Goal: Task Accomplishment & Management: Complete application form

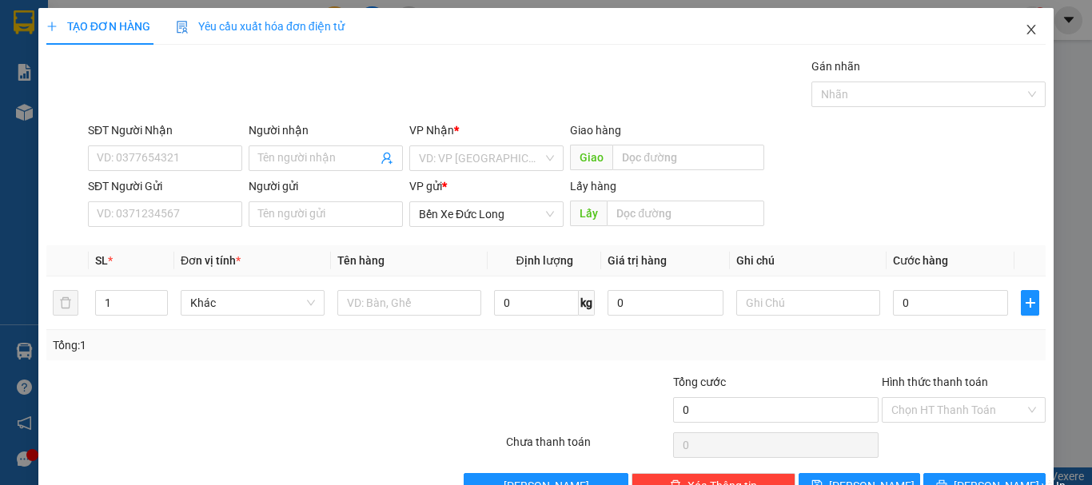
click at [1025, 32] on icon "close" at bounding box center [1031, 29] width 13 height 13
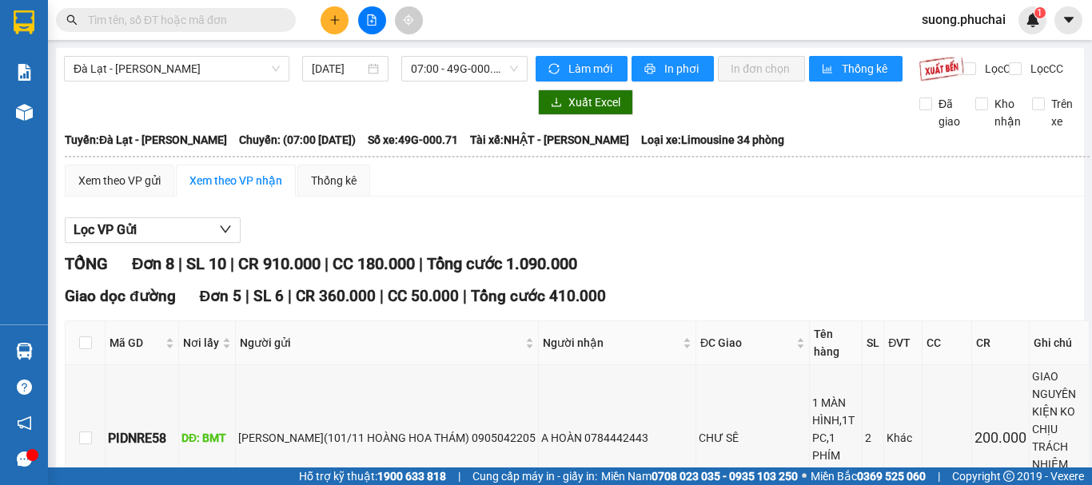
drag, startPoint x: 182, startPoint y: -6, endPoint x: 792, endPoint y: 261, distance: 666.8
click at [128, 190] on div "Xem theo VP gửi" at bounding box center [119, 181] width 82 height 18
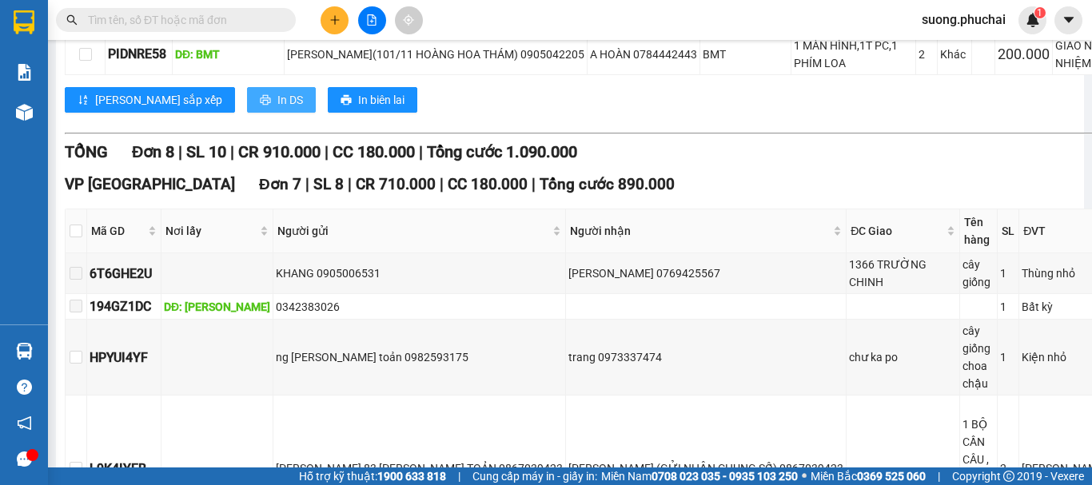
scroll to position [82, 0]
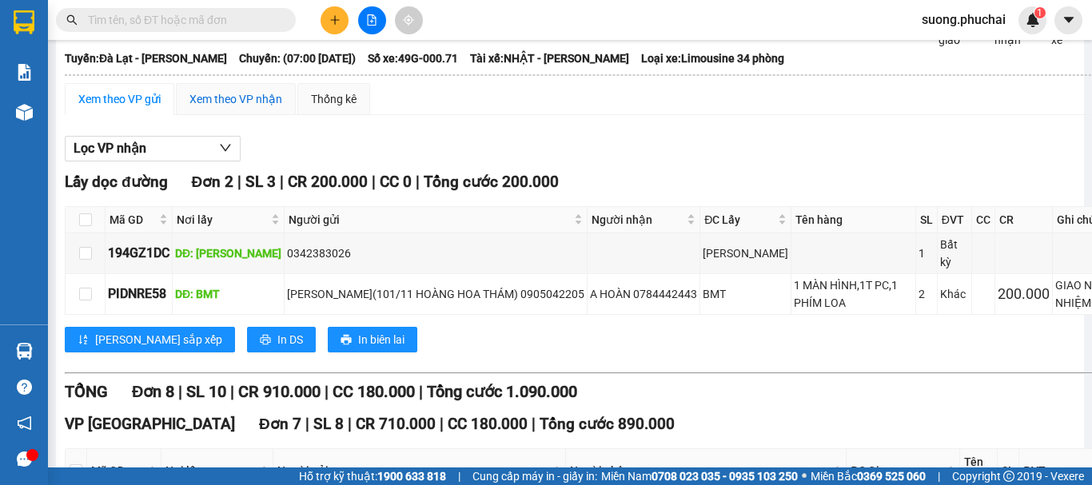
click at [243, 108] on div "Xem theo VP nhận" at bounding box center [236, 99] width 93 height 18
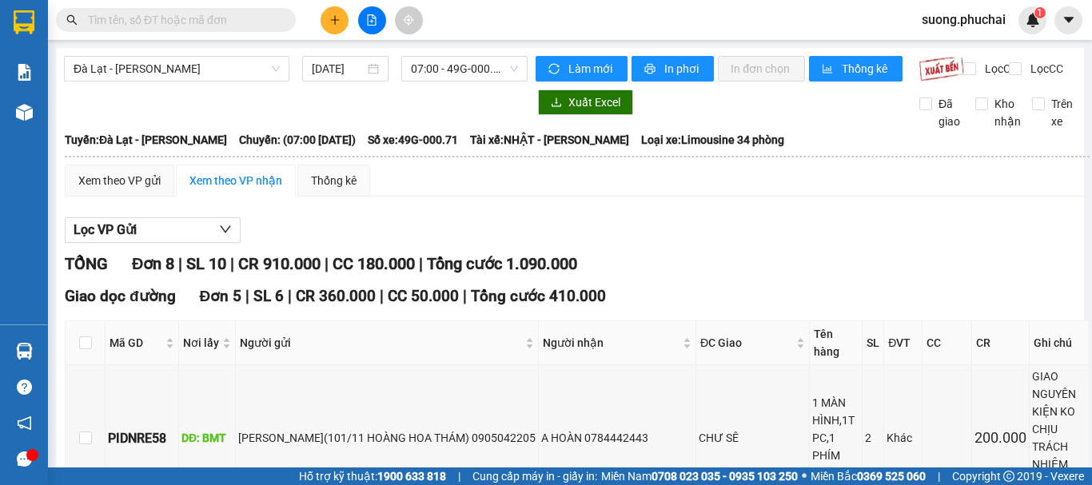
click at [317, 16] on div at bounding box center [372, 20] width 120 height 28
click at [327, 19] on button at bounding box center [335, 20] width 28 height 28
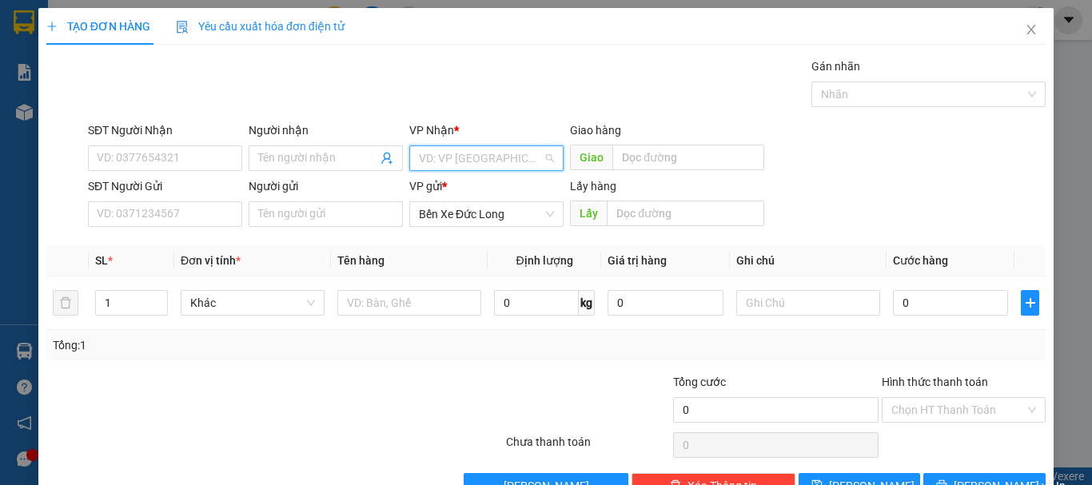
click at [498, 150] on input "search" at bounding box center [481, 158] width 124 height 24
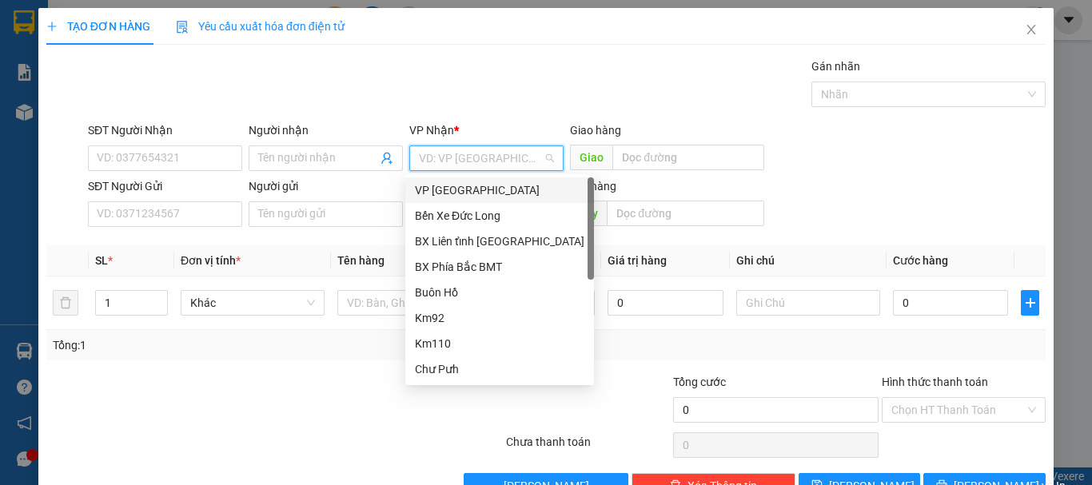
click at [464, 198] on div "VP [GEOGRAPHIC_DATA]" at bounding box center [500, 191] width 170 height 18
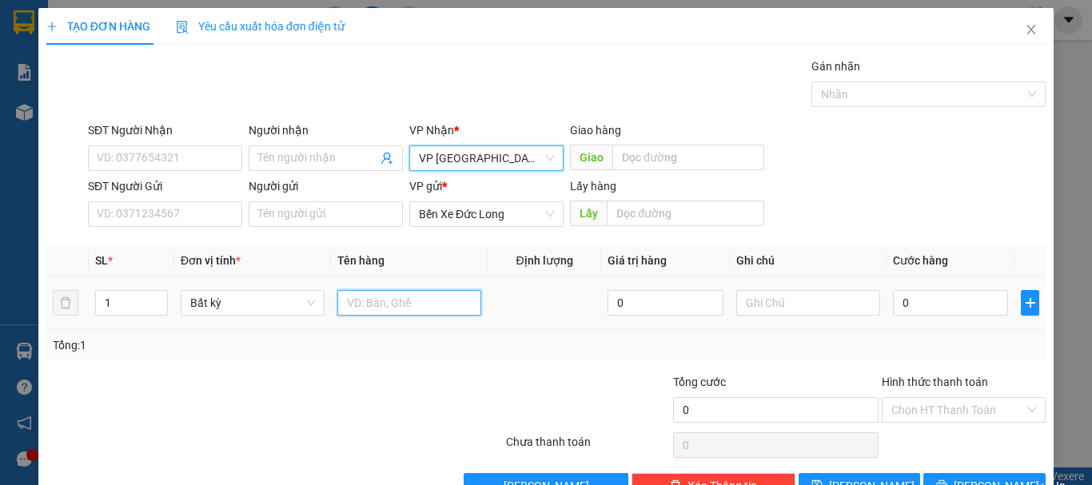
click at [386, 309] on input "text" at bounding box center [409, 303] width 144 height 26
type input "PHỤ THU KHÁCH"
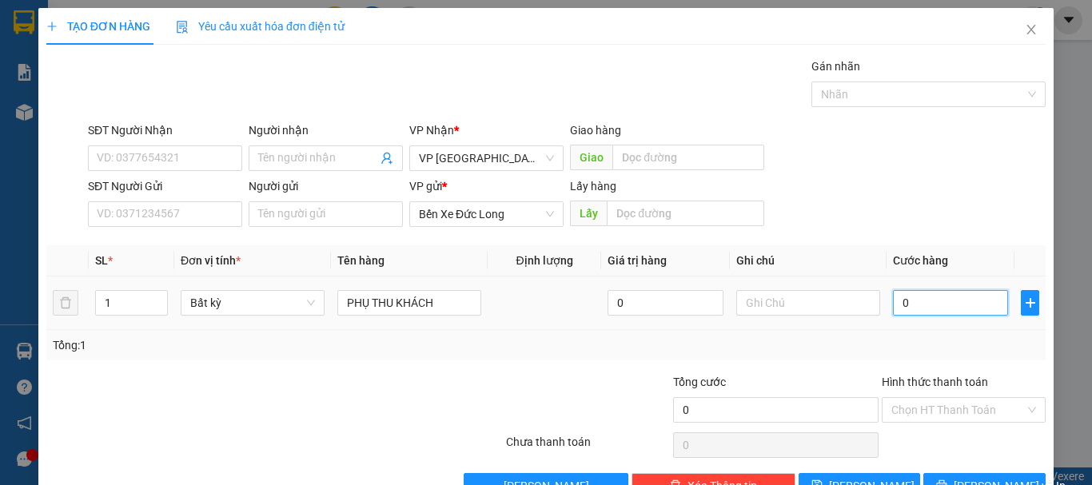
click at [920, 305] on input "0" at bounding box center [950, 303] width 115 height 26
type input "2"
type input "20"
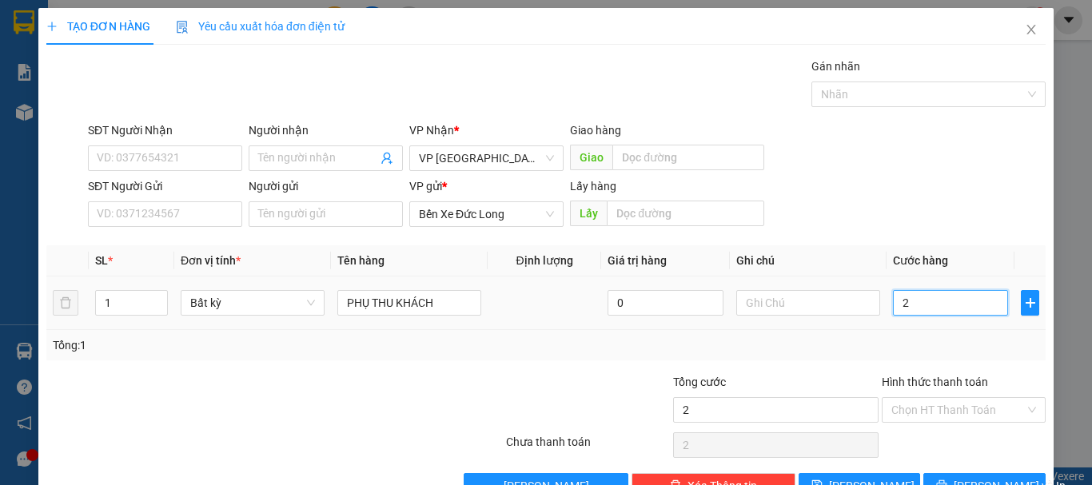
type input "20"
type input "200"
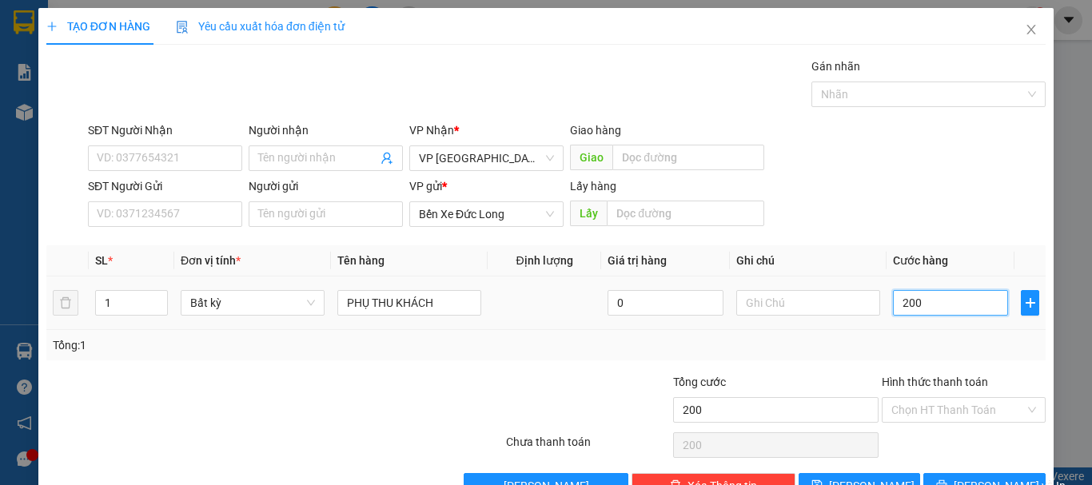
type input "2.000"
type input "20.000"
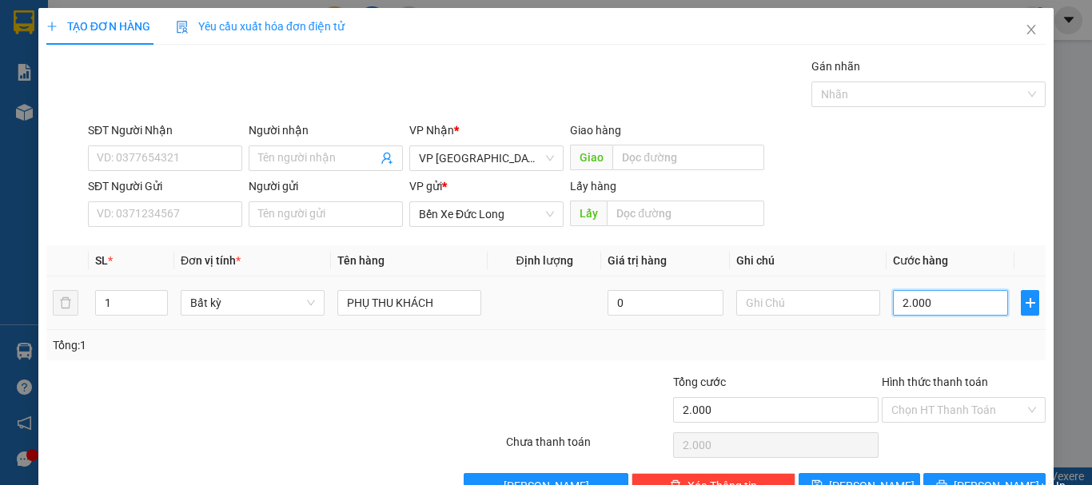
type input "20.000"
type input "200.000"
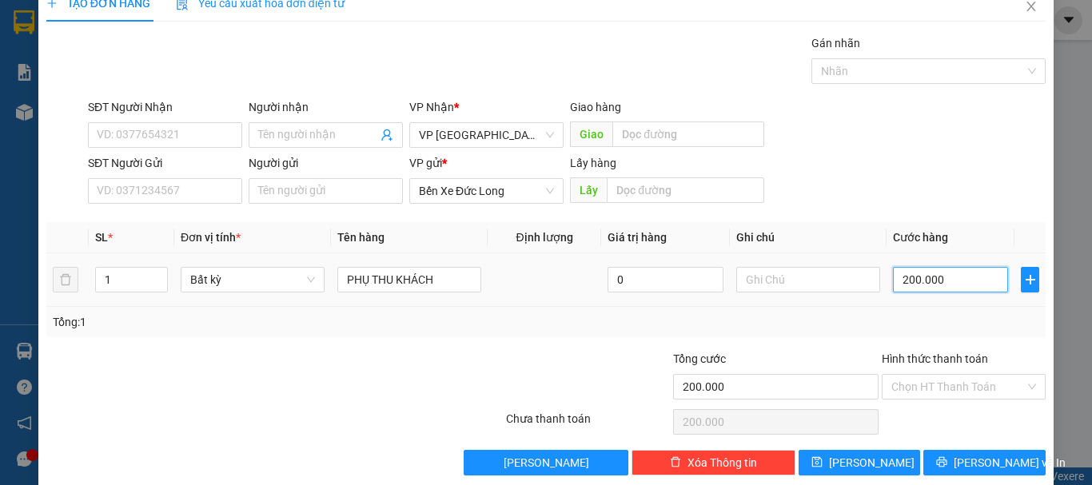
scroll to position [45, 0]
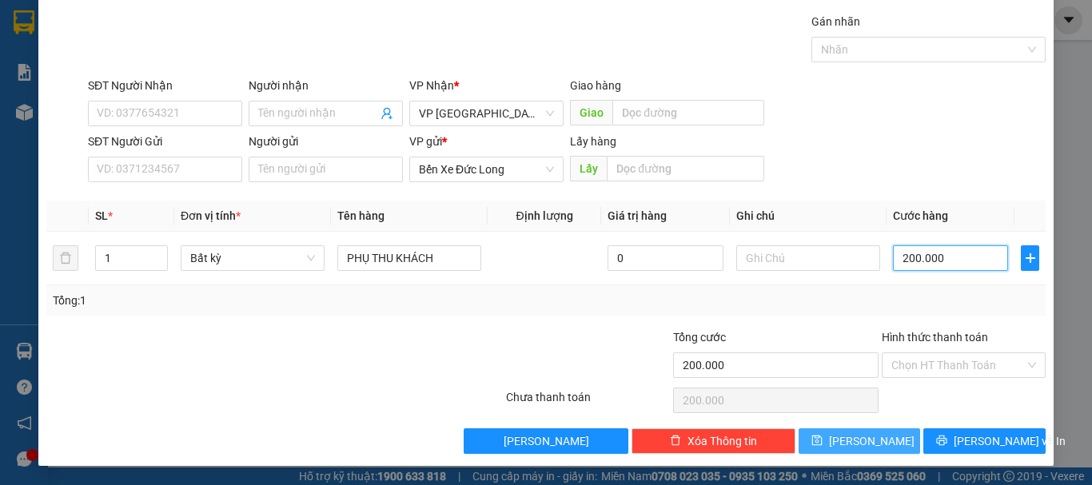
type input "200.000"
click at [863, 445] on span "[PERSON_NAME]" at bounding box center [872, 442] width 86 height 18
type input "0"
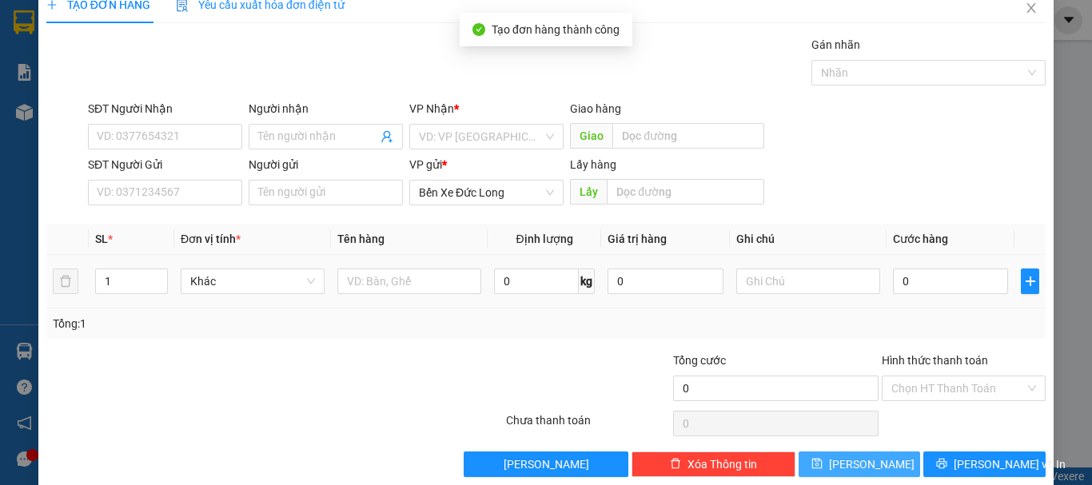
scroll to position [0, 0]
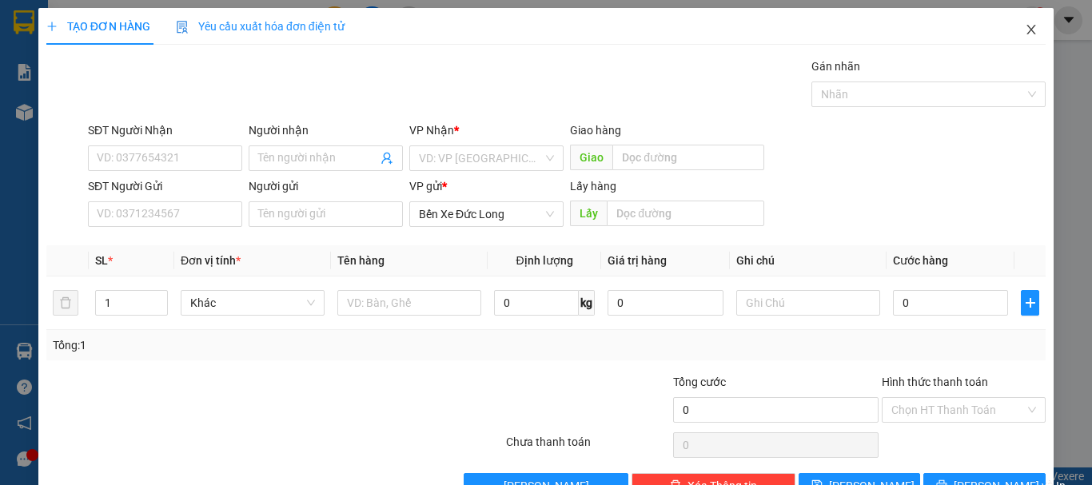
click at [1025, 32] on icon "close" at bounding box center [1031, 29] width 13 height 13
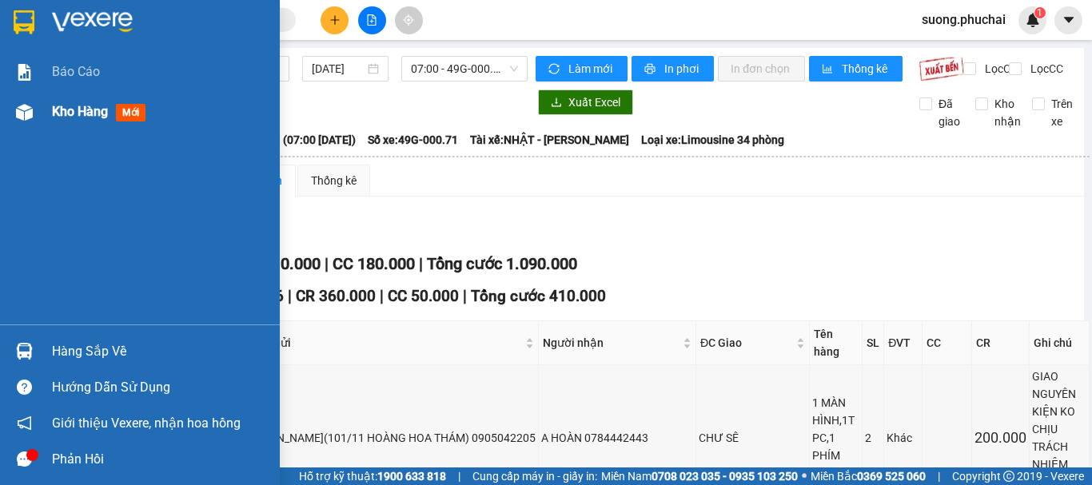
click at [19, 113] on img at bounding box center [24, 112] width 17 height 17
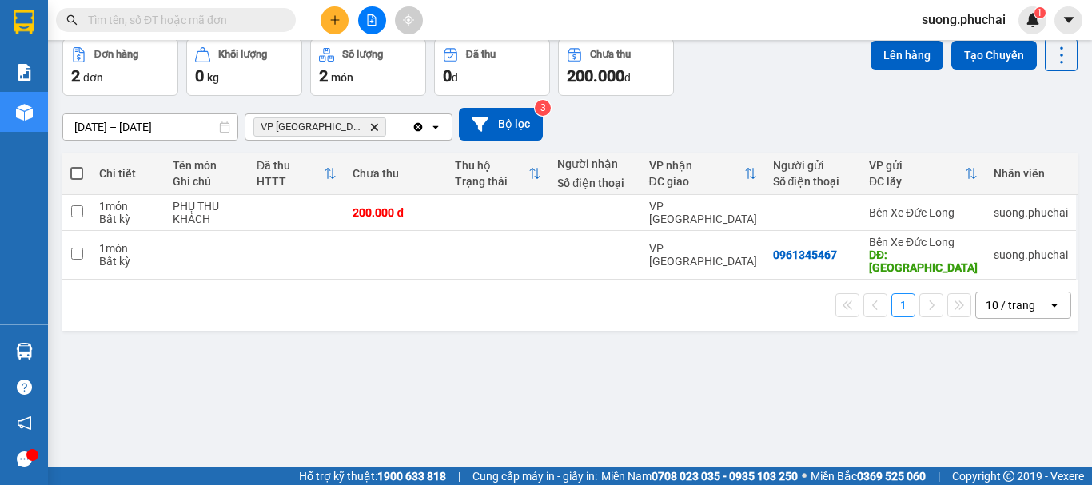
scroll to position [74, 0]
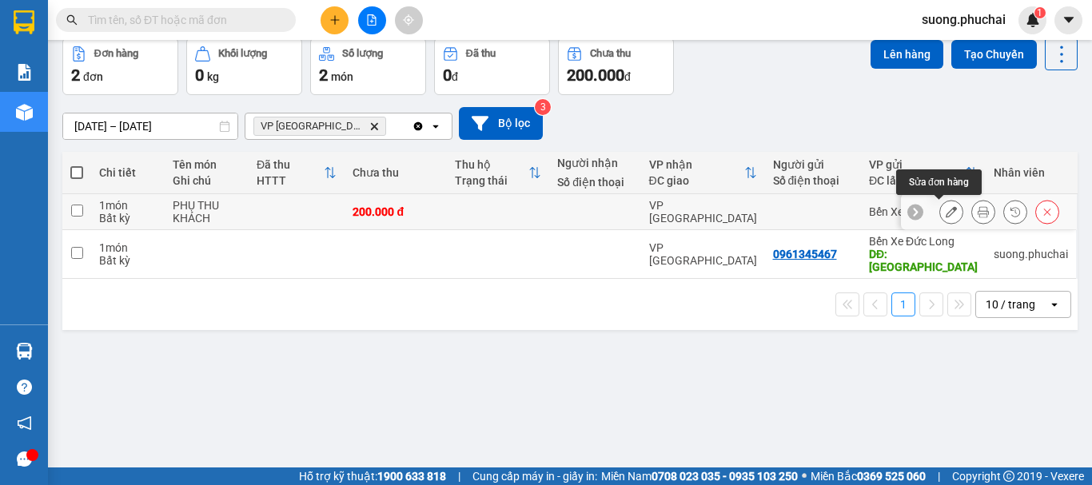
click at [945, 214] on button at bounding box center [951, 212] width 22 height 28
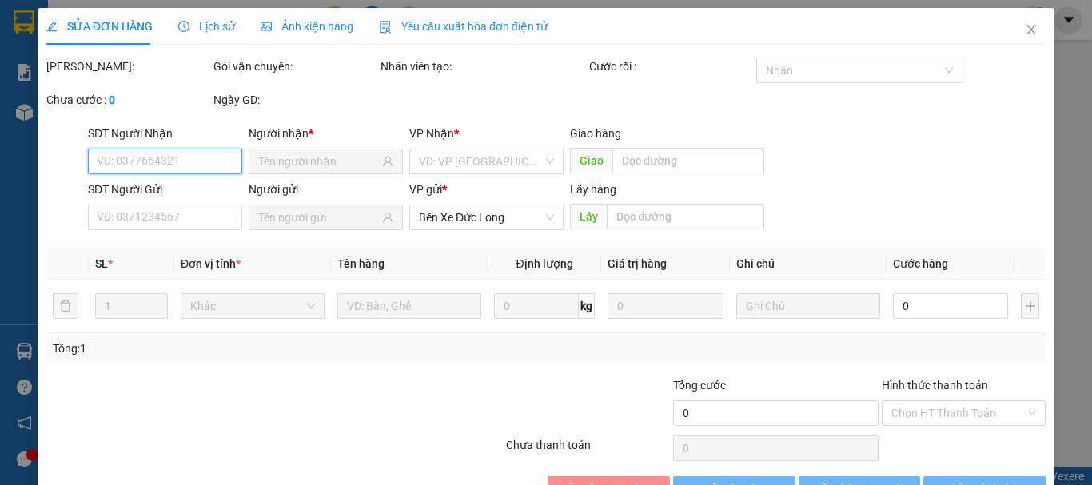
scroll to position [48, 0]
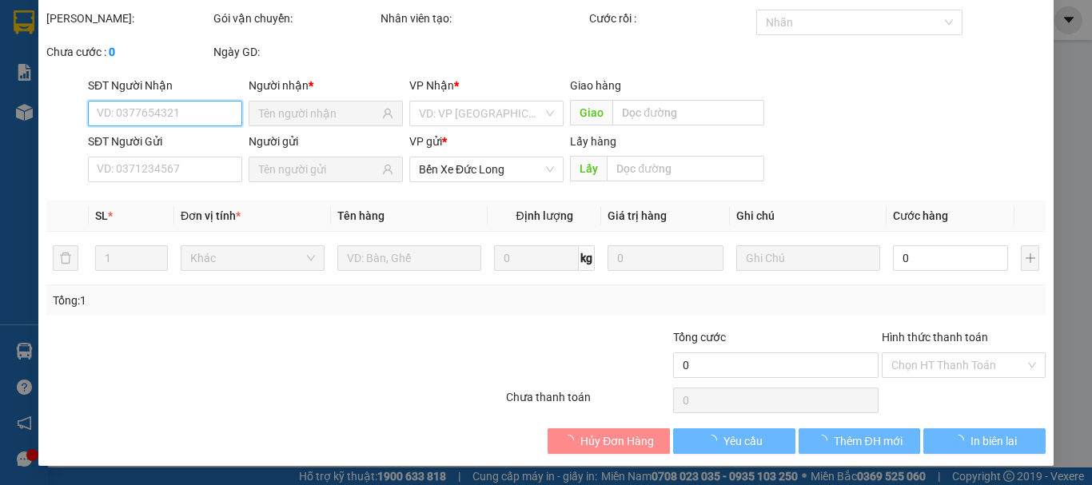
type input "200.000"
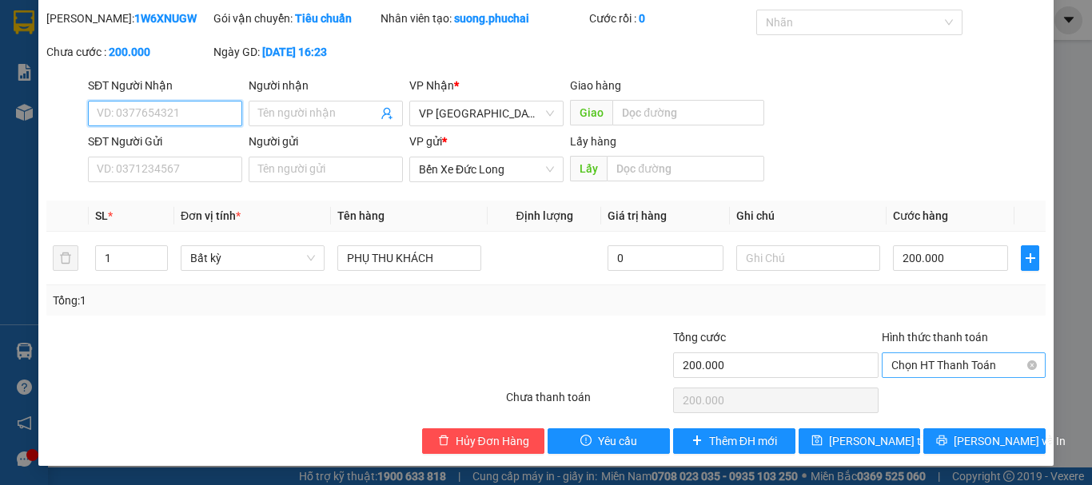
click at [935, 367] on span "Chọn HT Thanh Toán" at bounding box center [964, 365] width 145 height 24
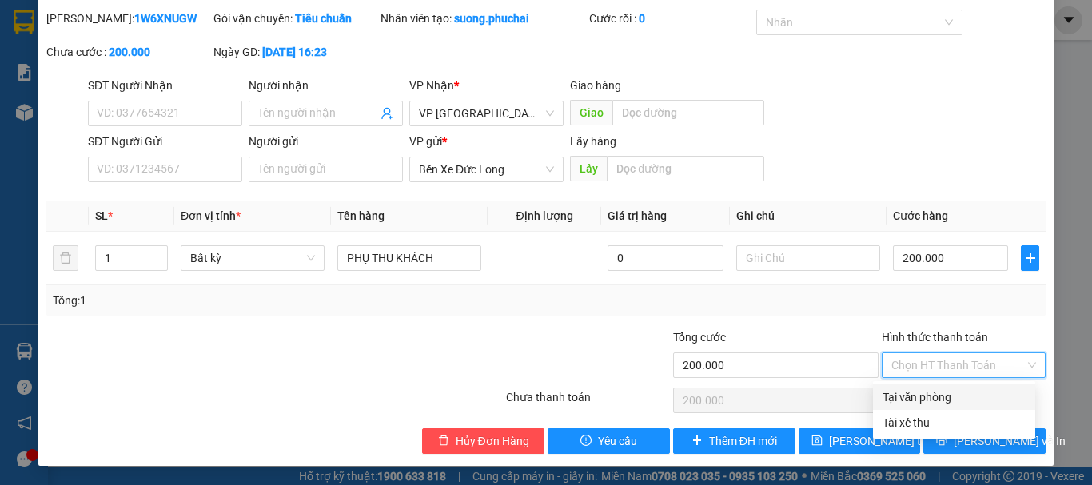
click at [767, 301] on div "Tổng: 1" at bounding box center [546, 301] width 987 height 18
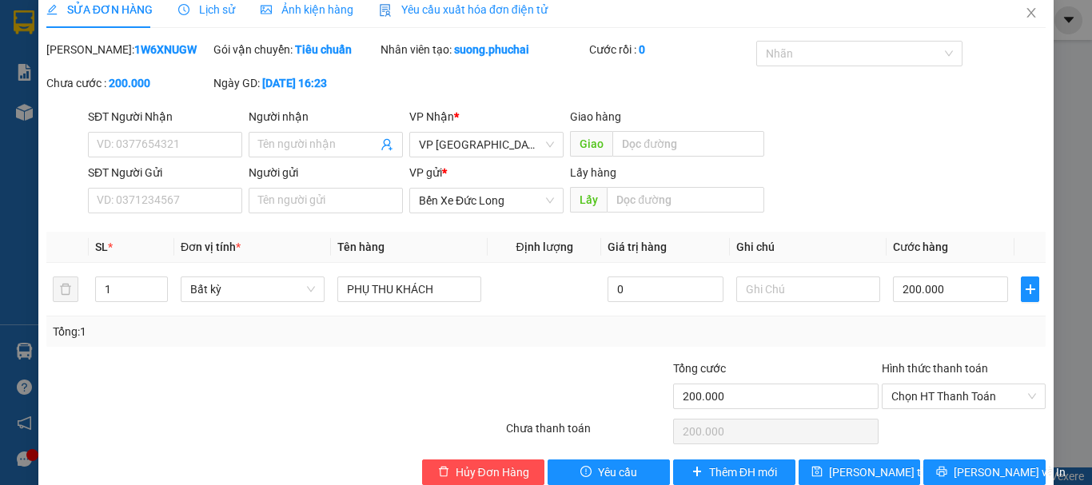
scroll to position [0, 0]
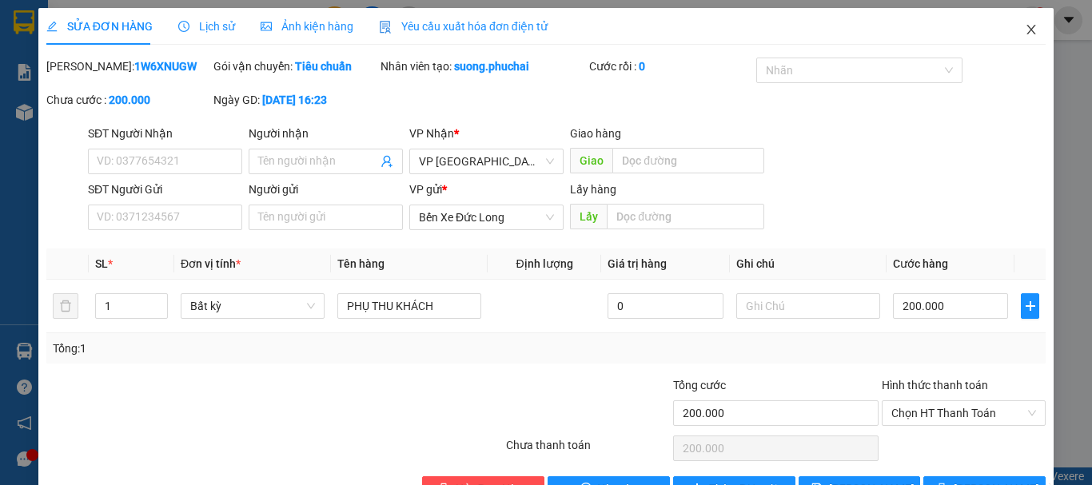
click at [1028, 31] on icon "close" at bounding box center [1032, 30] width 9 height 10
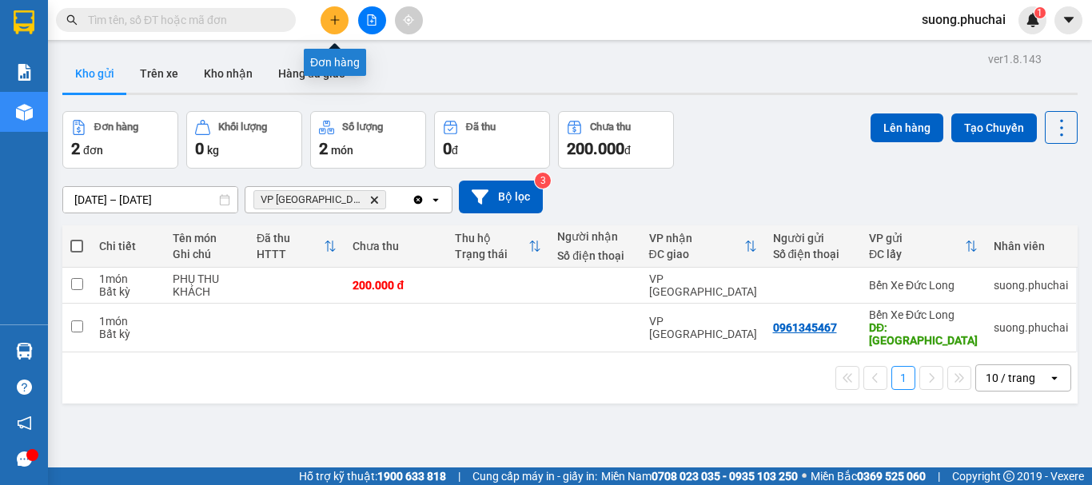
click at [335, 18] on icon "plus" at bounding box center [334, 19] width 11 height 11
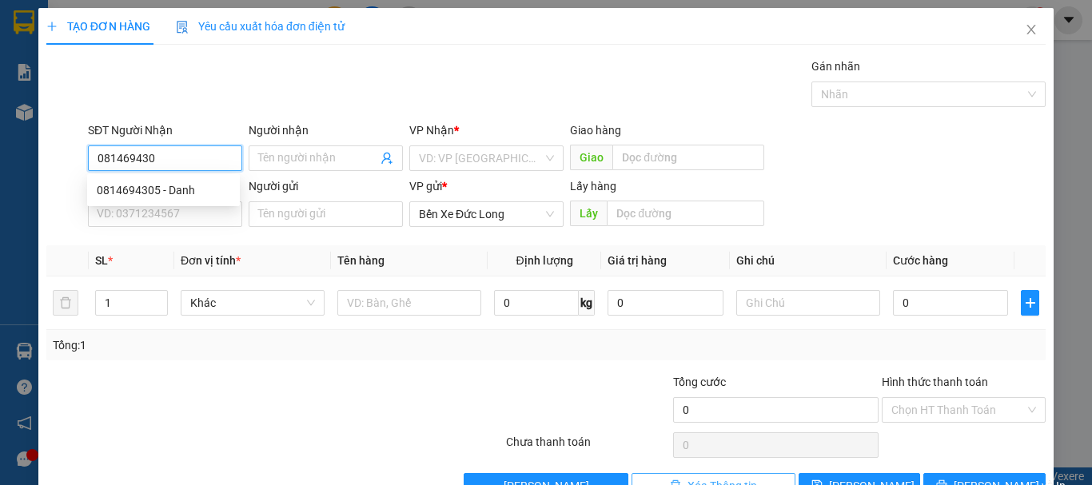
type input "0814694305"
click at [140, 193] on div "0814694305 - Danh" at bounding box center [164, 191] width 134 height 18
type input "Danh"
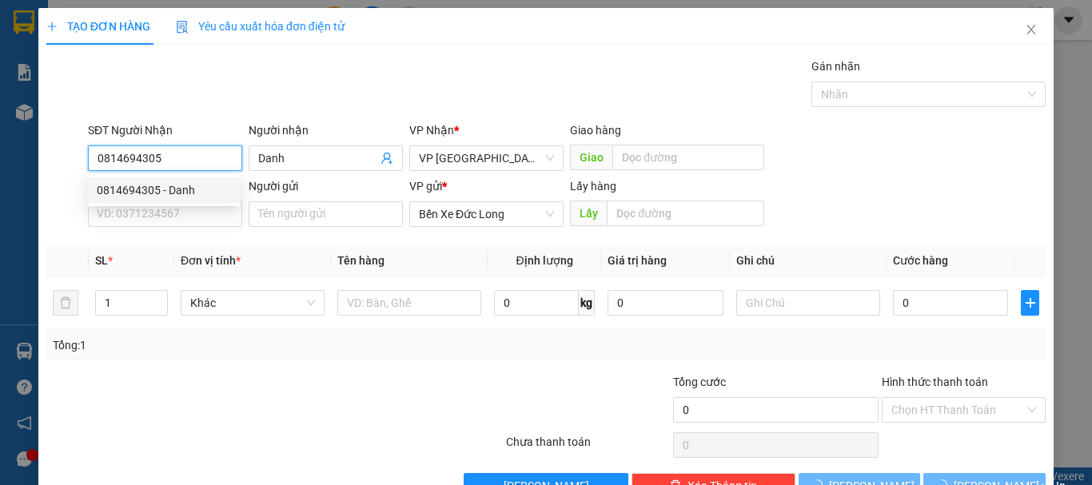
type input "50.000"
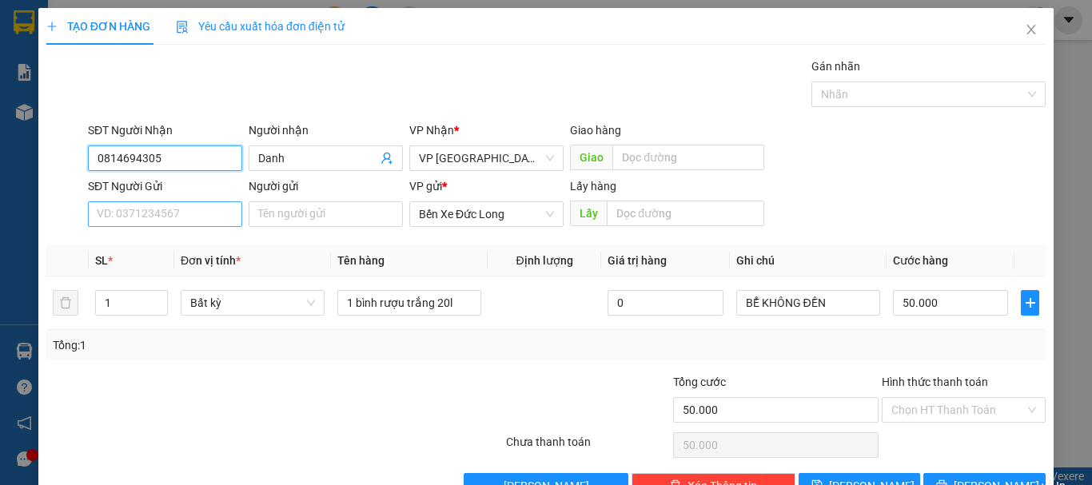
type input "0814694305"
click at [194, 222] on input "SĐT Người Gửi" at bounding box center [165, 215] width 154 height 26
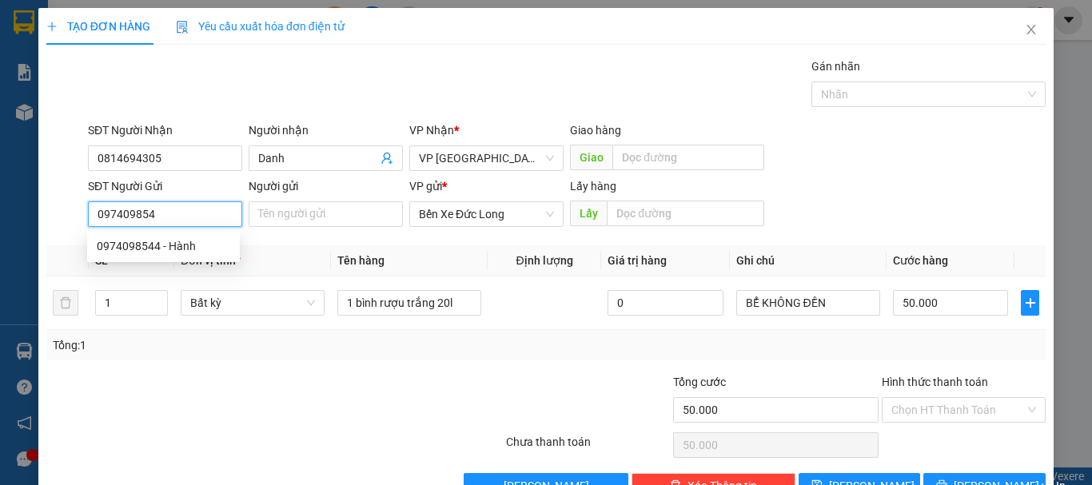
type input "0974098544"
click at [171, 249] on div "0974098544 - Hành" at bounding box center [164, 246] width 134 height 18
type input "Hành"
type input "0974098544"
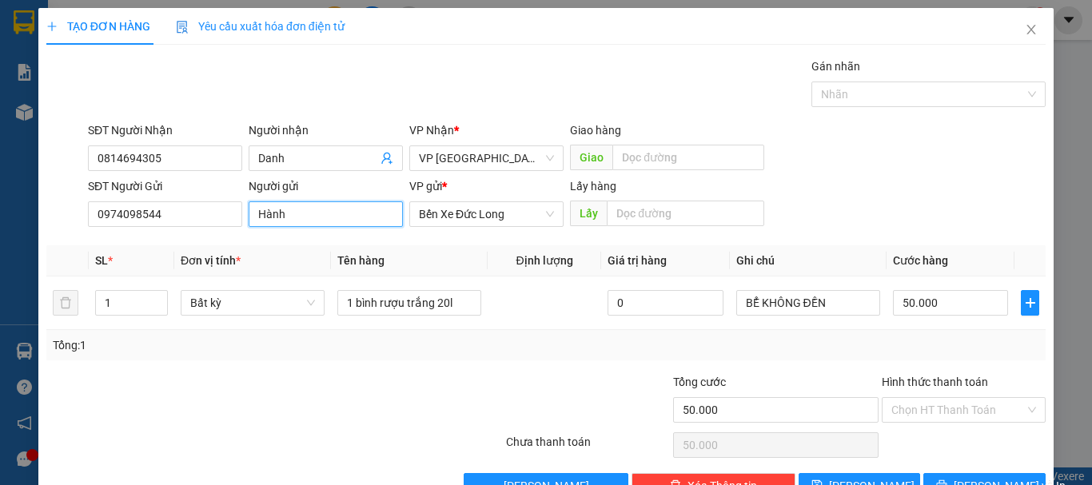
click at [312, 215] on input "Hành" at bounding box center [326, 215] width 154 height 26
type input "H"
click at [344, 217] on input "[PERSON_NAME](IAGRAI)" at bounding box center [326, 215] width 154 height 26
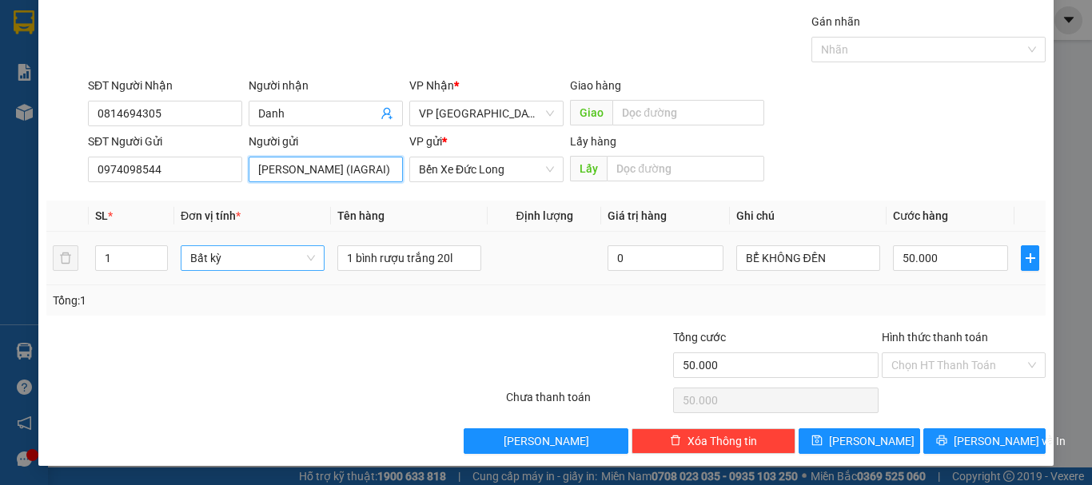
click at [240, 261] on span "Bất kỳ" at bounding box center [252, 258] width 125 height 24
type input "[PERSON_NAME] (IAGRAI)"
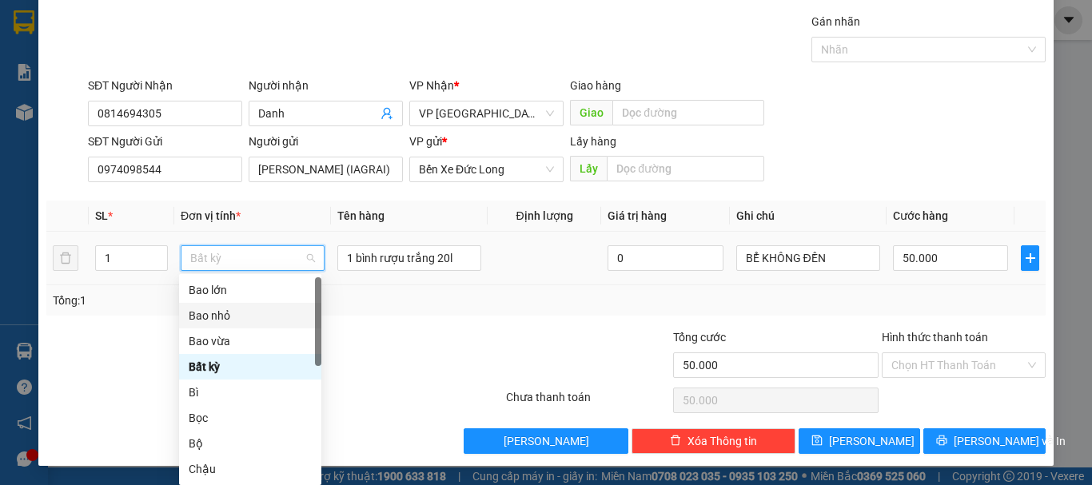
click at [222, 317] on div "Bao nhỏ" at bounding box center [250, 316] width 123 height 18
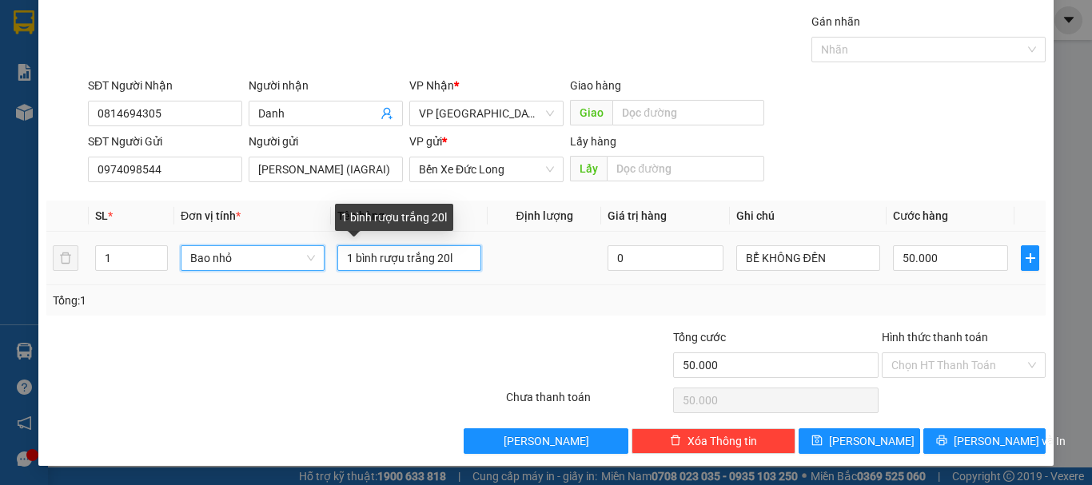
click at [454, 258] on input "1 bình rượu trắng 20l" at bounding box center [409, 258] width 144 height 26
type input "0"
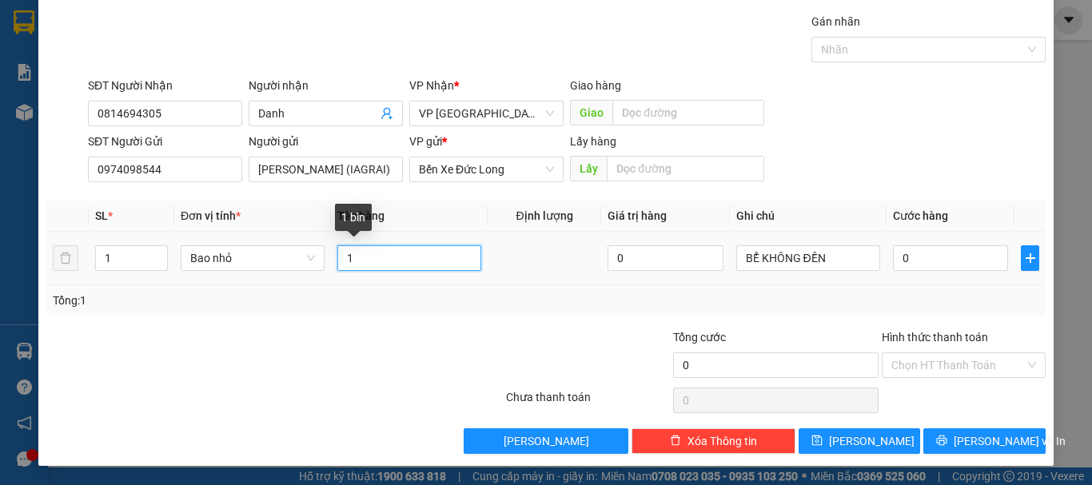
type input "1"
type input "SẦU RIÊNG"
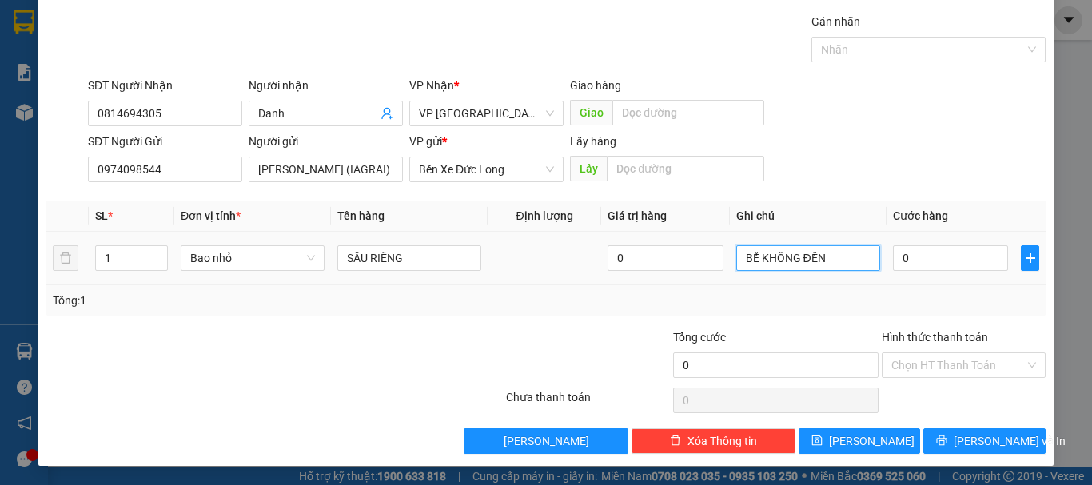
click at [841, 266] on input "BỂ KHÔNG ĐỀN" at bounding box center [808, 258] width 144 height 26
type input "B"
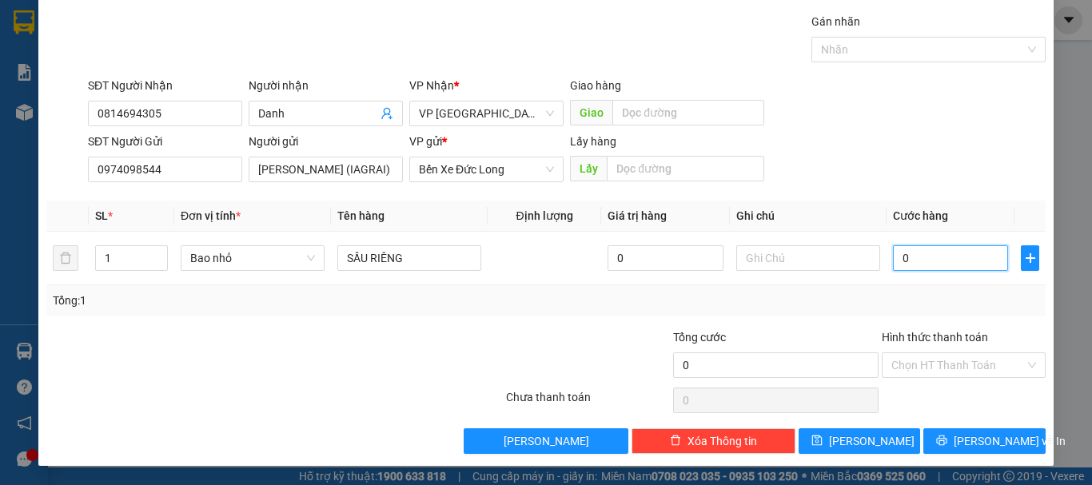
type input "5"
type input "50"
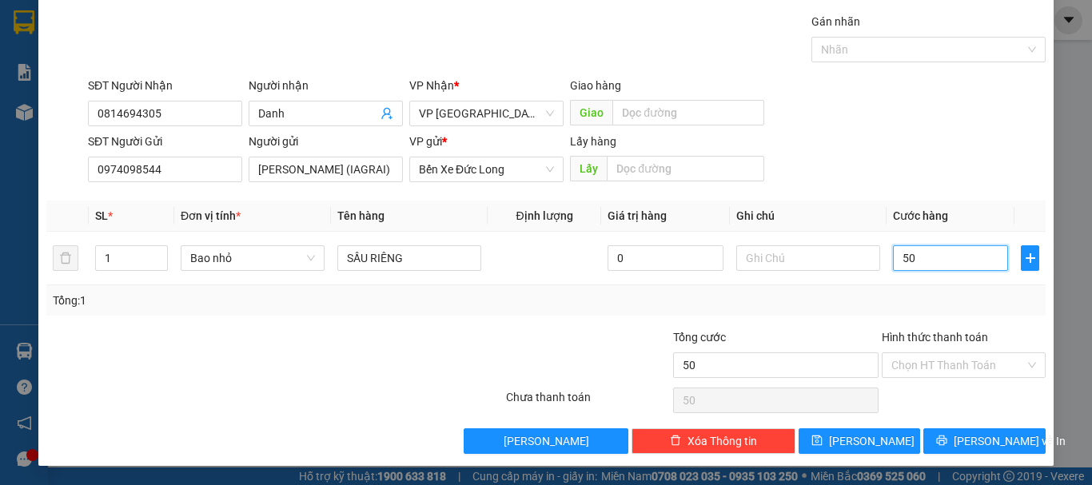
type input "500"
type input "5.000"
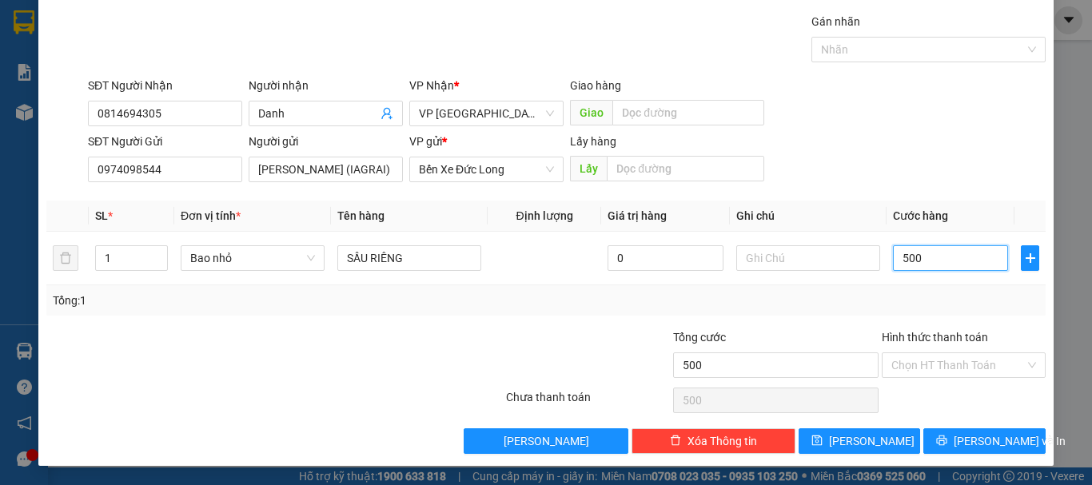
type input "5.000"
type input "50.000"
type input "500.000"
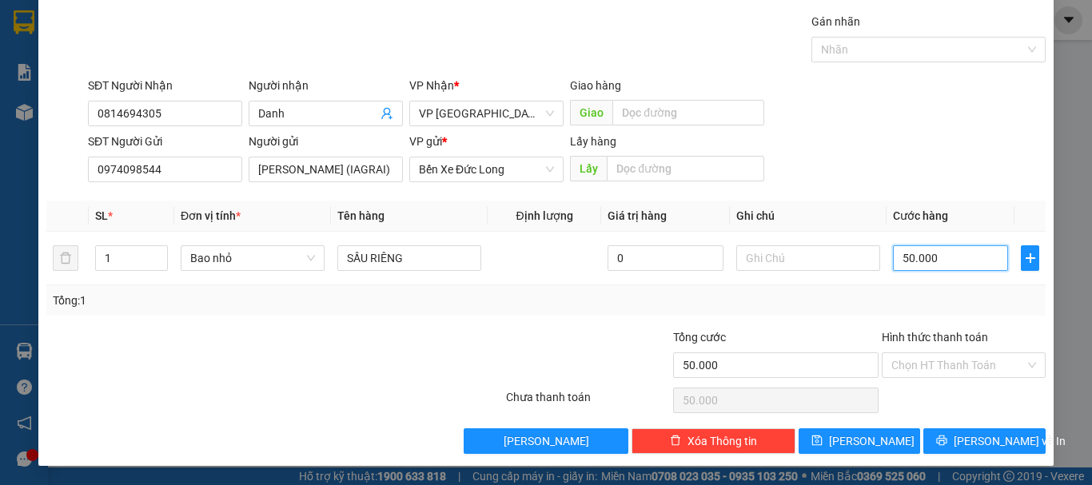
type input "500.000"
type input "50.000"
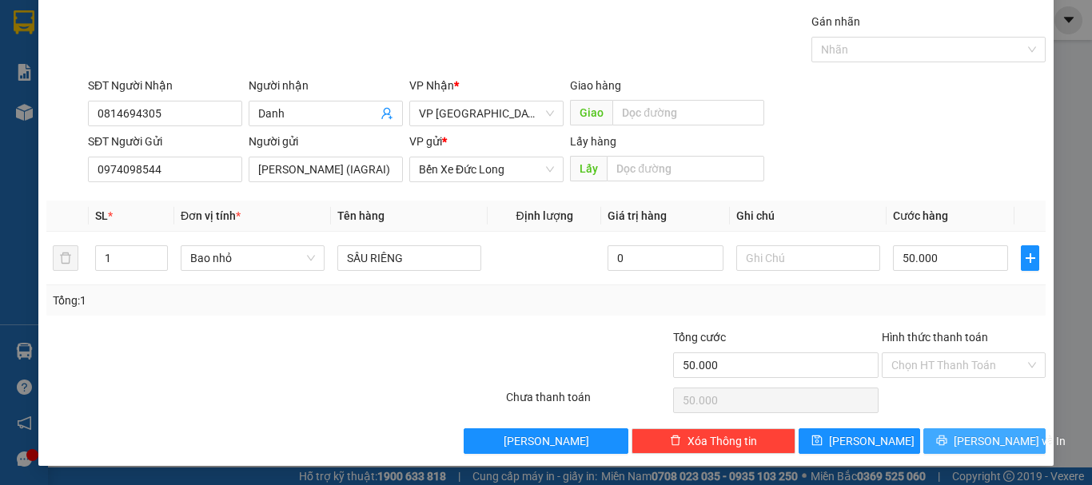
click at [962, 443] on span "[PERSON_NAME] và In" at bounding box center [1010, 442] width 112 height 18
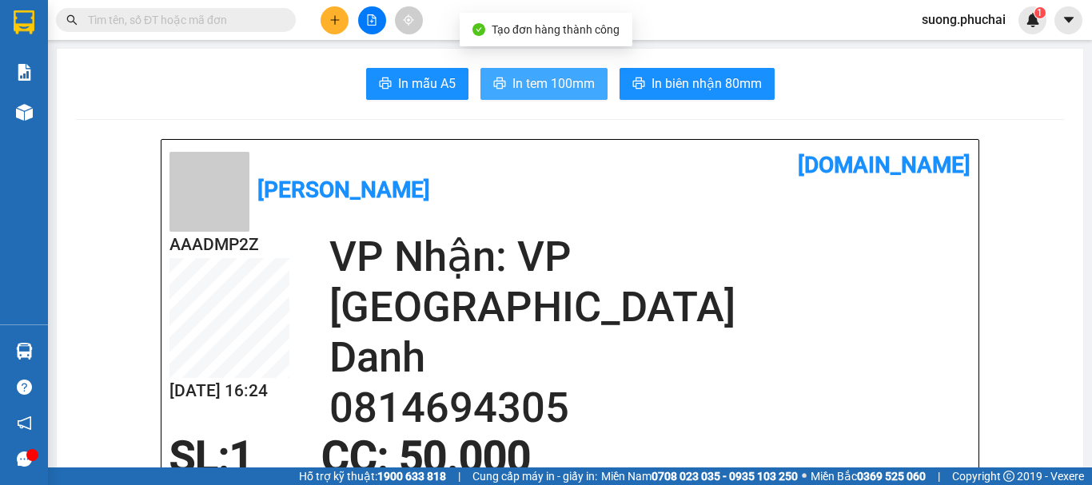
click at [538, 74] on span "In tem 100mm" at bounding box center [554, 84] width 82 height 20
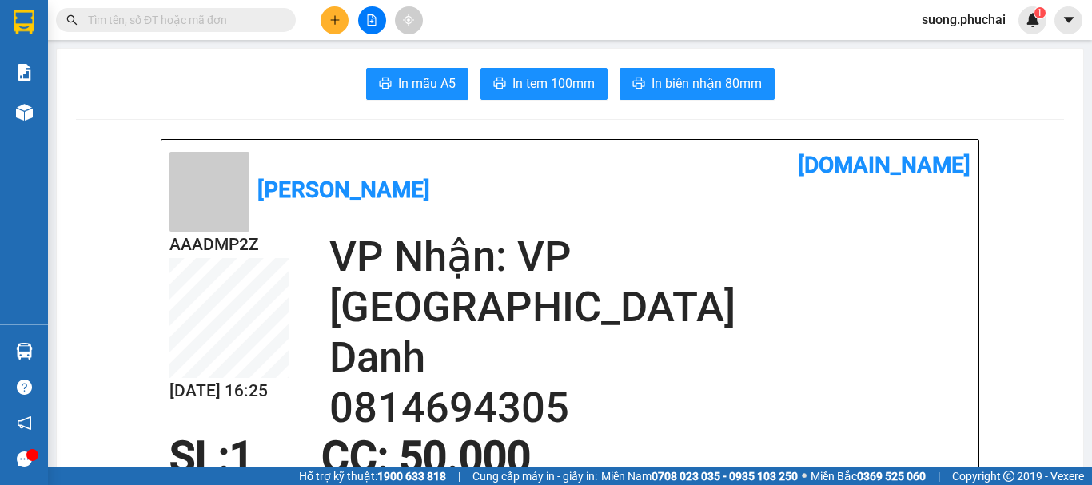
drag, startPoint x: 92, startPoint y: 75, endPoint x: 81, endPoint y: 95, distance: 22.9
click at [92, 78] on div "In mẫu A5 In tem 100mm In biên nhận 80mm" at bounding box center [570, 84] width 988 height 32
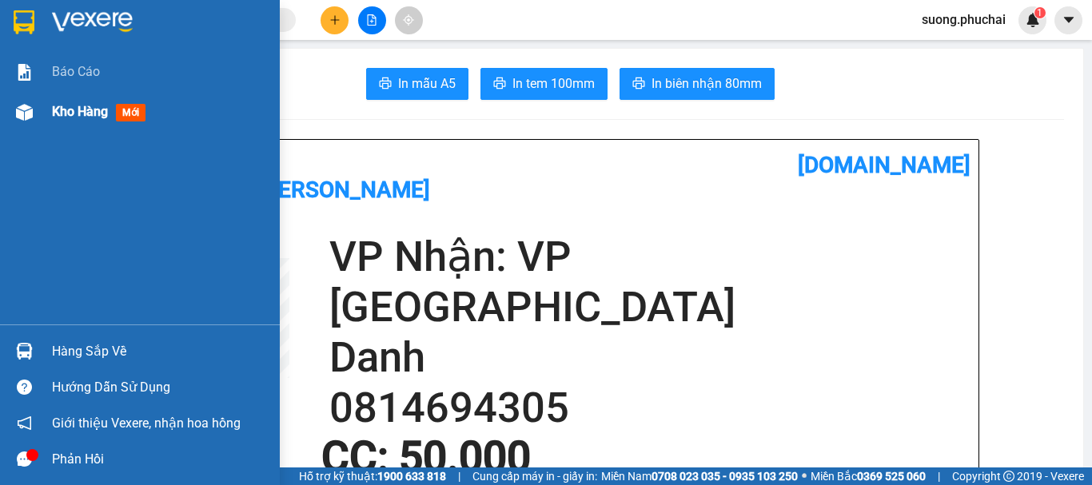
click at [17, 113] on img at bounding box center [24, 112] width 17 height 17
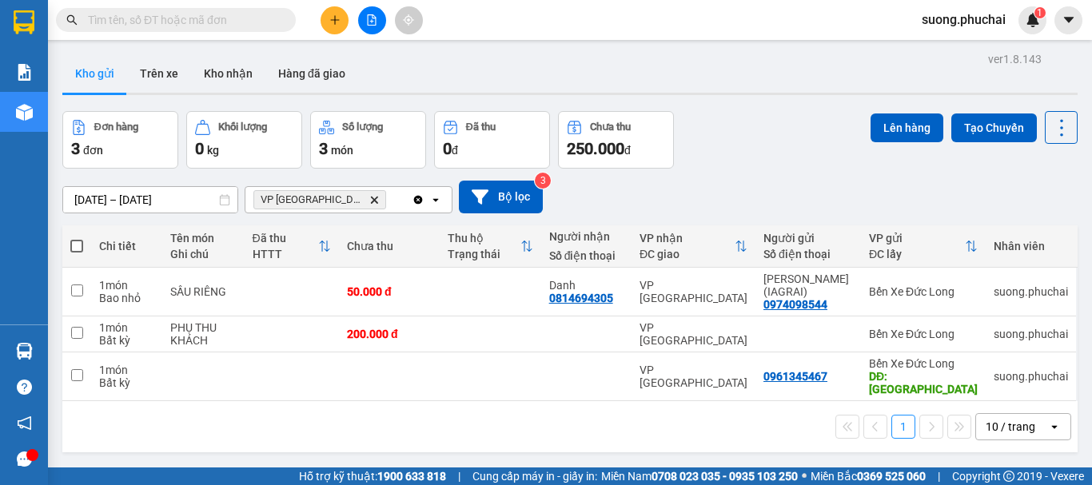
scroll to position [74, 0]
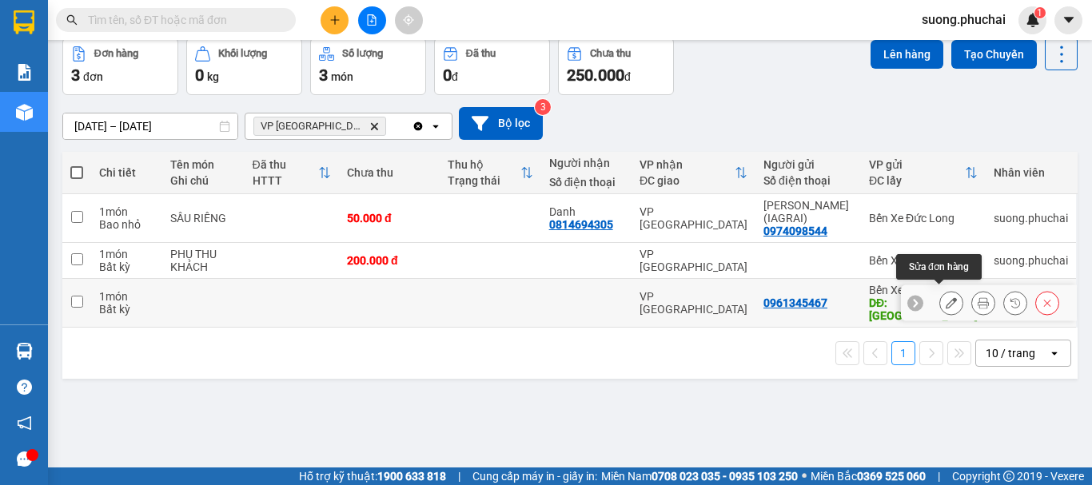
click at [946, 297] on icon at bounding box center [951, 302] width 11 height 11
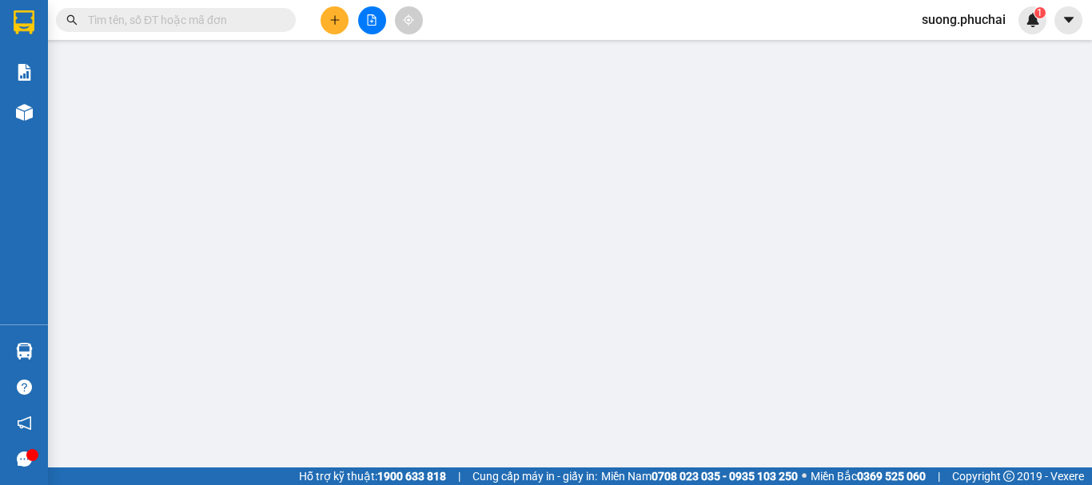
type input "0961345467"
type input "[PERSON_NAME]"
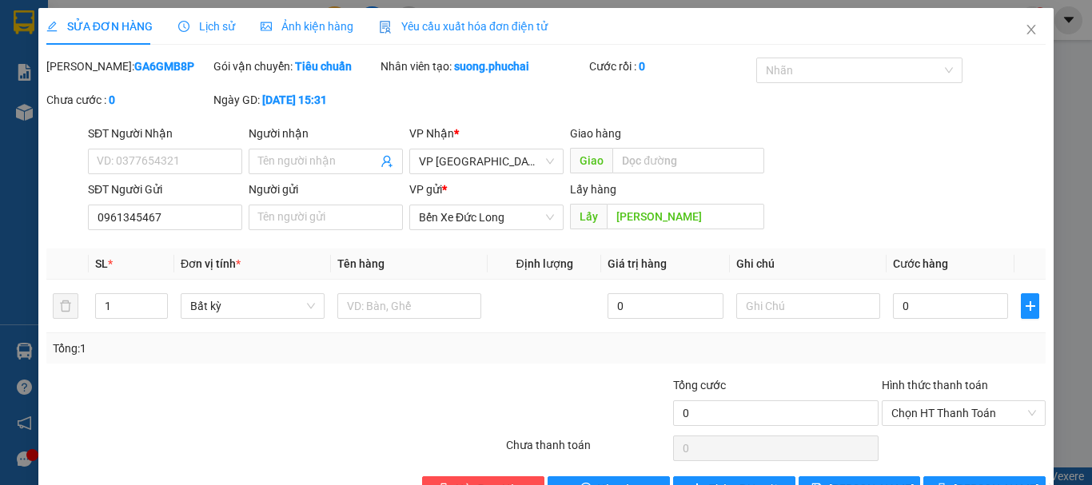
click at [30, 206] on div "SỬA ĐƠN HÀNG Lịch sử Ảnh kiện hàng Yêu cầu xuất hóa đơn điện tử Total Paid Fee …" at bounding box center [546, 242] width 1092 height 485
click at [1025, 31] on icon "close" at bounding box center [1031, 29] width 13 height 13
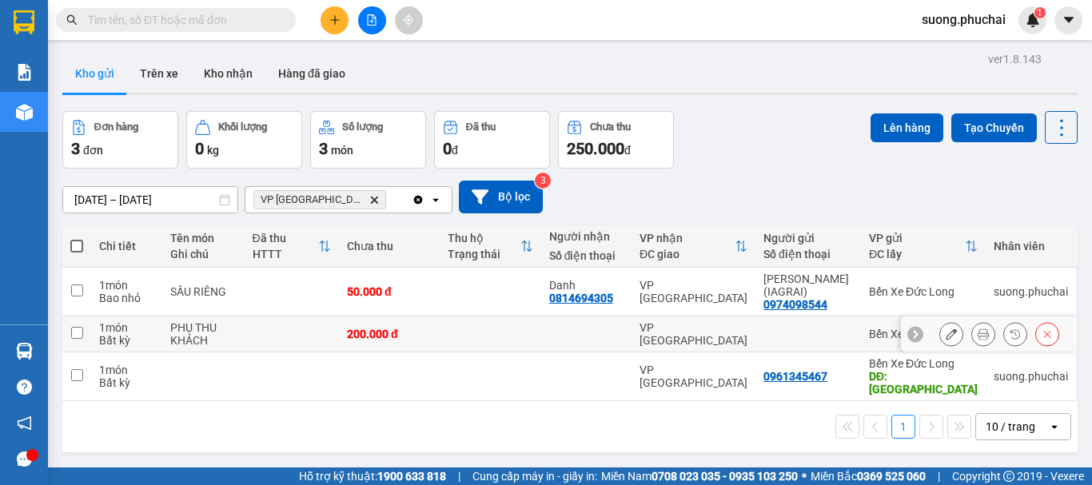
click at [320, 333] on td at bounding box center [292, 335] width 94 height 36
checkbox input "true"
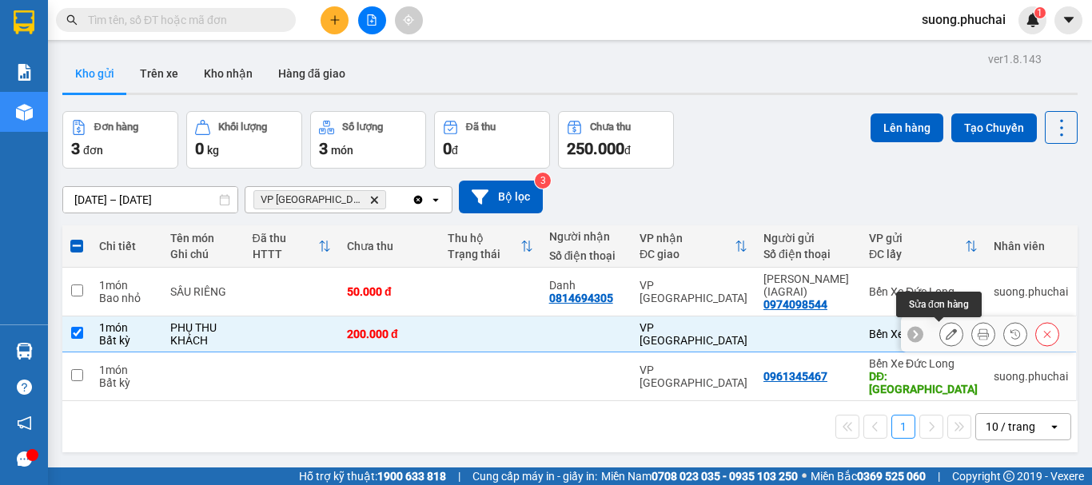
click at [946, 333] on icon at bounding box center [951, 334] width 11 height 11
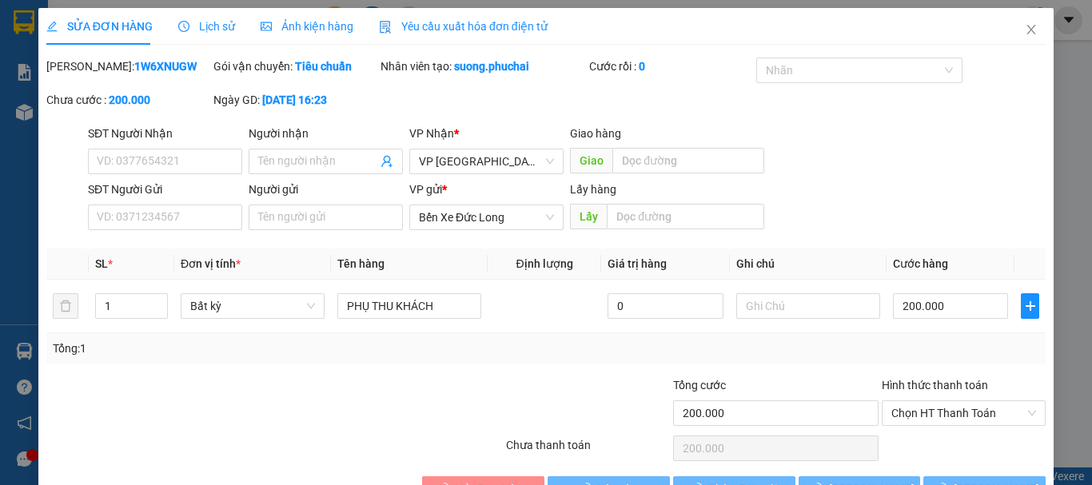
type input "200.000"
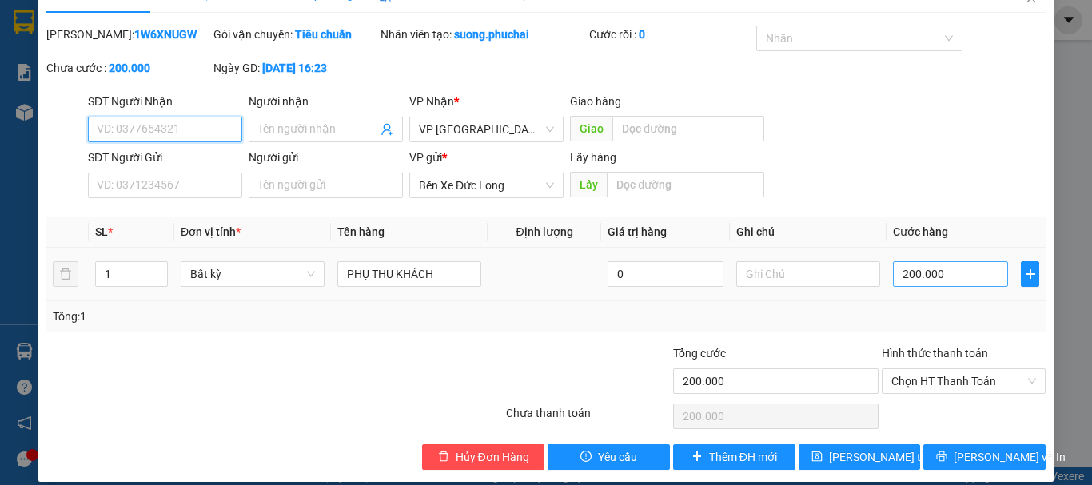
scroll to position [48, 0]
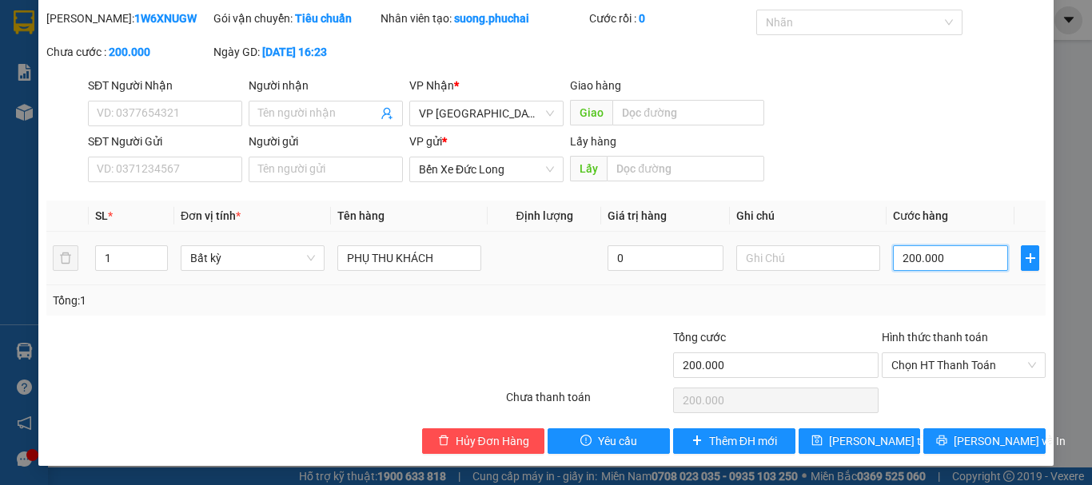
click at [936, 257] on input "200.000" at bounding box center [950, 258] width 115 height 26
type input "0"
drag, startPoint x: 917, startPoint y: 253, endPoint x: 880, endPoint y: 256, distance: 36.9
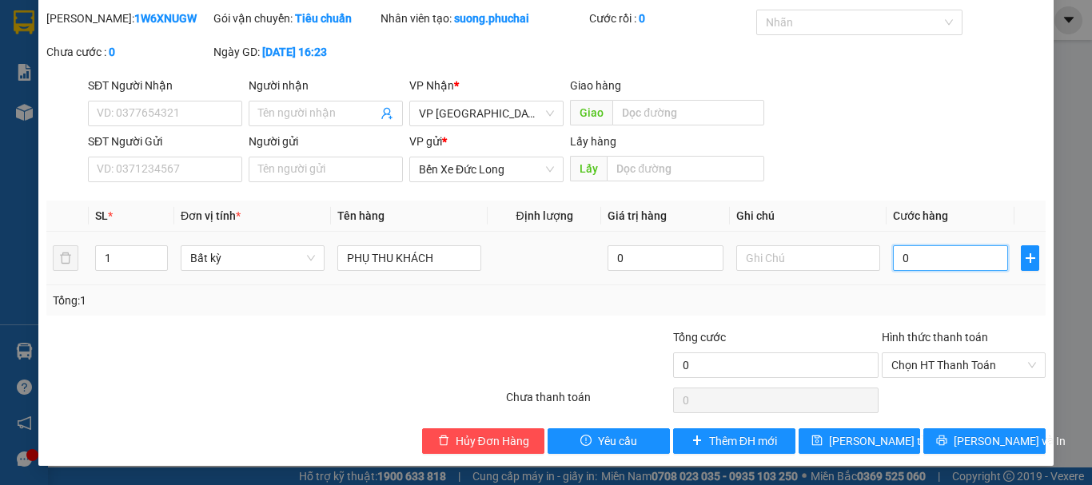
click at [887, 256] on td "0" at bounding box center [951, 259] width 128 height 54
type input "1"
type input "15"
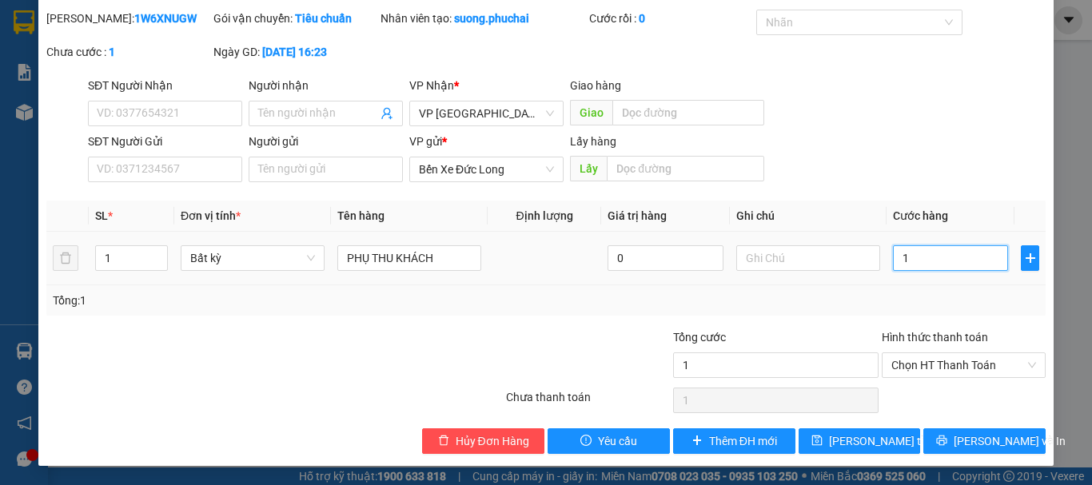
type input "15"
type input "150"
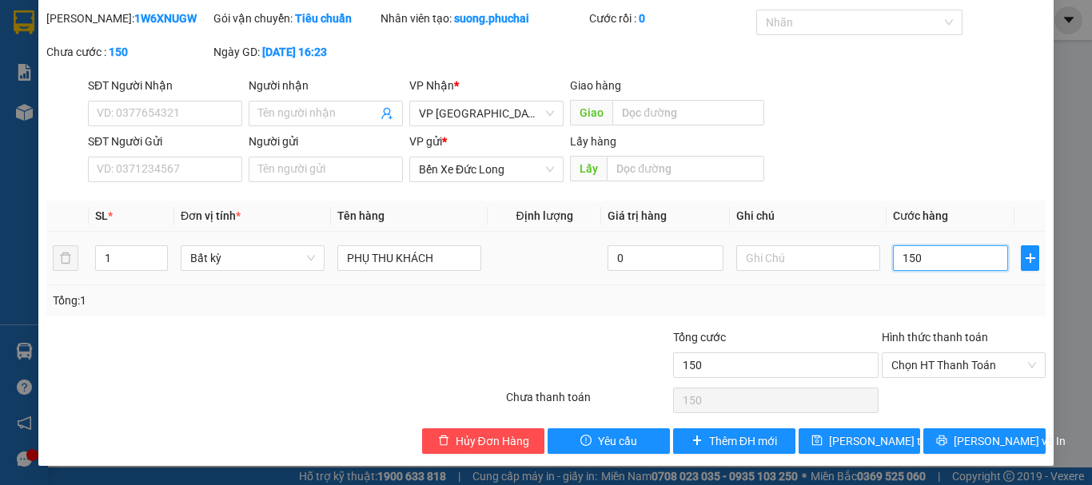
type input "1.500"
type input "15.000"
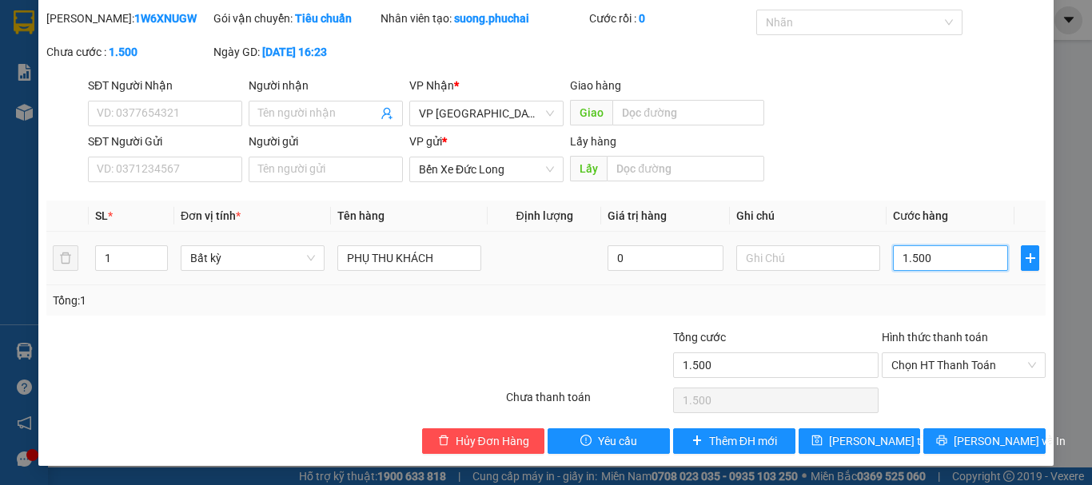
type input "15.000"
type input "150.000"
click at [892, 359] on span "Chọn HT Thanh Toán" at bounding box center [964, 365] width 145 height 24
type input "150.000"
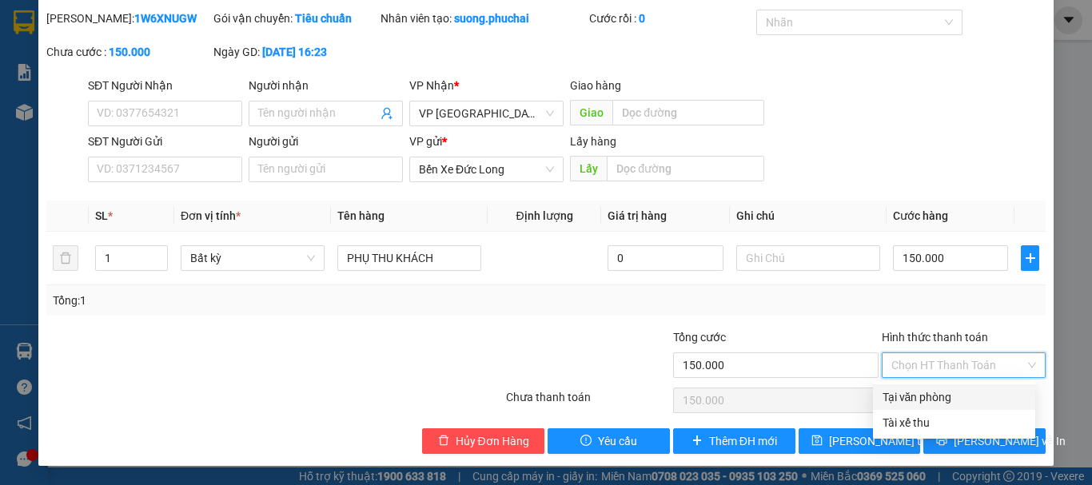
click at [934, 398] on div "Tại văn phòng" at bounding box center [954, 398] width 143 height 18
type input "0"
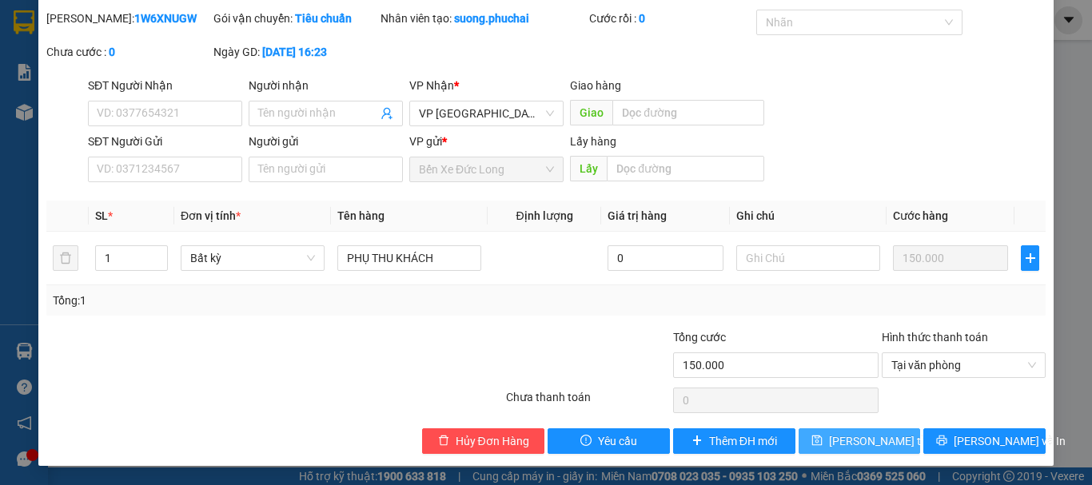
click at [836, 440] on span "[PERSON_NAME] thay đổi" at bounding box center [893, 442] width 128 height 18
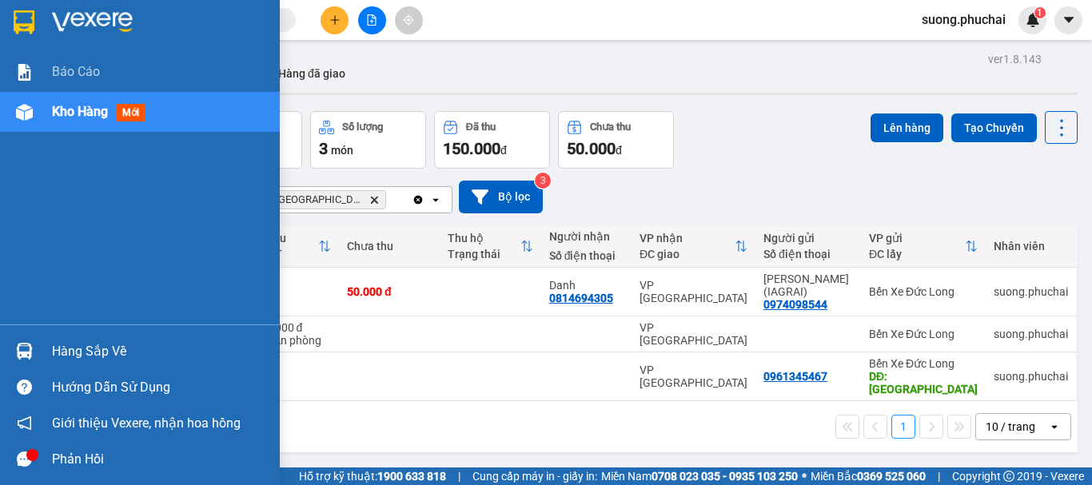
click at [31, 112] on img at bounding box center [24, 112] width 17 height 17
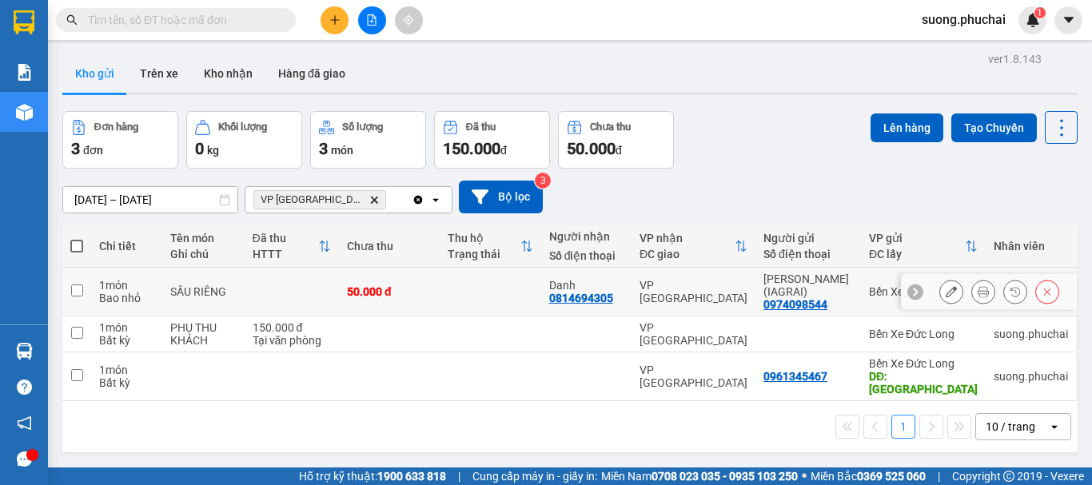
click at [75, 292] on input "checkbox" at bounding box center [77, 291] width 12 height 12
checkbox input "true"
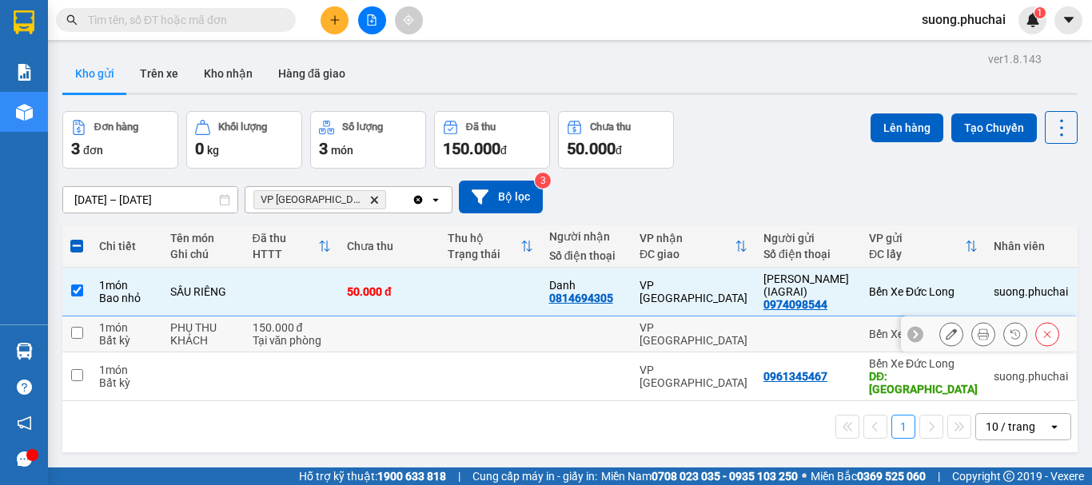
click at [74, 333] on input "checkbox" at bounding box center [77, 333] width 12 height 12
checkbox input "true"
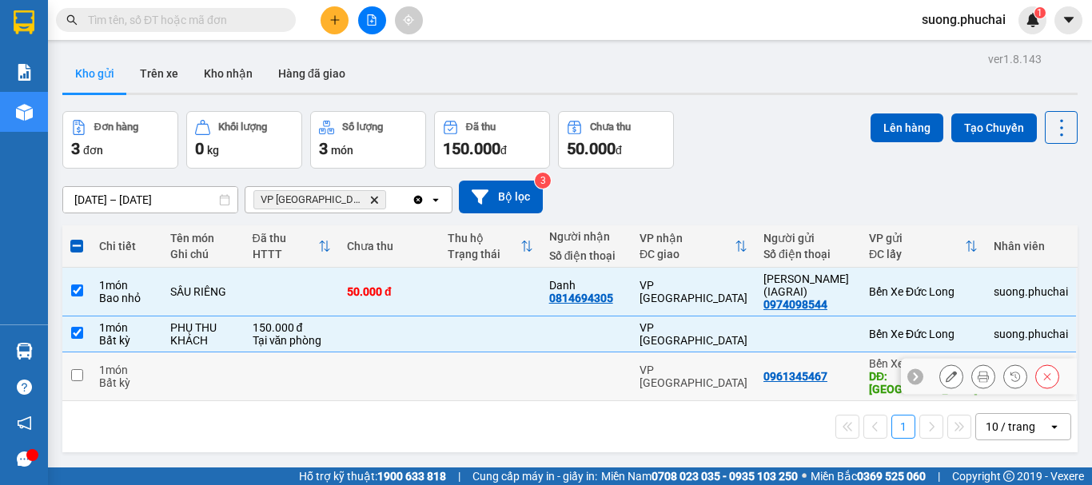
click at [74, 369] on input "checkbox" at bounding box center [77, 375] width 12 height 12
checkbox input "true"
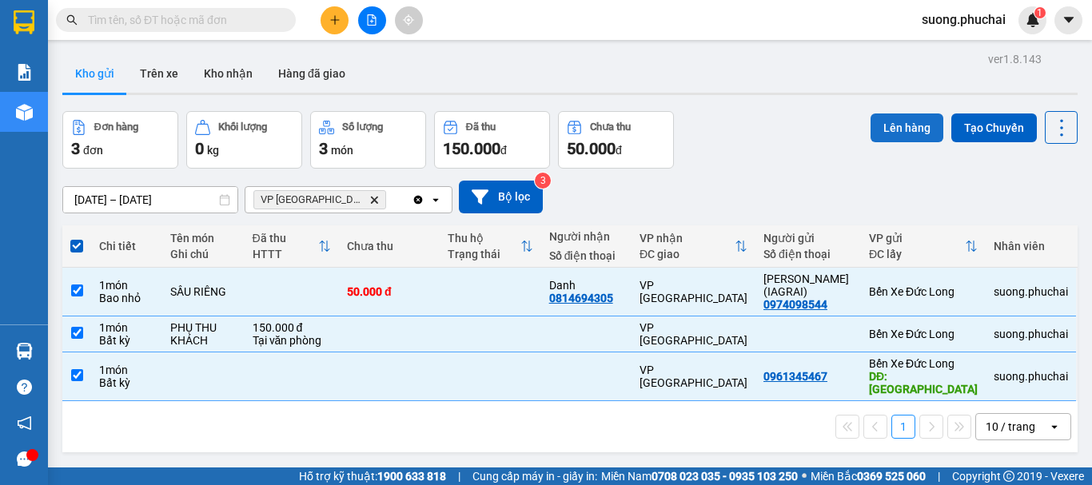
click at [889, 129] on button "Lên hàng" at bounding box center [907, 128] width 73 height 29
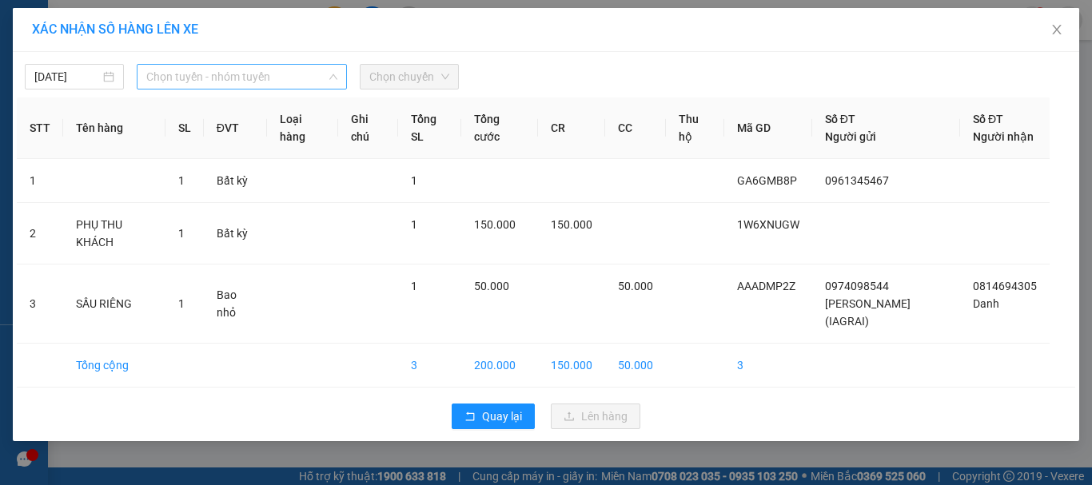
click at [221, 78] on span "Chọn tuyến - nhóm tuyến" at bounding box center [241, 77] width 191 height 24
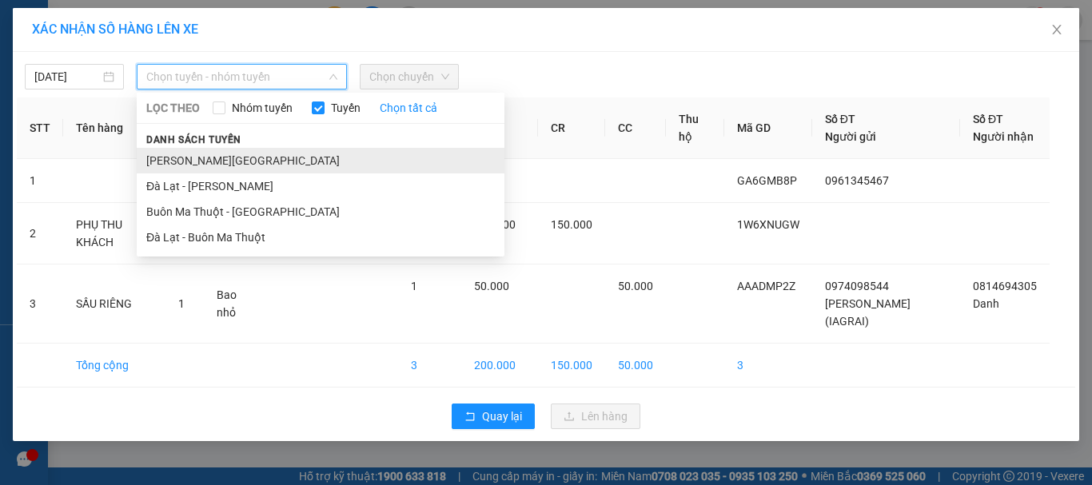
click at [199, 155] on li "[PERSON_NAME][GEOGRAPHIC_DATA]" at bounding box center [321, 161] width 368 height 26
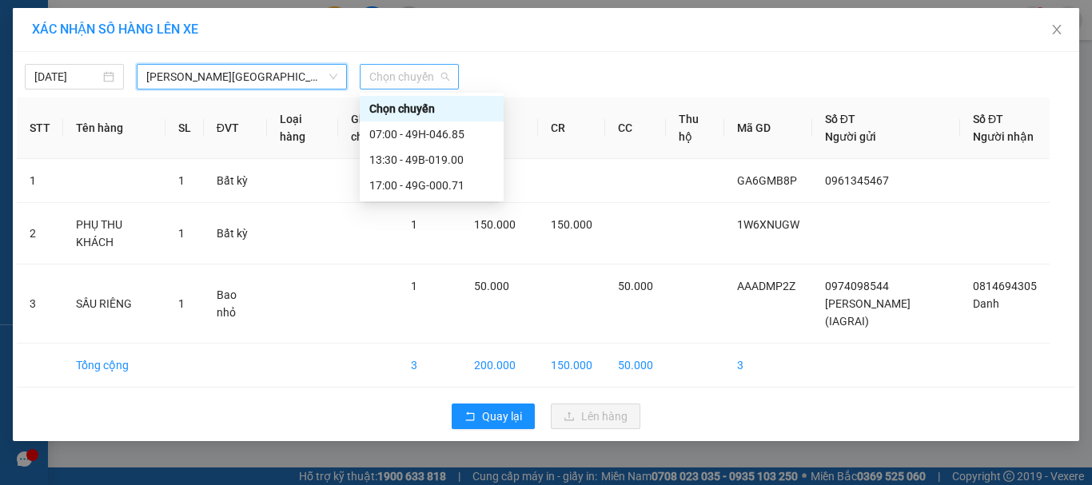
click at [403, 86] on span "Chọn chuyến" at bounding box center [409, 77] width 80 height 24
click at [393, 187] on div "17:00 - 49G-000.71" at bounding box center [431, 186] width 125 height 18
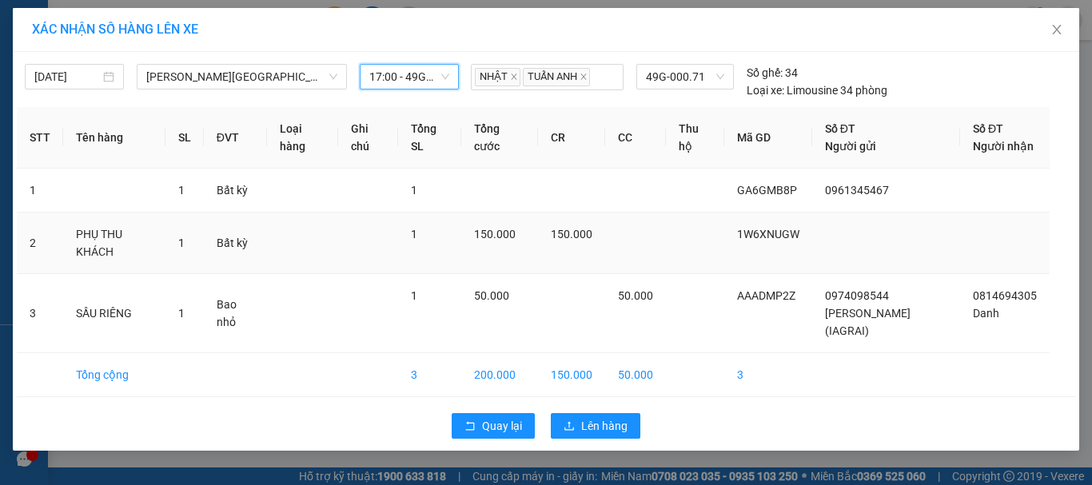
scroll to position [2, 0]
click at [596, 435] on span "Lên hàng" at bounding box center [604, 426] width 46 height 18
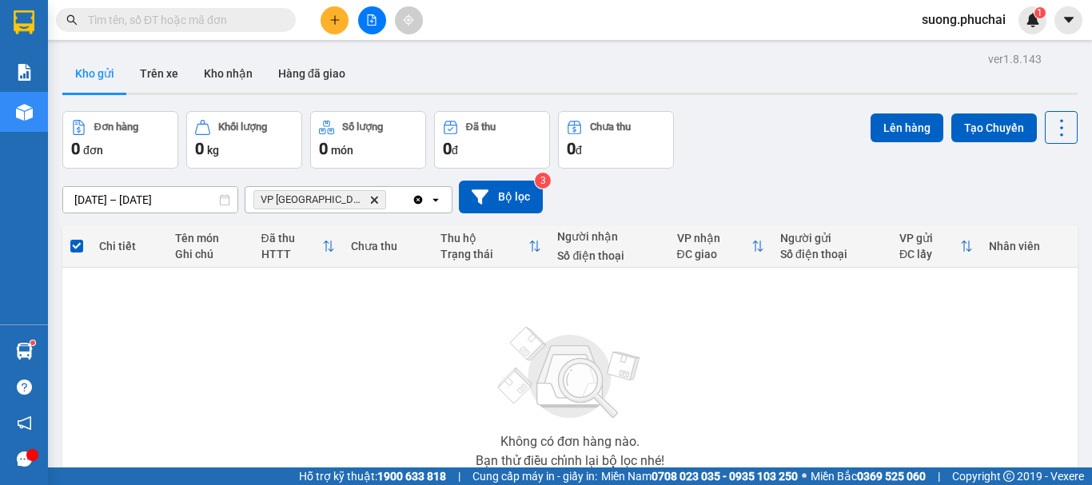
click at [189, 202] on div "ver 1.8.143 Kho gửi Trên xe Kho nhận Hàng đã giao Đơn hàng 0 đơn Khối lượng 0 k…" at bounding box center [570, 312] width 1028 height 528
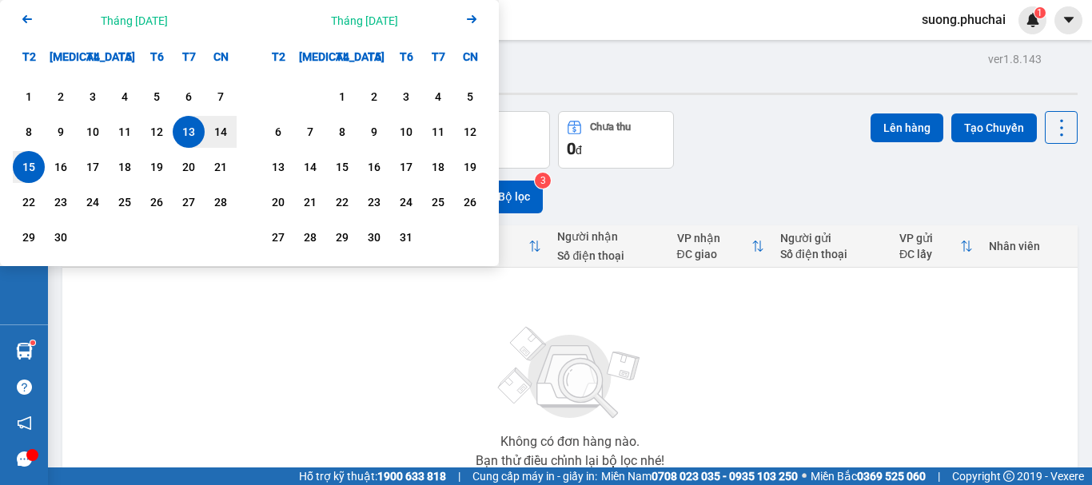
click at [599, 91] on div "Kho gửi Trên xe Kho nhận Hàng đã giao" at bounding box center [570, 75] width 1016 height 42
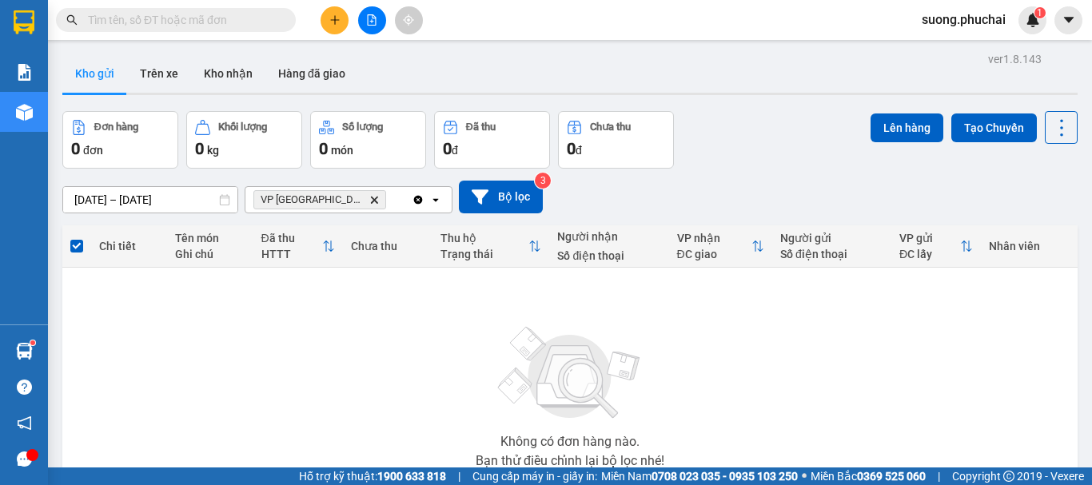
click at [379, 18] on button at bounding box center [372, 20] width 28 height 28
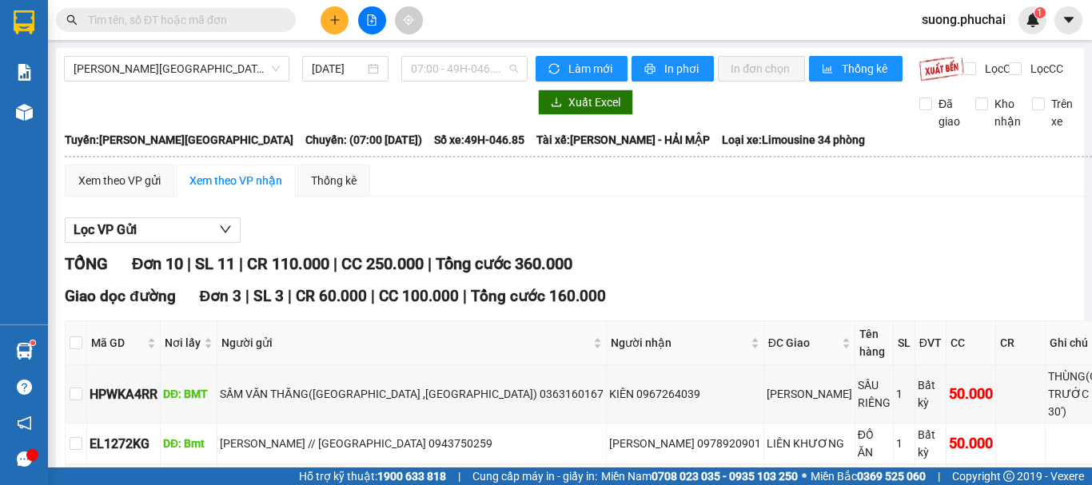
drag, startPoint x: 472, startPoint y: 66, endPoint x: 469, endPoint y: 106, distance: 40.1
click at [470, 72] on span "07:00 - 49H-046.85" at bounding box center [464, 69] width 107 height 24
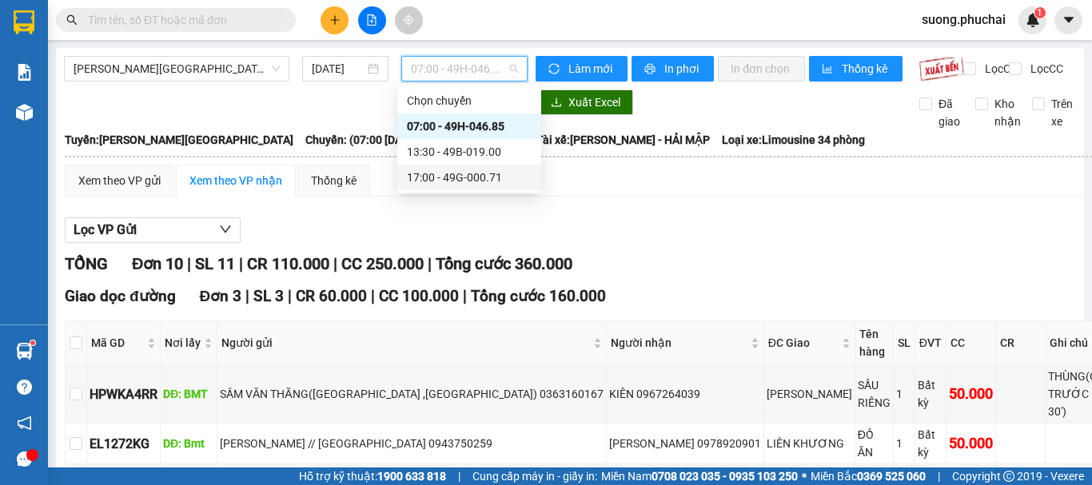
click at [444, 178] on div "17:00 - 49G-000.71" at bounding box center [469, 178] width 125 height 18
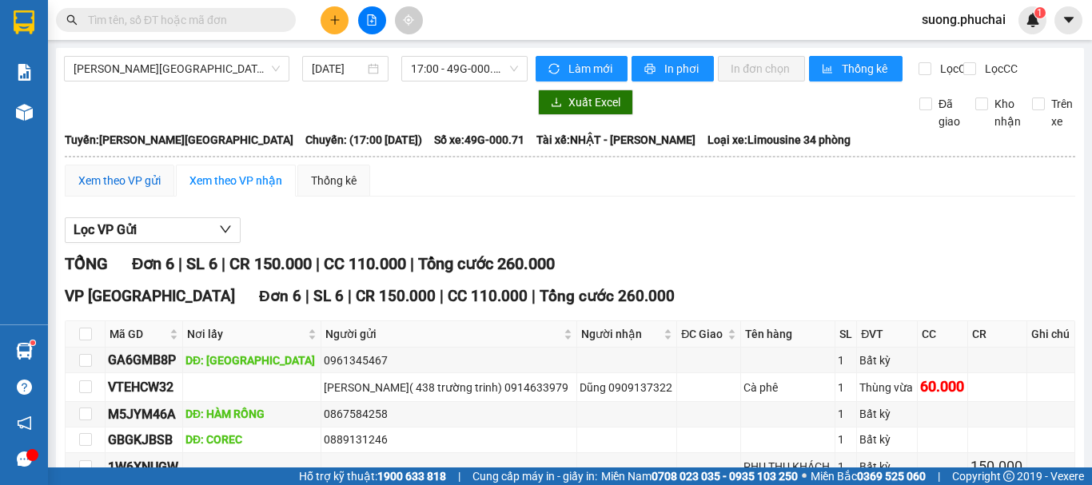
click at [110, 190] on div "Xem theo VP gửi" at bounding box center [119, 181] width 82 height 18
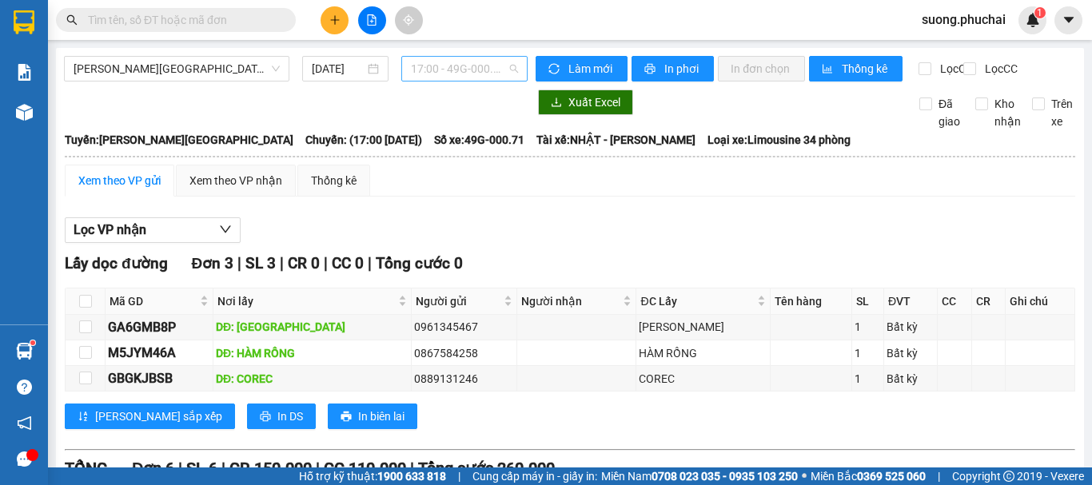
click at [467, 62] on span "17:00 - 49G-000.71" at bounding box center [464, 69] width 107 height 24
click at [465, 66] on span "17:00 - 49G-000.71" at bounding box center [464, 69] width 107 height 24
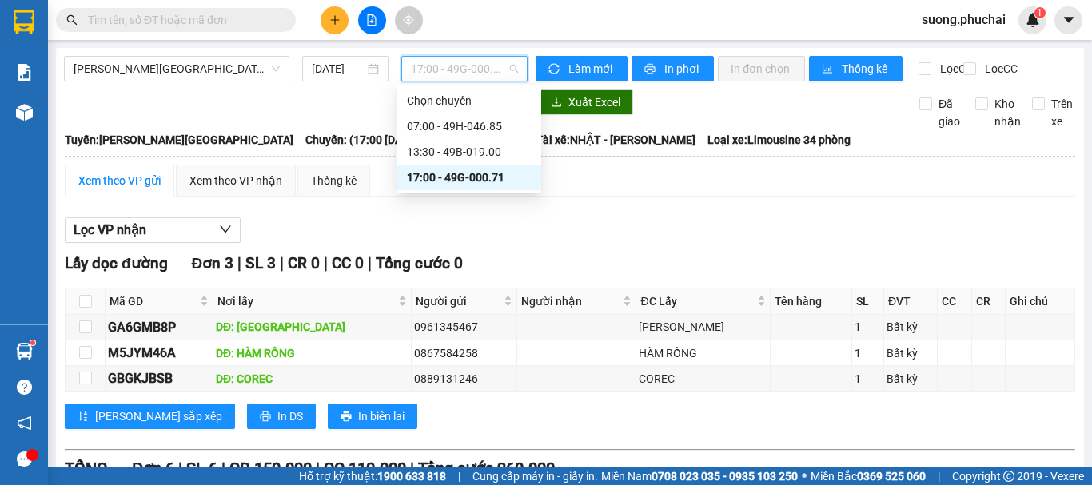
click at [483, 181] on div "17:00 - 49G-000.71" at bounding box center [469, 178] width 125 height 18
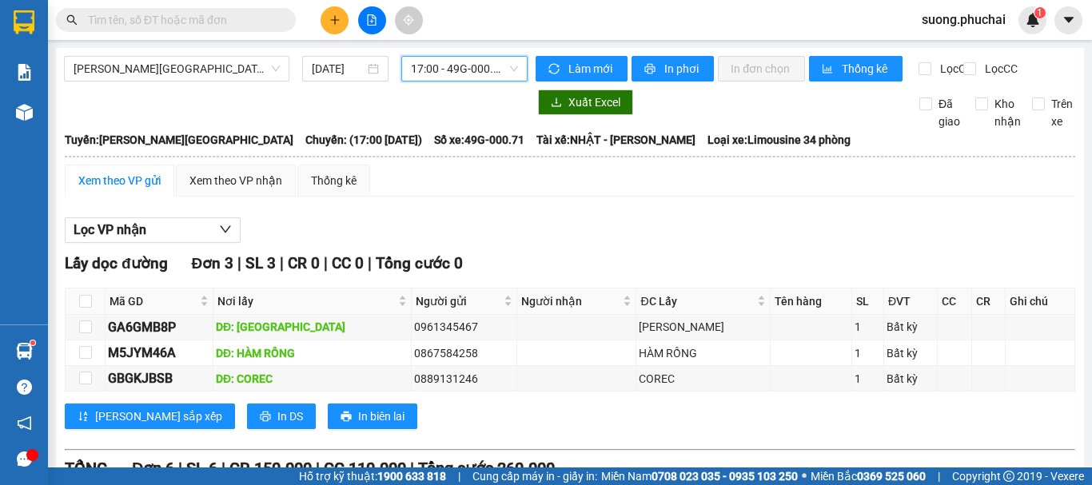
click at [151, 186] on div "Xem theo VP gửi" at bounding box center [119, 181] width 82 height 18
click at [333, 10] on button at bounding box center [335, 20] width 28 height 28
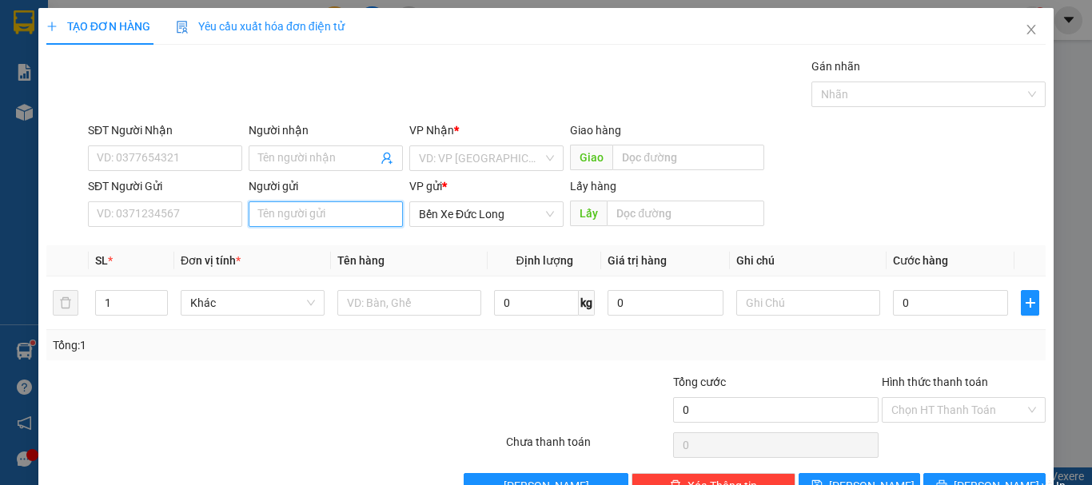
click at [289, 213] on input "Người gửi" at bounding box center [326, 215] width 154 height 26
drag, startPoint x: 342, startPoint y: 227, endPoint x: 366, endPoint y: 229, distance: 24.0
click at [366, 229] on div "Người gửi Tên người gửi" at bounding box center [326, 206] width 154 height 56
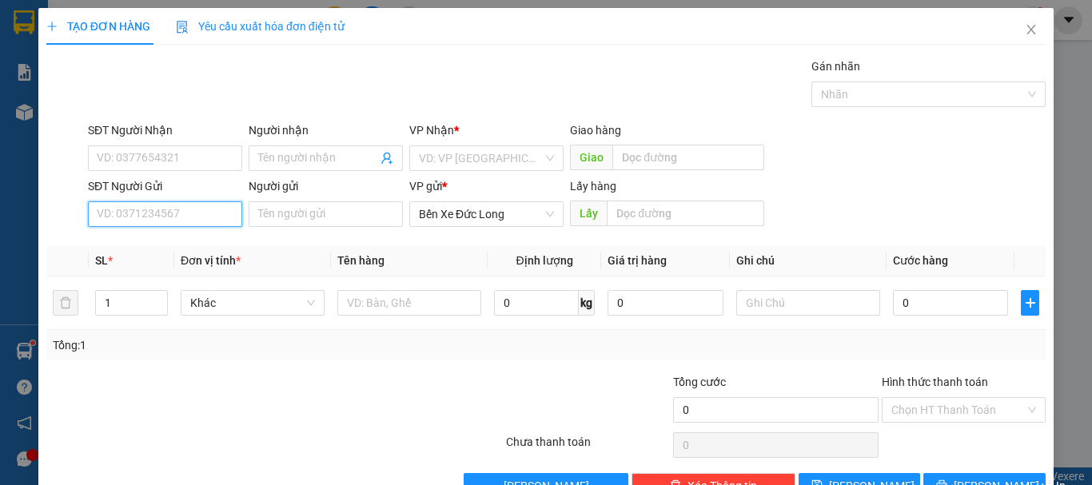
click at [145, 214] on input "SĐT Người Gửi" at bounding box center [165, 215] width 154 height 26
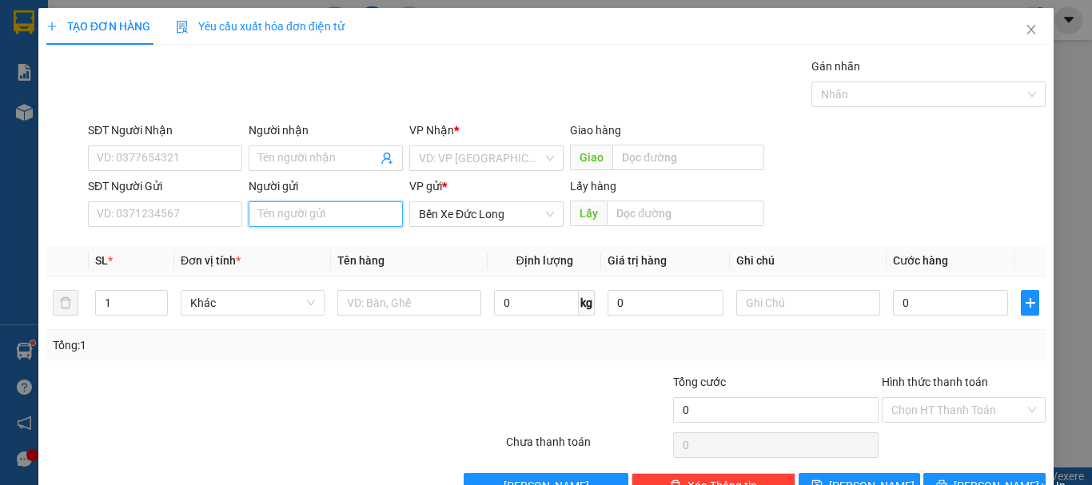
click at [304, 211] on input "Người gửi" at bounding box center [326, 215] width 154 height 26
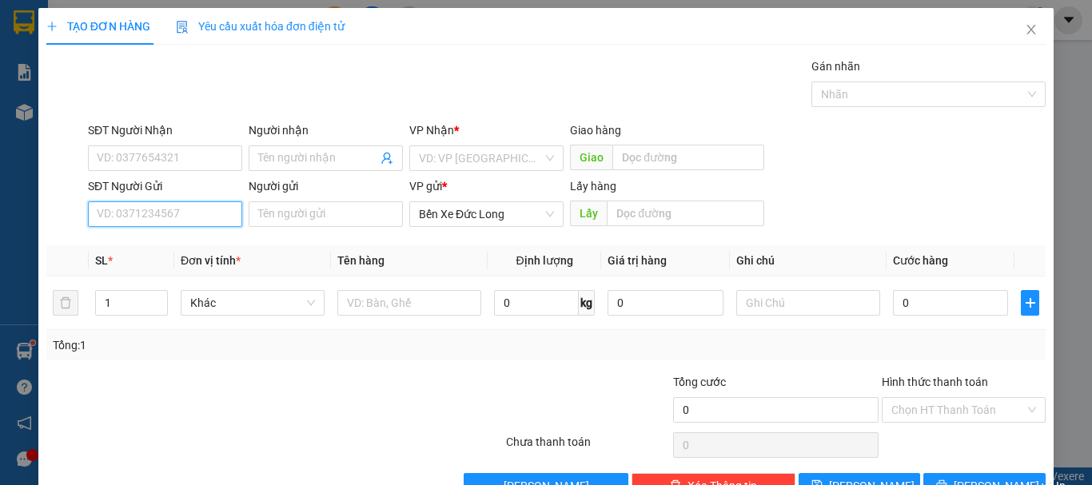
click at [171, 218] on input "SĐT Người Gửi" at bounding box center [165, 215] width 154 height 26
paste input "0796103233"
type input "0796103233"
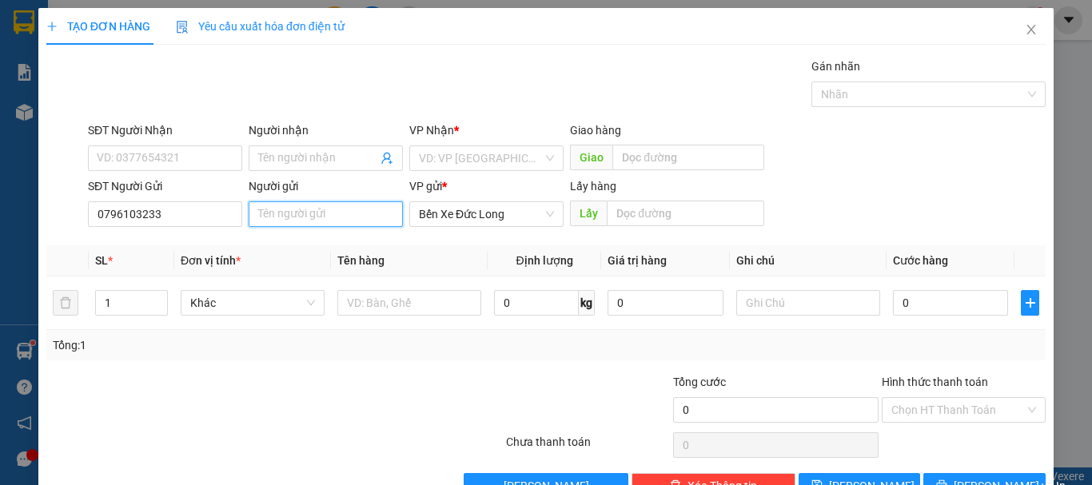
paste input "0796103233"
click at [328, 220] on input "0796103233" at bounding box center [326, 215] width 154 height 26
type input "0"
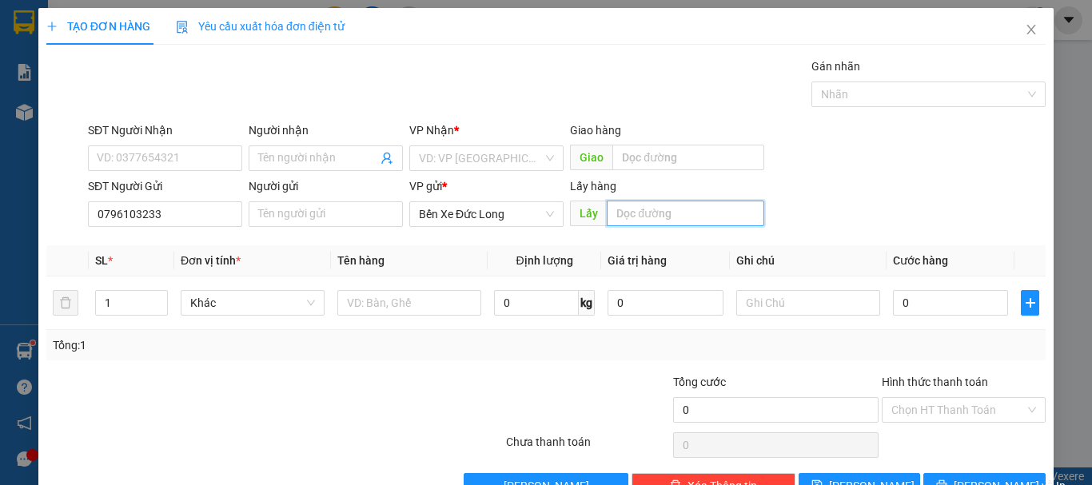
click at [642, 224] on input "text" at bounding box center [686, 214] width 158 height 26
type input "D"
click at [669, 206] on input "ĐẠT LÝ" at bounding box center [686, 214] width 158 height 26
type input "ĐẠT LÝ"
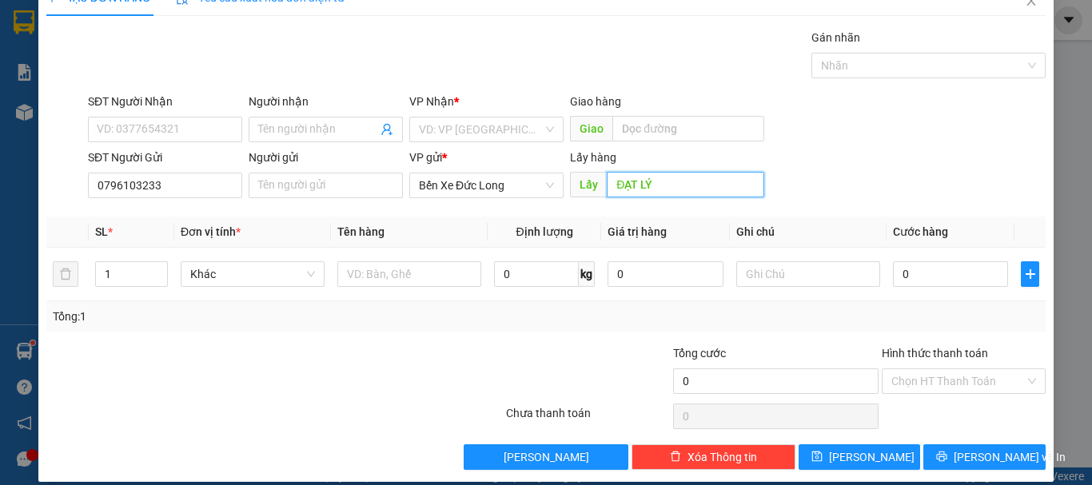
scroll to position [45, 0]
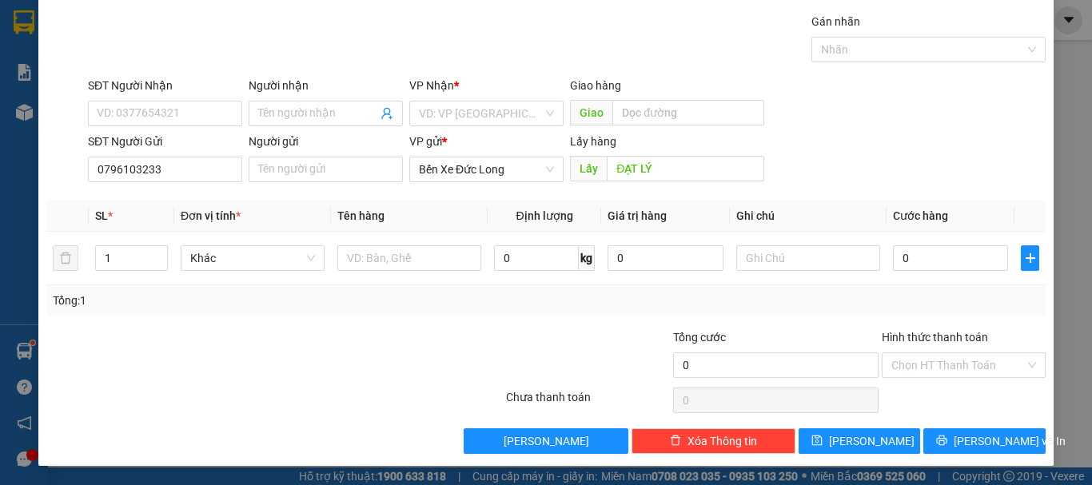
click at [674, 154] on div "Lấy hàng" at bounding box center [667, 145] width 194 height 24
click at [860, 446] on span "[PERSON_NAME]" at bounding box center [872, 442] width 86 height 18
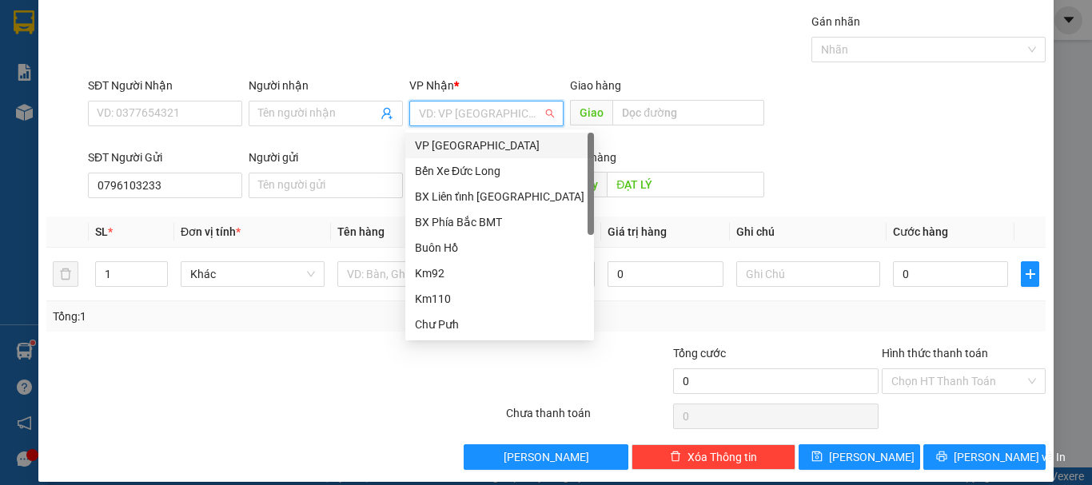
click at [454, 110] on input "search" at bounding box center [481, 114] width 124 height 24
click at [458, 144] on div "VP [GEOGRAPHIC_DATA]" at bounding box center [500, 146] width 170 height 18
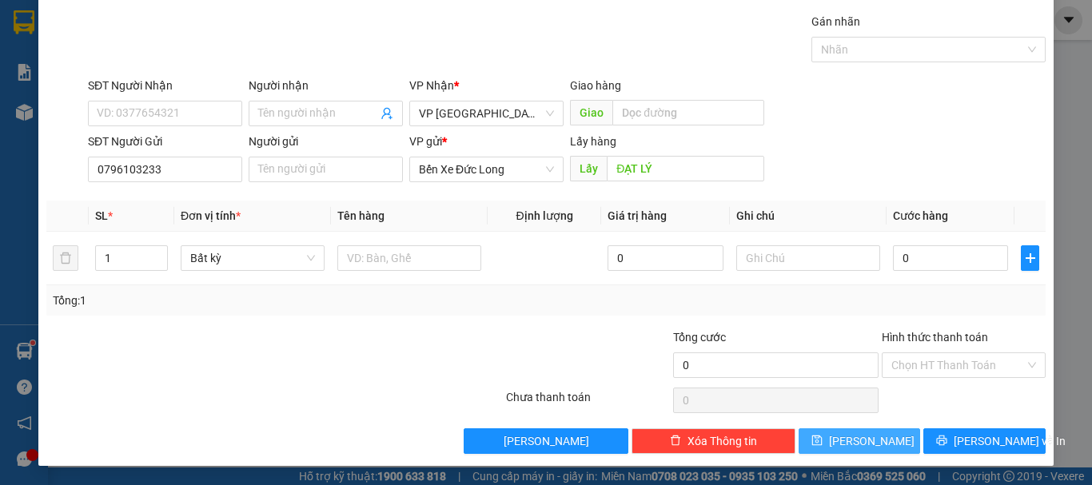
click at [880, 439] on button "[PERSON_NAME]" at bounding box center [860, 442] width 122 height 26
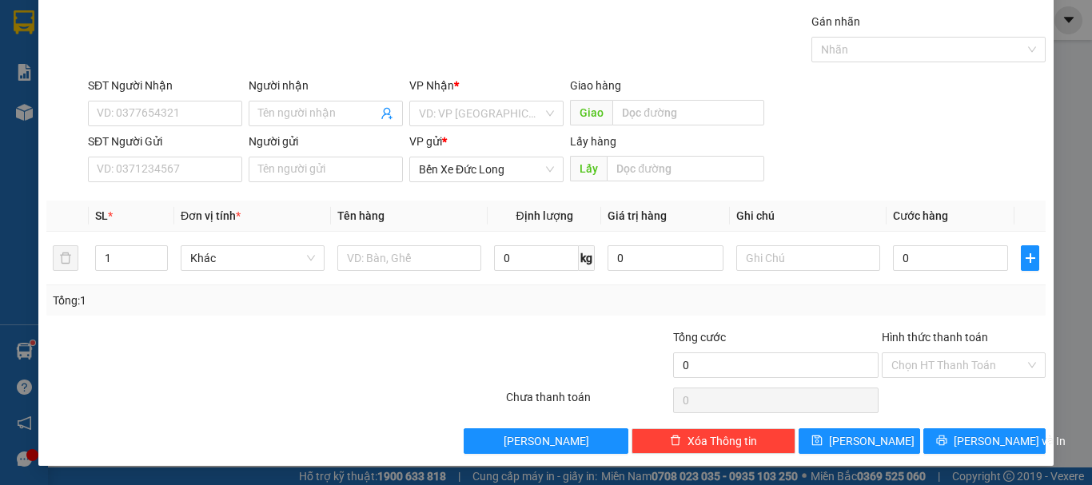
click at [22, 98] on div "TẠO ĐƠN HÀNG Yêu cầu xuất hóa đơn điện tử Transit Pickup Surcharge Ids Transit …" at bounding box center [546, 242] width 1092 height 485
click at [20, 107] on div "TẠO ĐƠN HÀNG Yêu cầu xuất hóa đơn điện tử Transit Pickup Surcharge Ids Transit …" at bounding box center [546, 242] width 1092 height 485
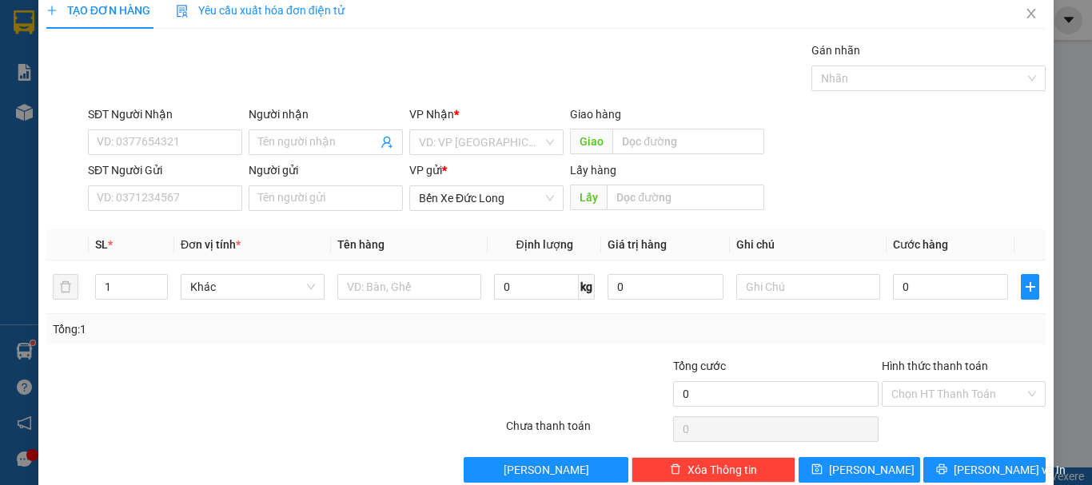
scroll to position [0, 0]
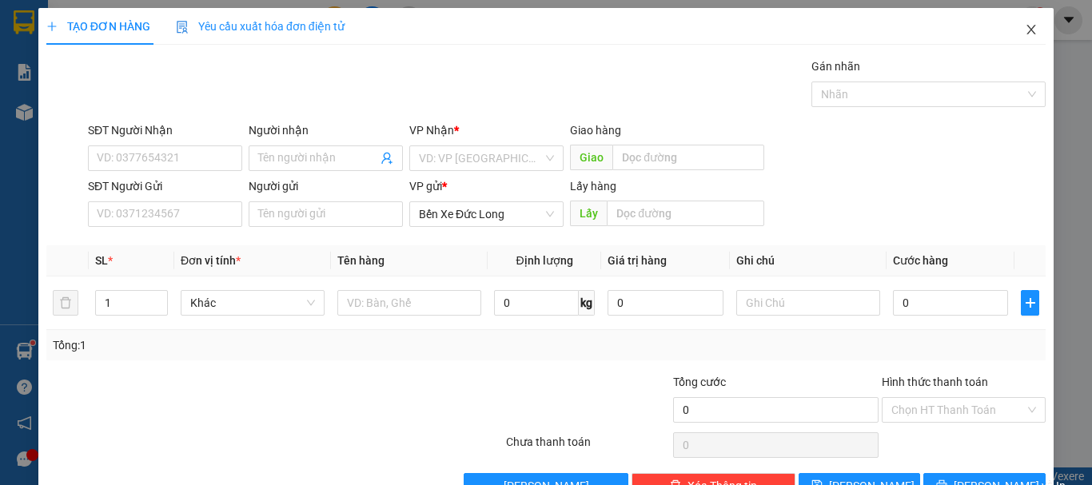
click at [1026, 28] on icon "close" at bounding box center [1031, 29] width 13 height 13
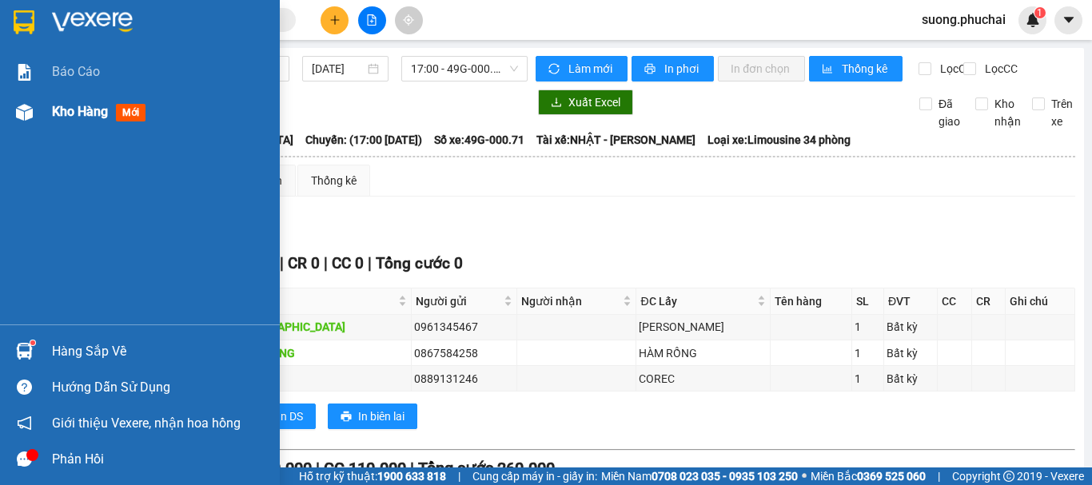
drag, startPoint x: 77, startPoint y: 107, endPoint x: 267, endPoint y: 122, distance: 190.9
click at [76, 106] on span "Kho hàng" at bounding box center [80, 111] width 56 height 15
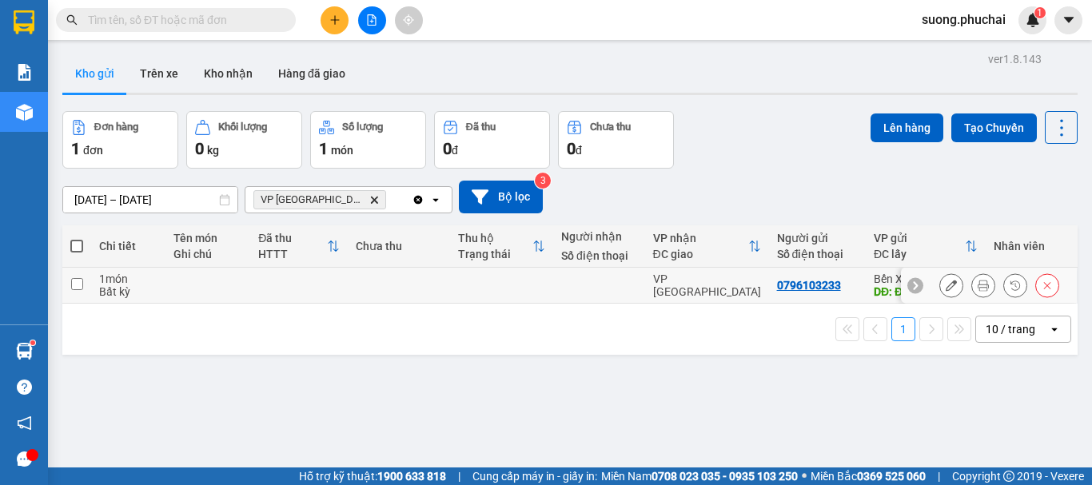
click at [76, 283] on input "checkbox" at bounding box center [77, 284] width 12 height 12
checkbox input "true"
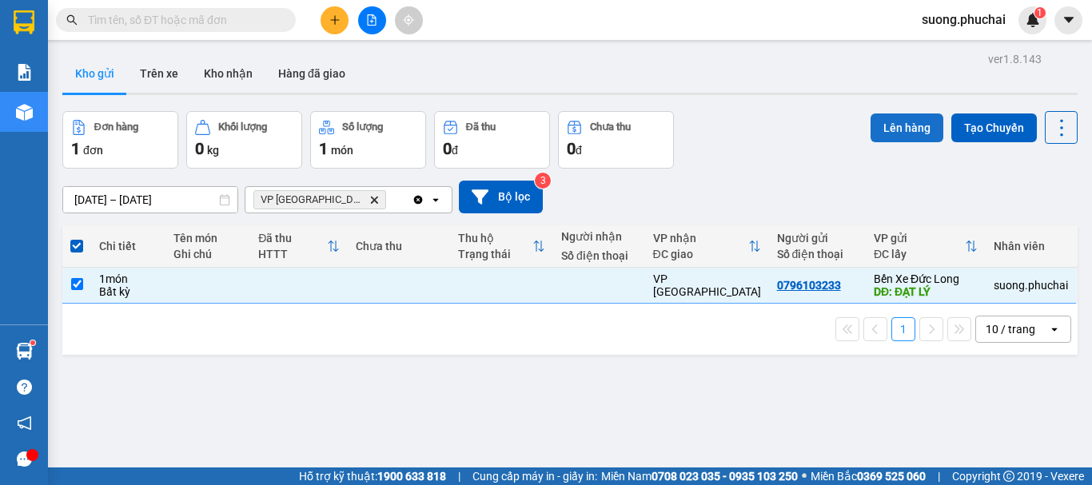
click at [888, 134] on button "Lên hàng" at bounding box center [907, 128] width 73 height 29
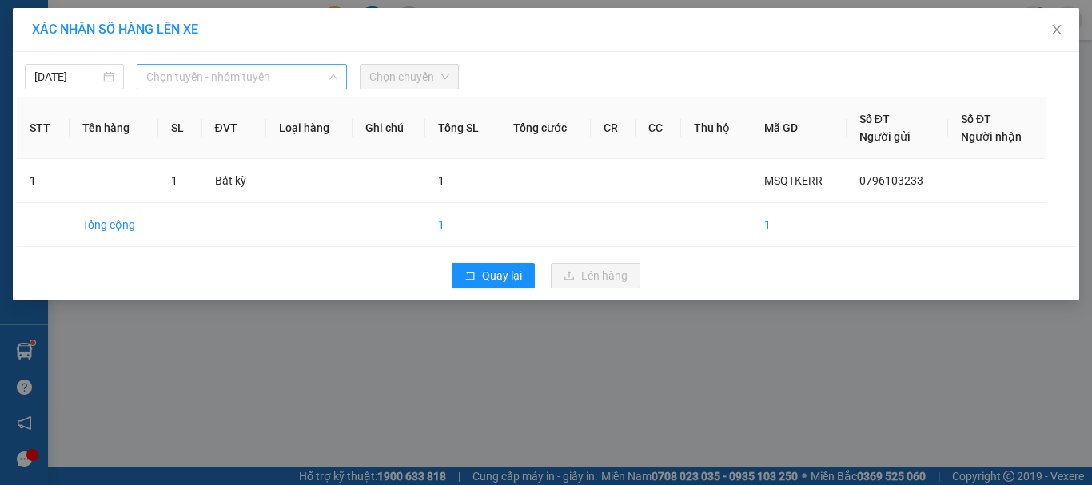
click at [186, 79] on span "Chọn tuyến - nhóm tuyến" at bounding box center [241, 77] width 191 height 24
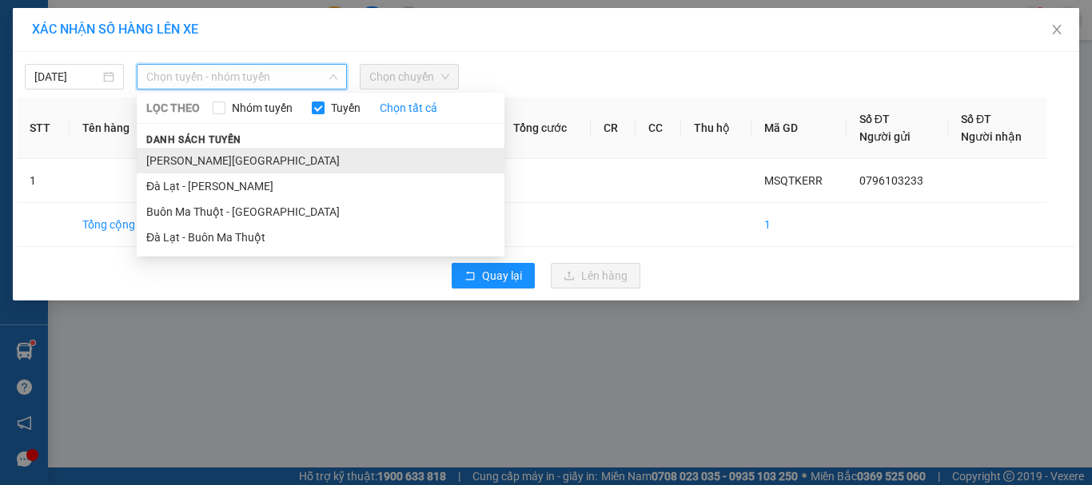
drag, startPoint x: 198, startPoint y: 164, endPoint x: 210, endPoint y: 152, distance: 17.0
click at [198, 162] on li "[PERSON_NAME][GEOGRAPHIC_DATA]" at bounding box center [321, 161] width 368 height 26
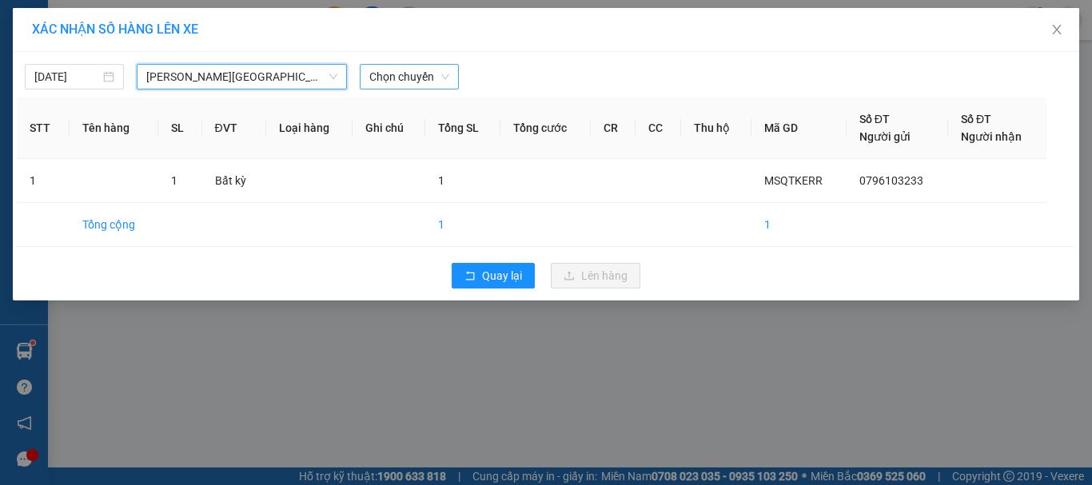
click at [403, 72] on span "Chọn chuyến" at bounding box center [409, 77] width 80 height 24
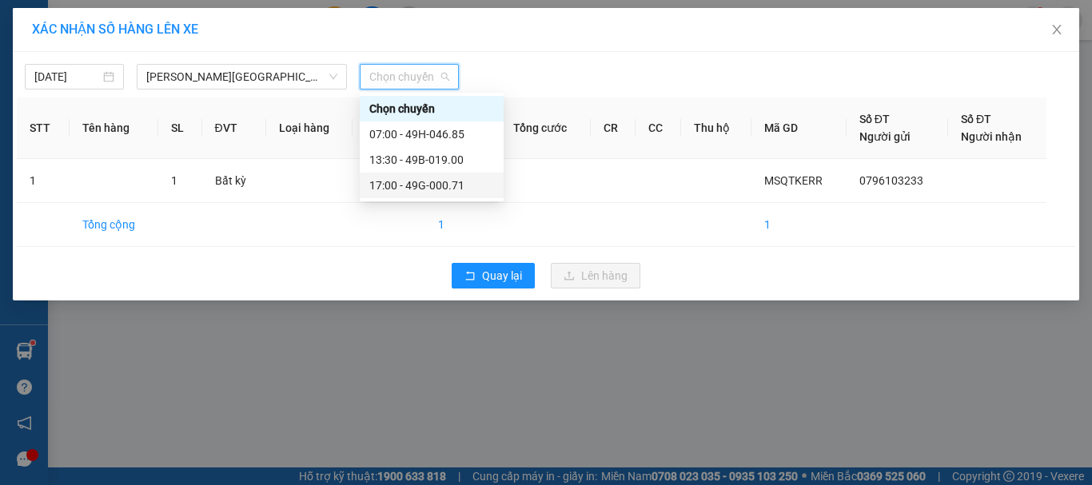
click at [414, 186] on div "17:00 - 49G-000.71" at bounding box center [431, 186] width 125 height 18
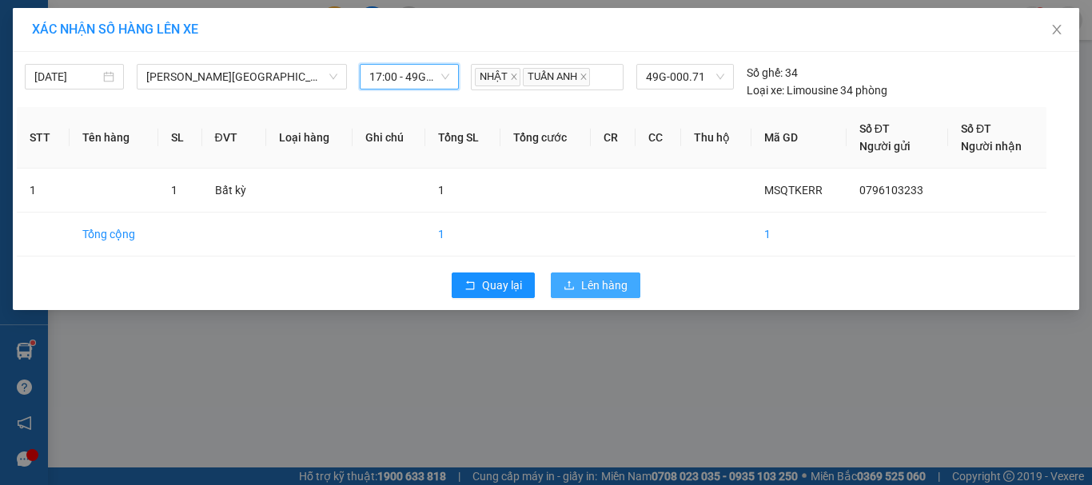
click at [604, 285] on span "Lên hàng" at bounding box center [604, 286] width 46 height 18
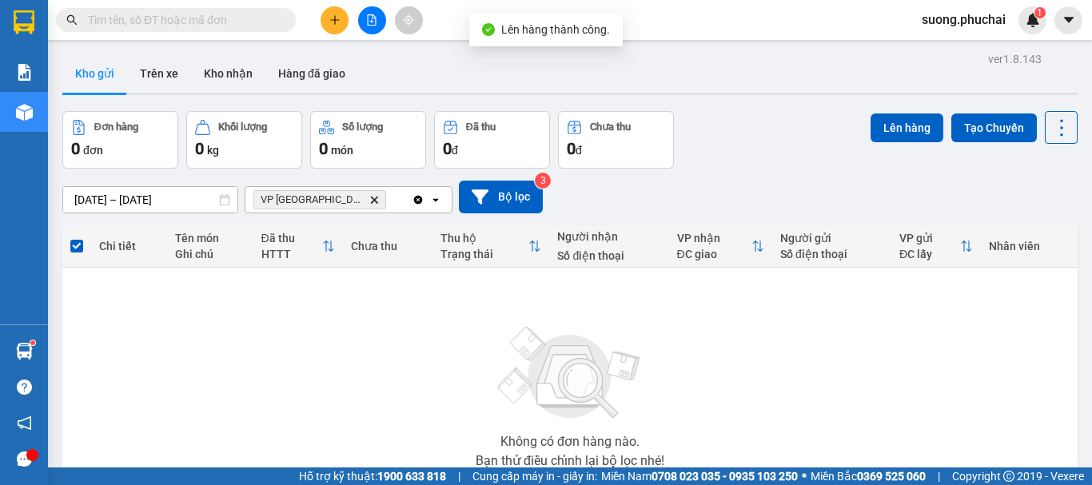
click at [371, 17] on icon "file-add" at bounding box center [371, 19] width 11 height 11
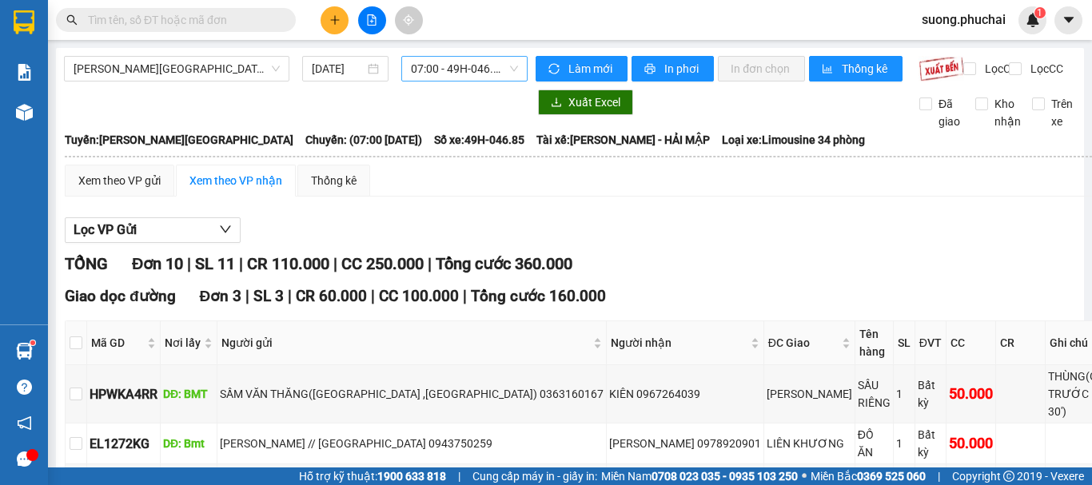
click at [448, 74] on span "07:00 - 49H-046.85" at bounding box center [464, 69] width 107 height 24
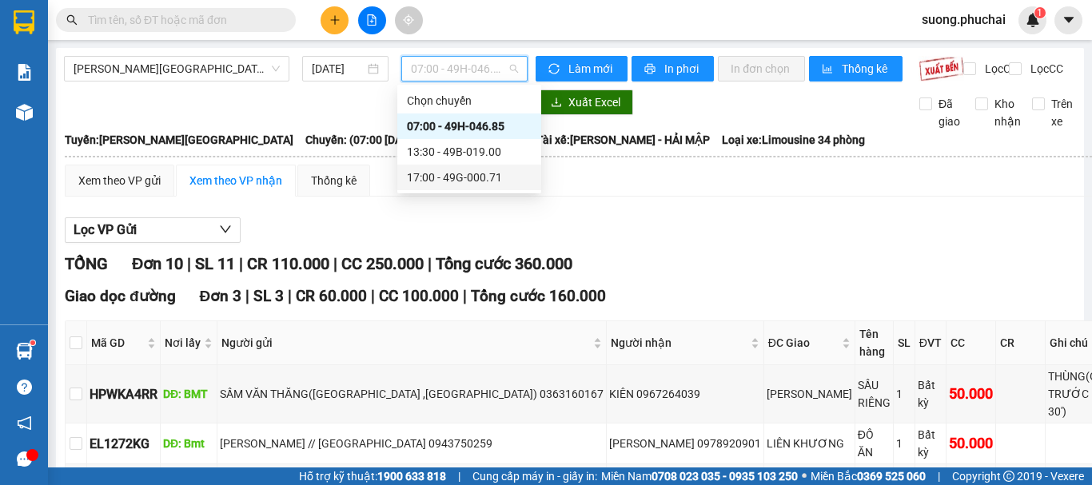
click at [429, 176] on div "17:00 - 49G-000.71" at bounding box center [469, 178] width 125 height 18
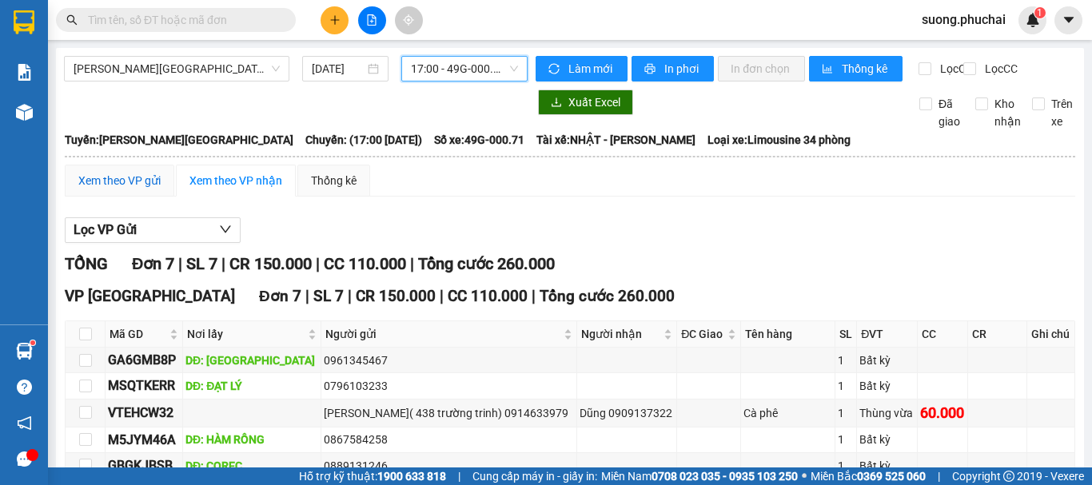
click at [112, 190] on div "Xem theo VP gửi" at bounding box center [119, 181] width 82 height 18
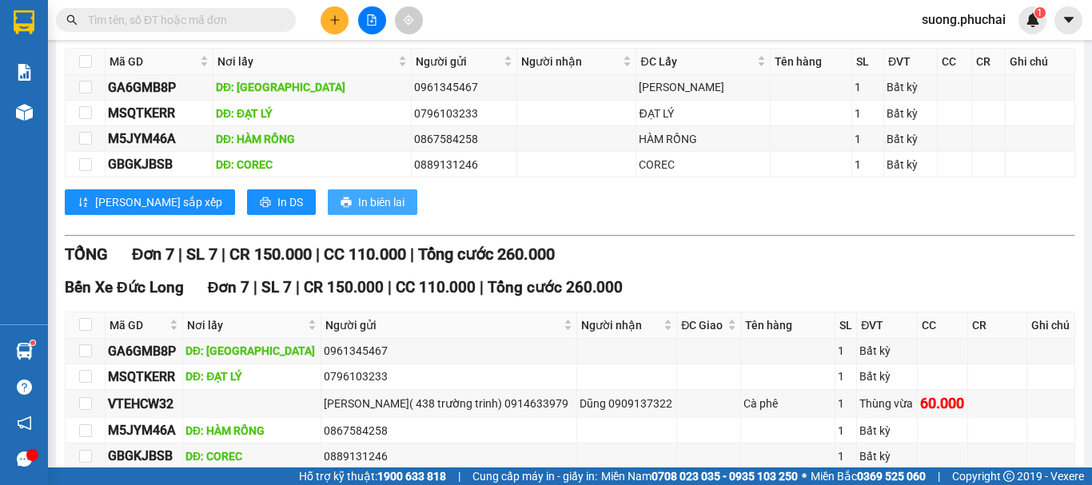
scroll to position [160, 0]
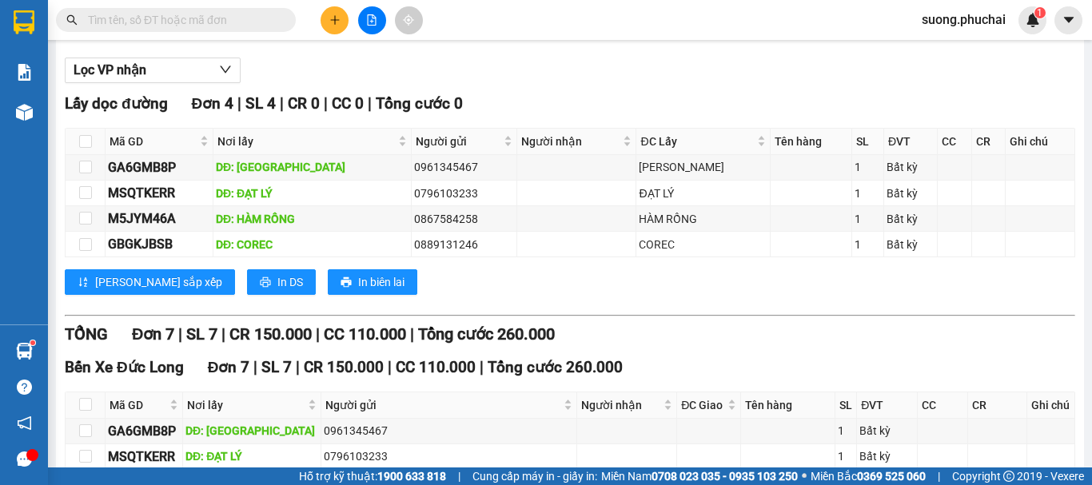
click at [331, 12] on button at bounding box center [335, 20] width 28 height 28
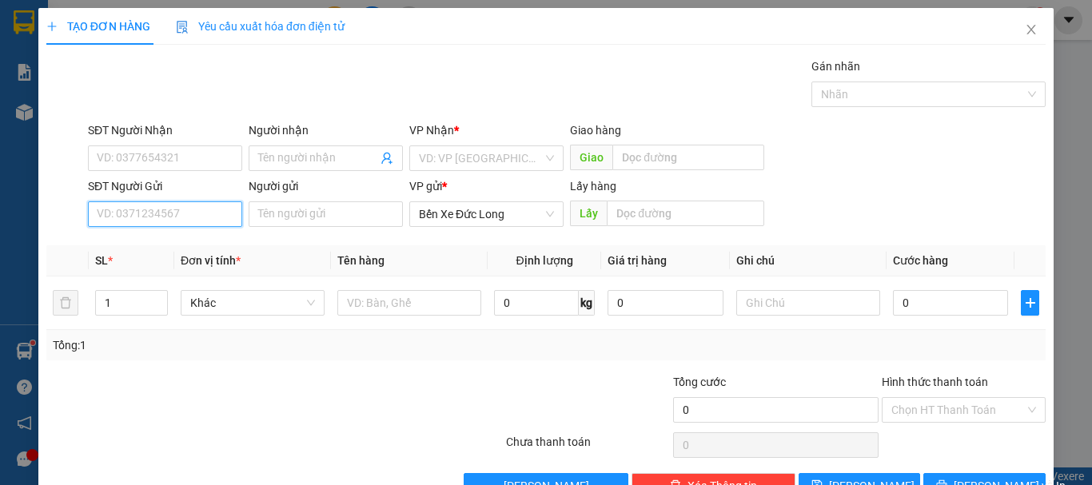
paste input "0961162933"
type input "0961162933"
click at [488, 155] on input "search" at bounding box center [481, 158] width 124 height 24
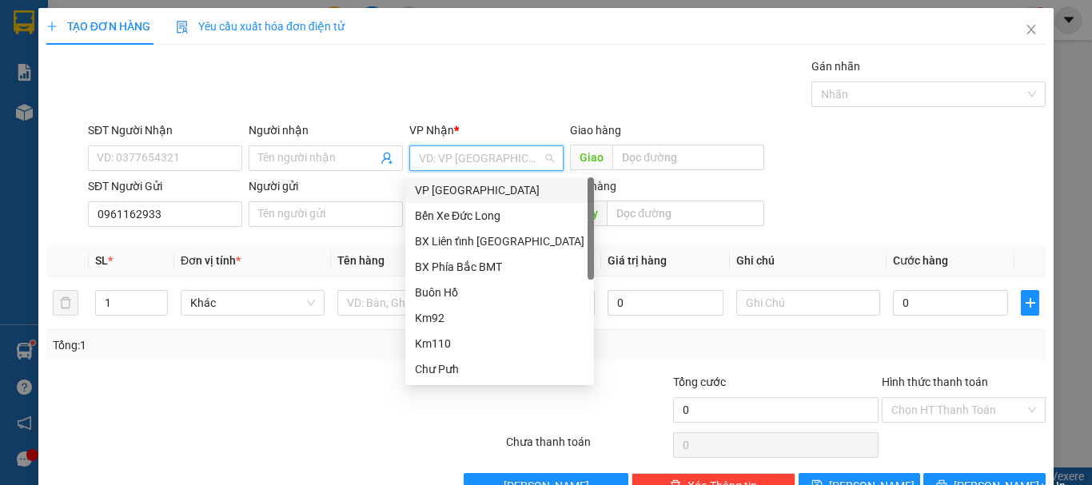
click at [446, 191] on div "VP [GEOGRAPHIC_DATA]" at bounding box center [500, 191] width 170 height 18
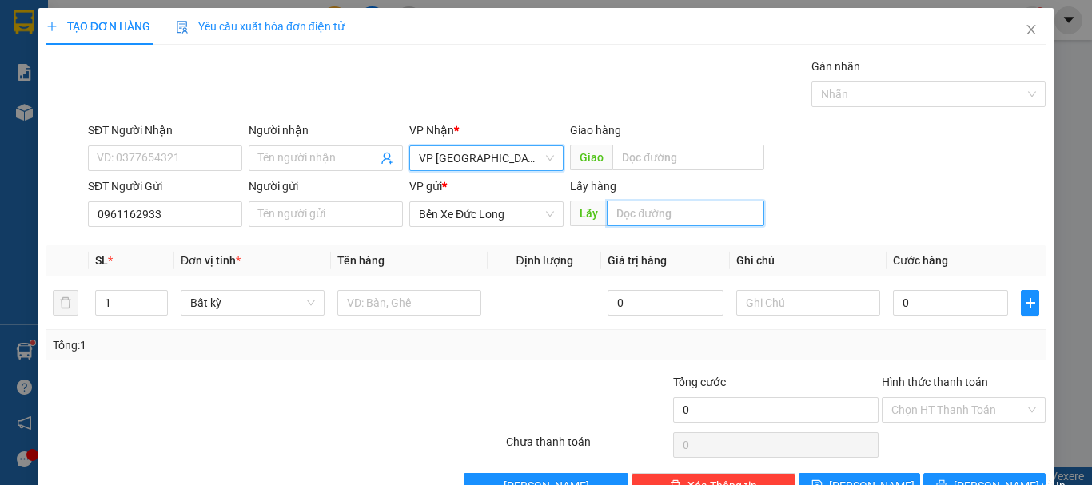
click at [640, 204] on input "text" at bounding box center [686, 214] width 158 height 26
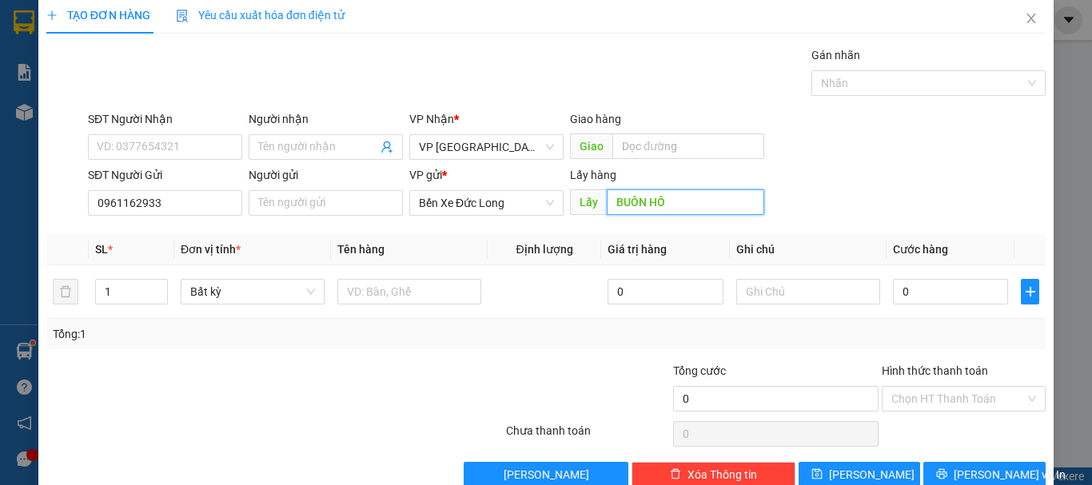
scroll to position [45, 0]
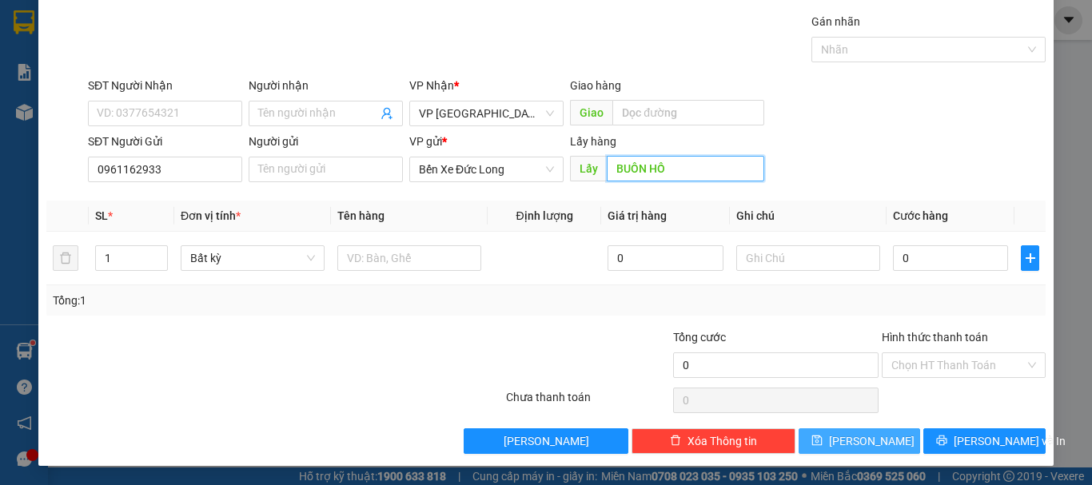
type input "BUÔN HỒ"
click at [851, 443] on span "[PERSON_NAME]" at bounding box center [872, 442] width 86 height 18
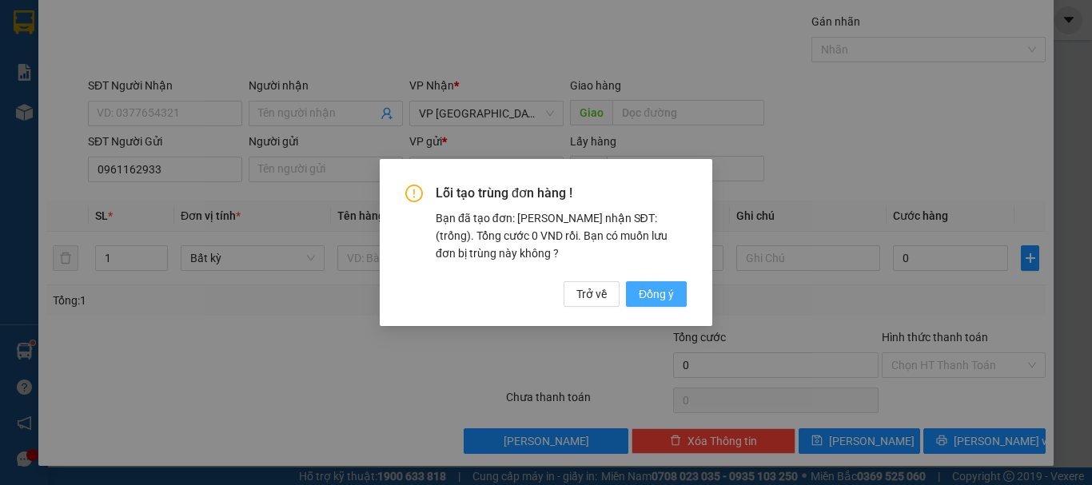
click at [652, 293] on span "Đồng ý" at bounding box center [656, 294] width 35 height 18
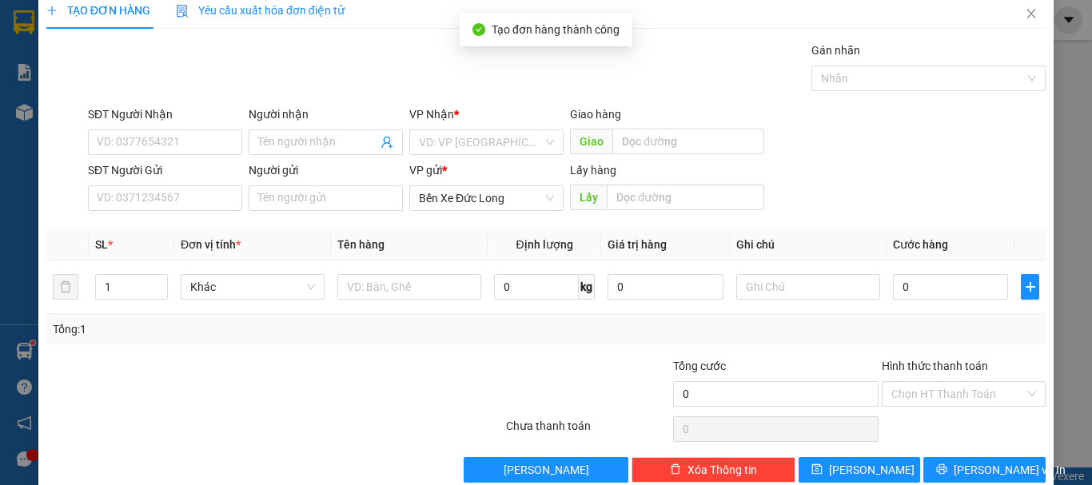
scroll to position [0, 0]
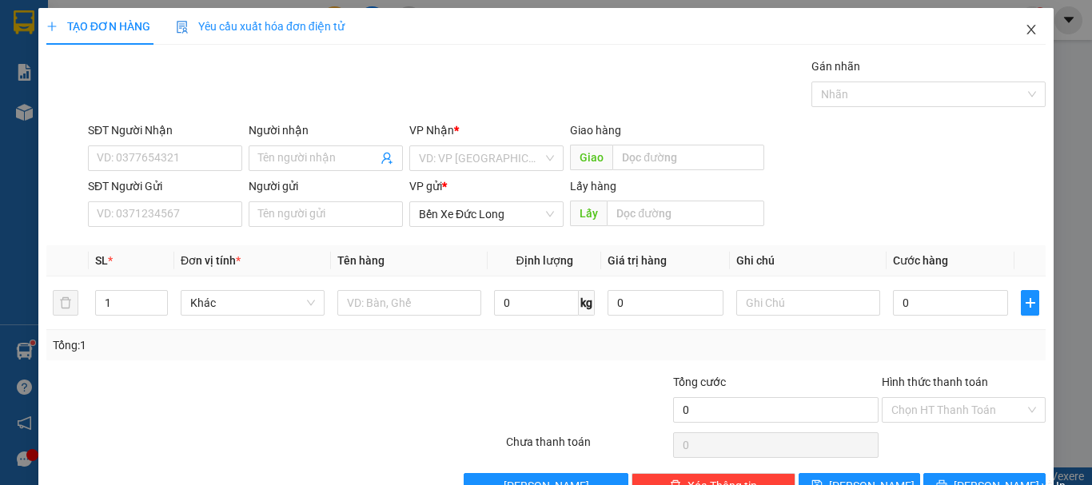
click at [1028, 33] on icon "close" at bounding box center [1032, 30] width 9 height 10
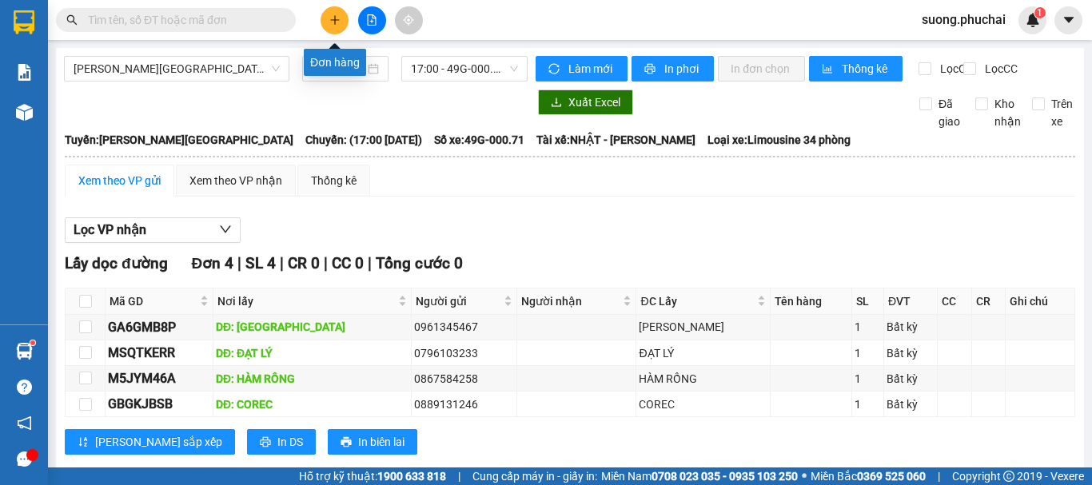
click at [327, 18] on button at bounding box center [335, 20] width 28 height 28
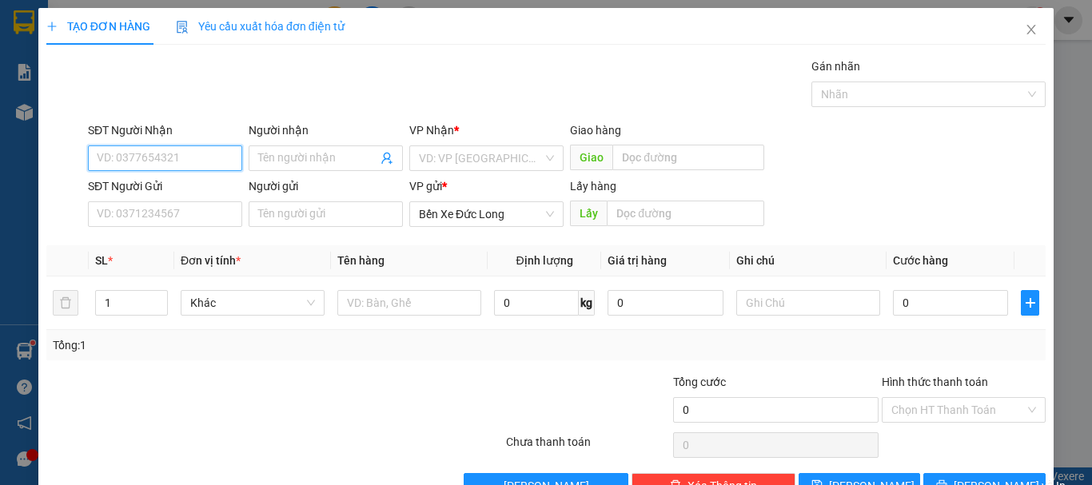
drag, startPoint x: 193, startPoint y: 169, endPoint x: 239, endPoint y: 172, distance: 46.5
click at [193, 166] on input "SĐT Người Nhận" at bounding box center [165, 159] width 154 height 26
type input "0376485376"
click at [182, 194] on div "0376485376 - Bi" at bounding box center [164, 191] width 134 height 18
type input "Bi"
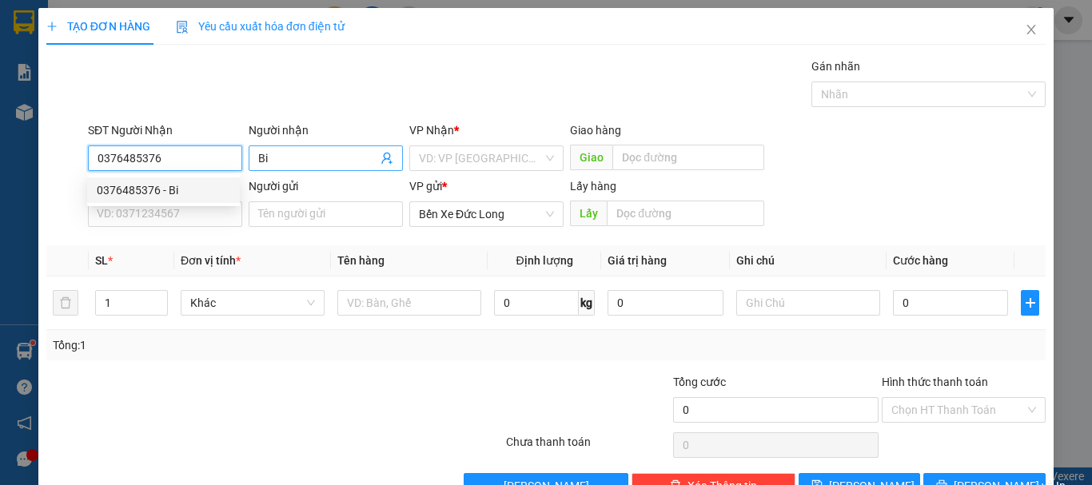
type input "150.000"
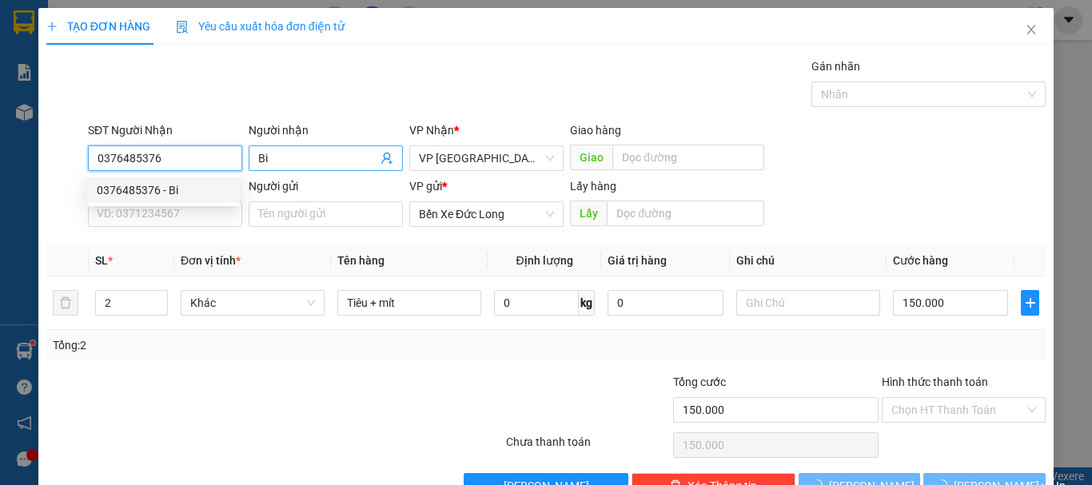
type input "0376485376"
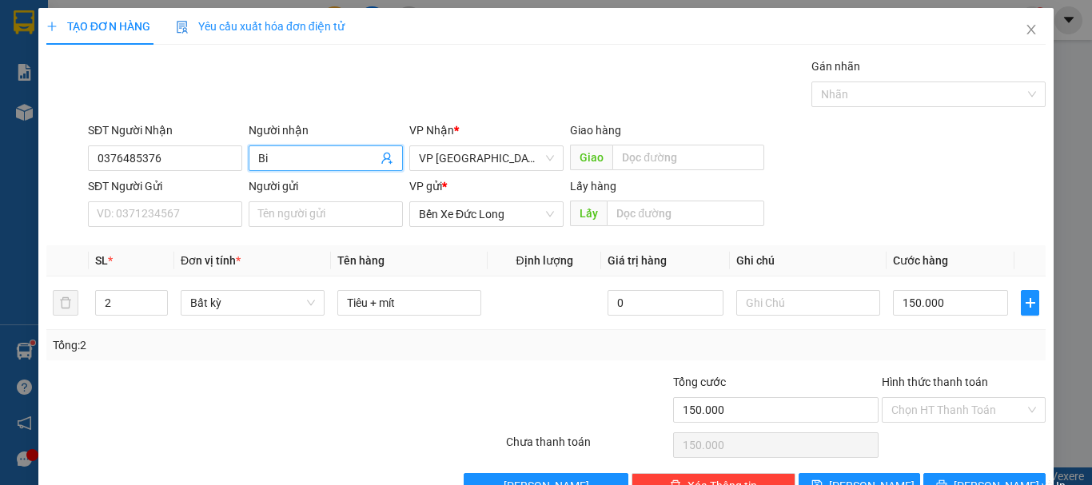
click at [297, 157] on input "Bi" at bounding box center [317, 159] width 119 height 18
type input "B"
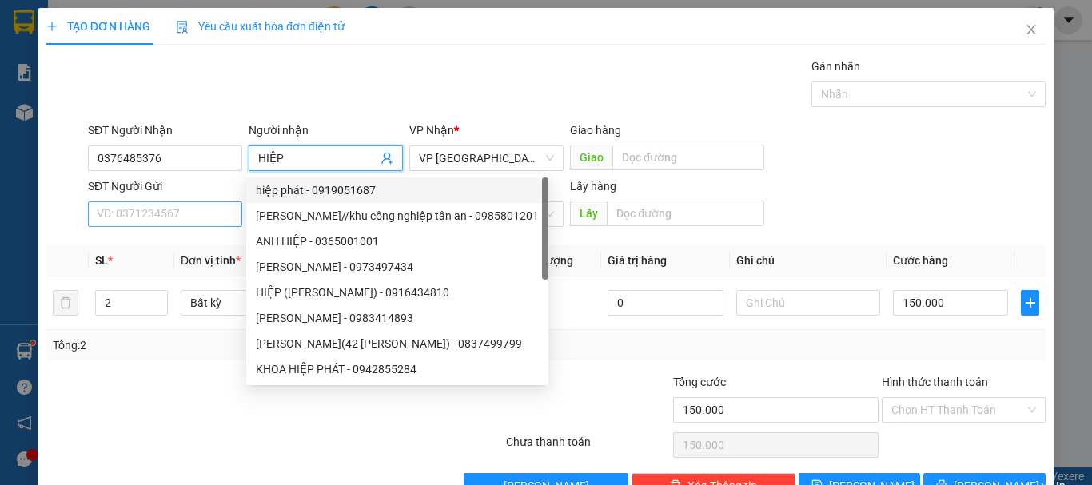
type input "HIỆP"
click at [158, 212] on input "SĐT Người Gửi" at bounding box center [165, 215] width 154 height 26
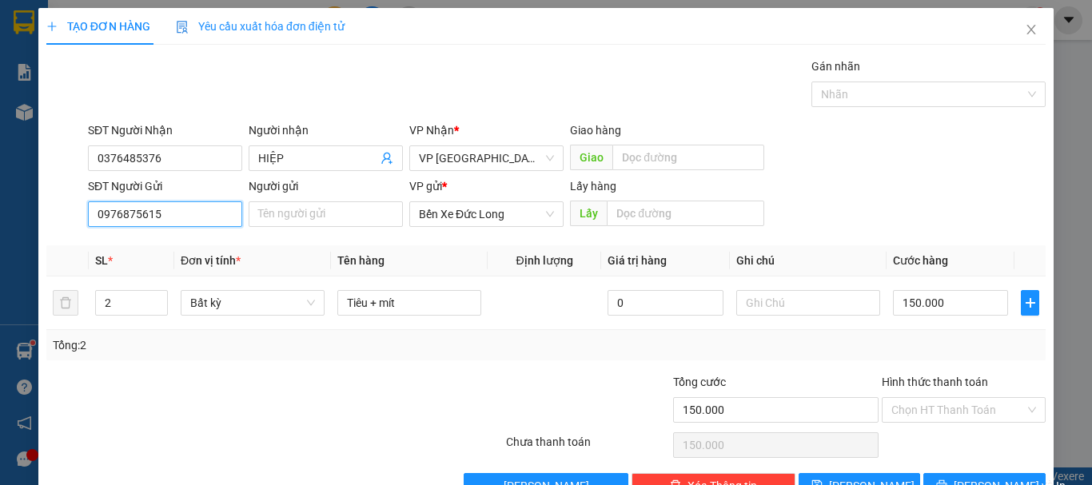
click at [202, 217] on input "0976875615" at bounding box center [165, 215] width 154 height 26
click at [126, 215] on input "0976875615" at bounding box center [165, 215] width 154 height 26
type input "0976575615"
click at [206, 248] on div "0976575615 - [PERSON_NAME] (54 [PERSON_NAME])" at bounding box center [231, 246] width 269 height 18
type input "[PERSON_NAME] (54 [PERSON_NAME])"
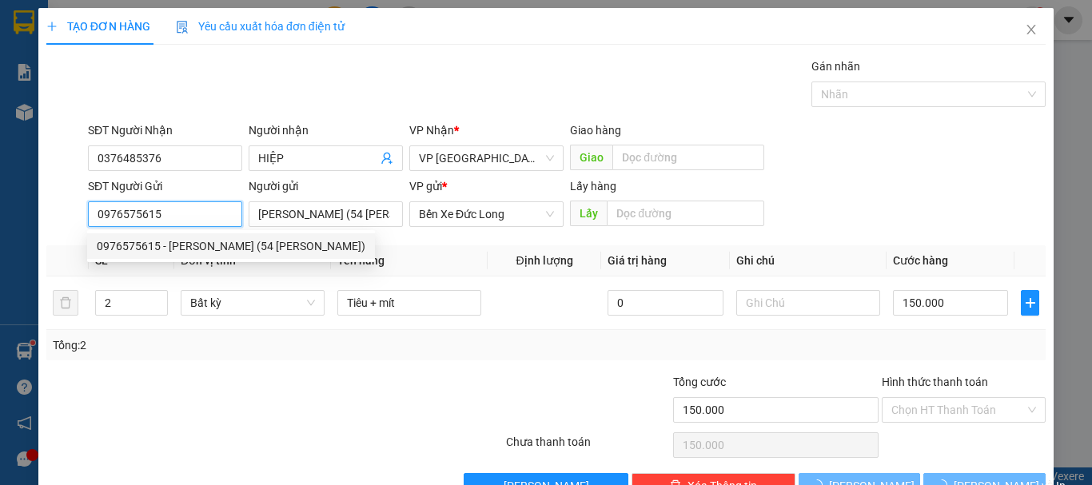
type input "50.000"
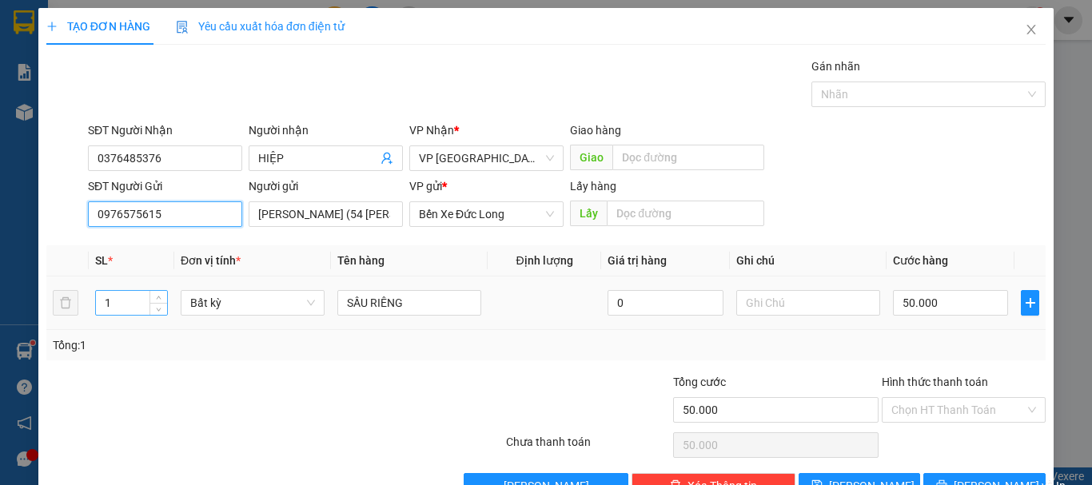
type input "0976575615"
click at [145, 306] on input "1" at bounding box center [131, 303] width 71 height 24
click at [143, 305] on input "1" at bounding box center [131, 303] width 71 height 24
click at [214, 302] on span "Bất kỳ" at bounding box center [252, 303] width 125 height 24
type input "5"
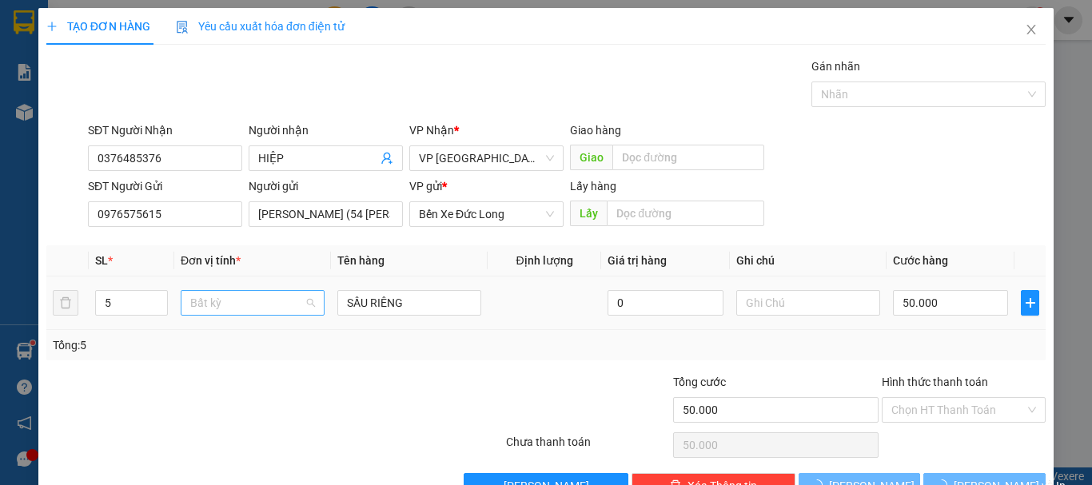
click at [214, 304] on span "Bất kỳ" at bounding box center [252, 303] width 125 height 24
type input "0"
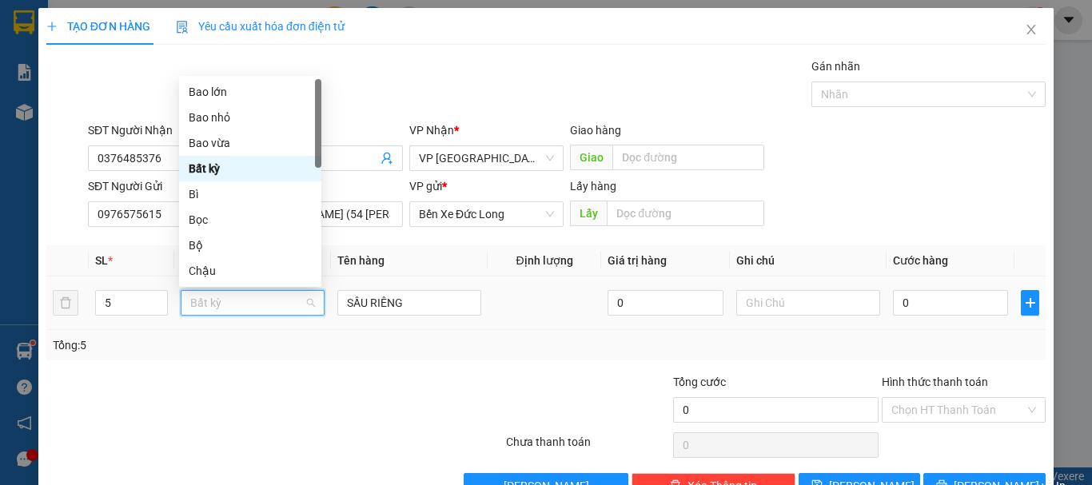
type input "M"
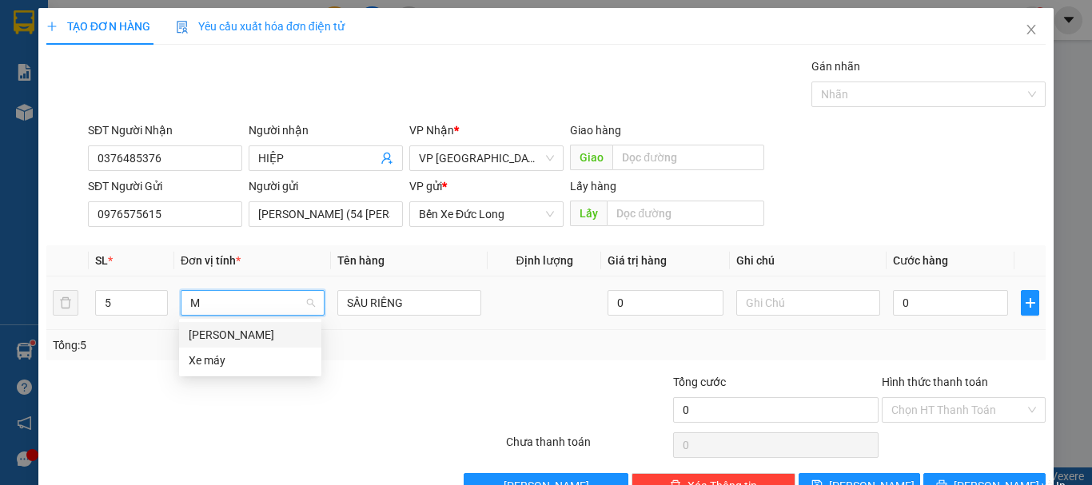
click at [198, 332] on div "[PERSON_NAME]" at bounding box center [250, 335] width 123 height 18
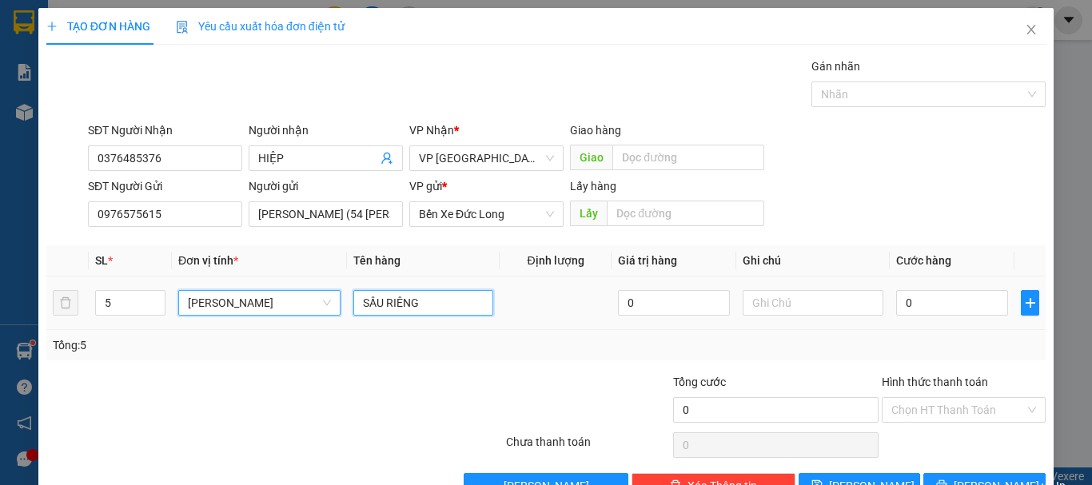
click at [437, 299] on input "SẦU RIÊNG" at bounding box center [423, 303] width 140 height 26
click at [353, 298] on input "SẦU RIÊNG" at bounding box center [423, 303] width 140 height 26
click at [373, 304] on input "4 BOC SẦU RIÊNG" at bounding box center [423, 303] width 140 height 26
click at [425, 310] on input "4 SẦU RIÊNG" at bounding box center [423, 303] width 140 height 26
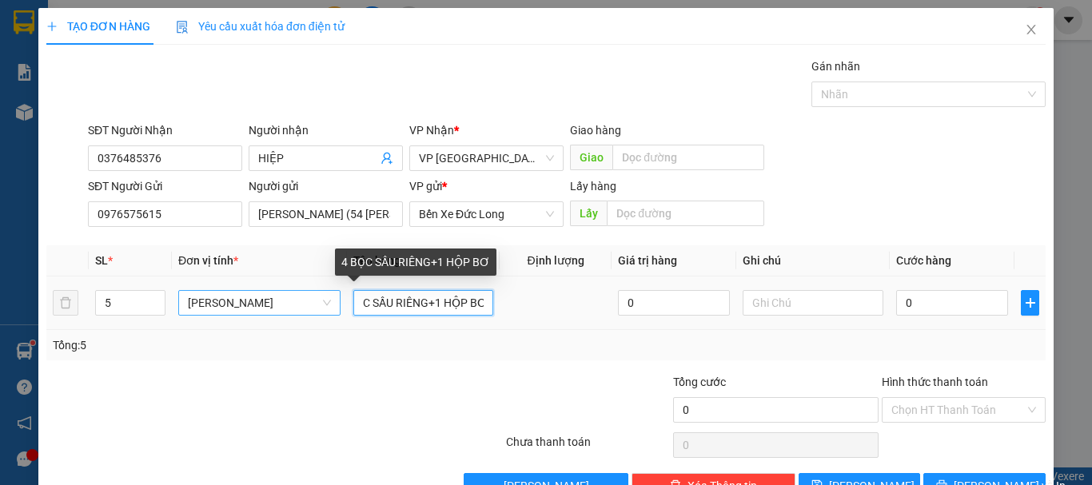
scroll to position [0, 26]
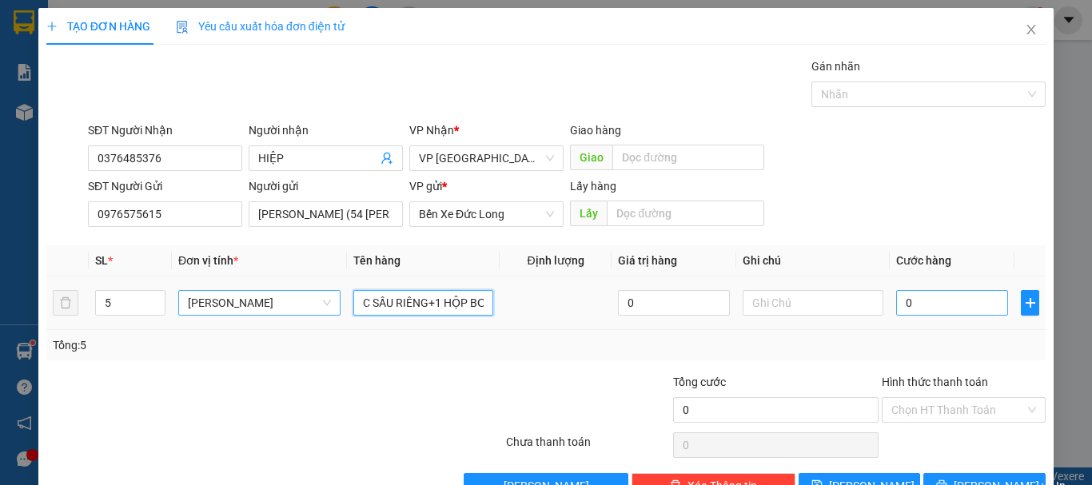
type input "4 BỌC SẦU RIÊNG+1 HỘP BƠ"
click at [935, 313] on input "0" at bounding box center [952, 303] width 113 height 26
type input "4"
type input "41"
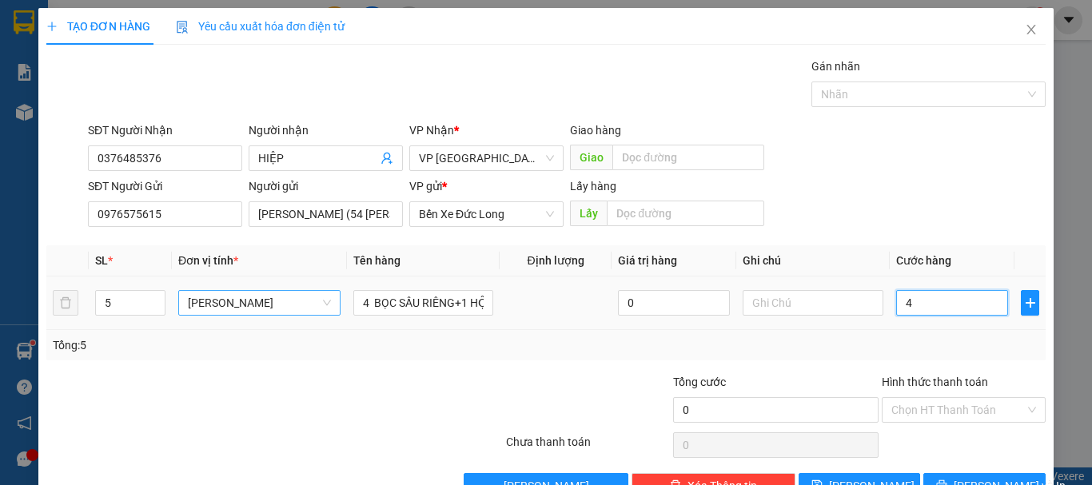
type input "41"
type input "415"
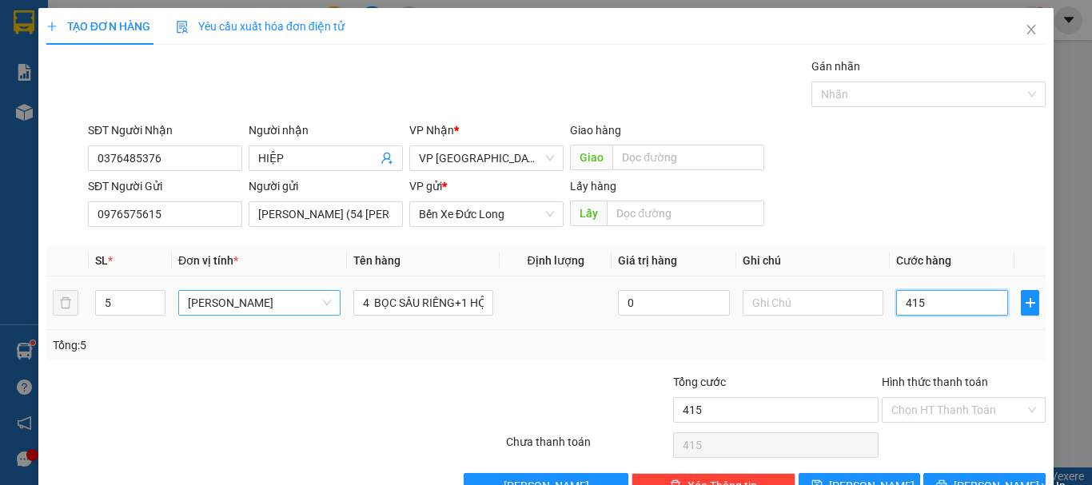
type input "41"
type input "4"
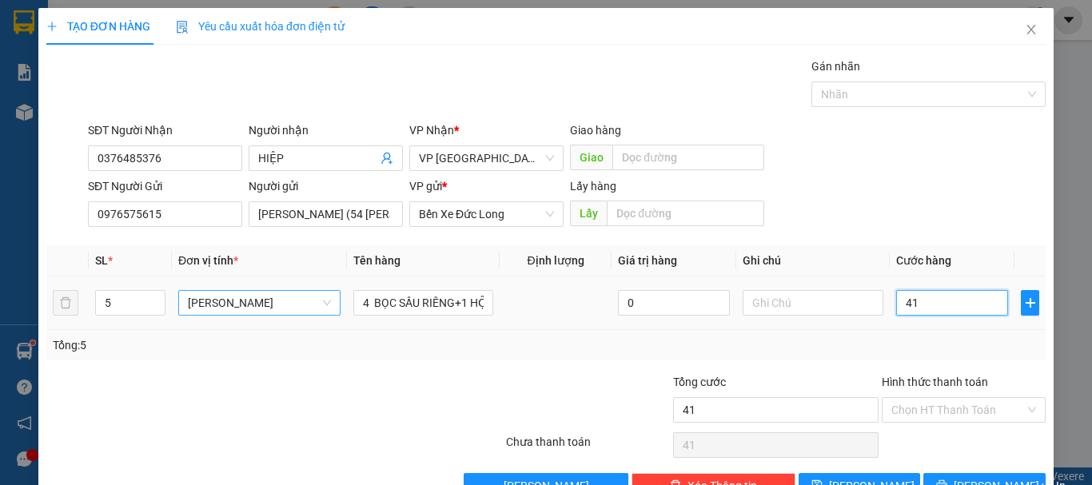
type input "4"
type input "0"
type input "1"
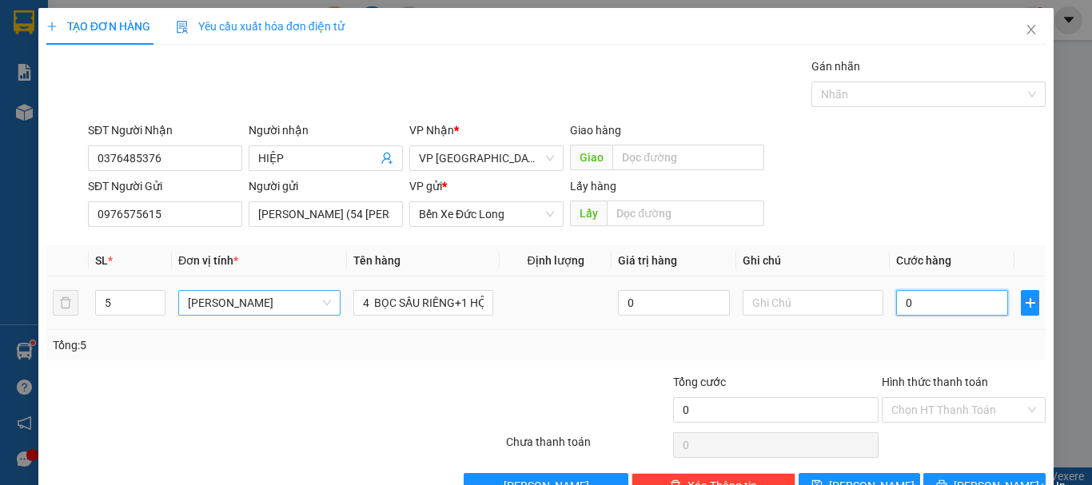
type input "1"
type input "01"
type input "15"
type input "015"
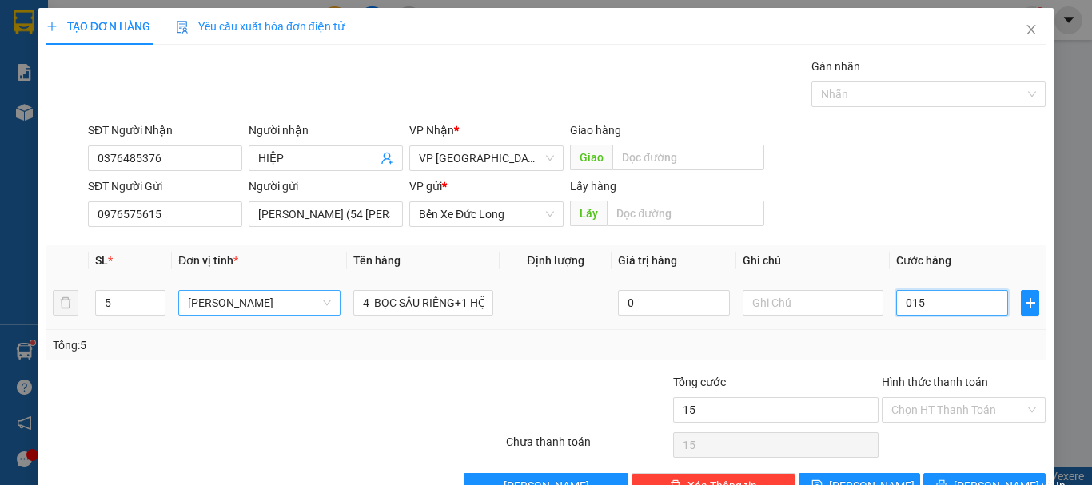
type input "150"
type input "0.150"
type input "15"
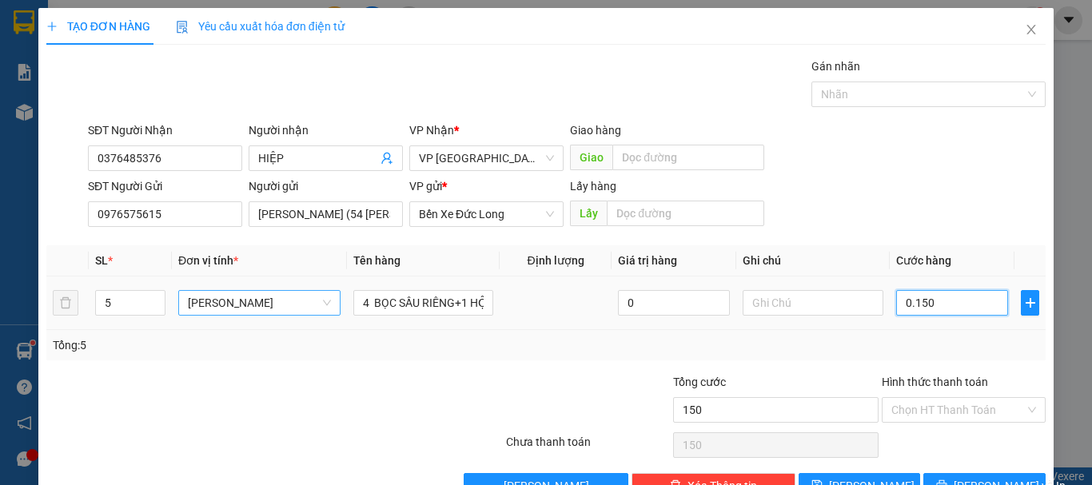
type input "015"
type input "1"
type input "01"
type input "0"
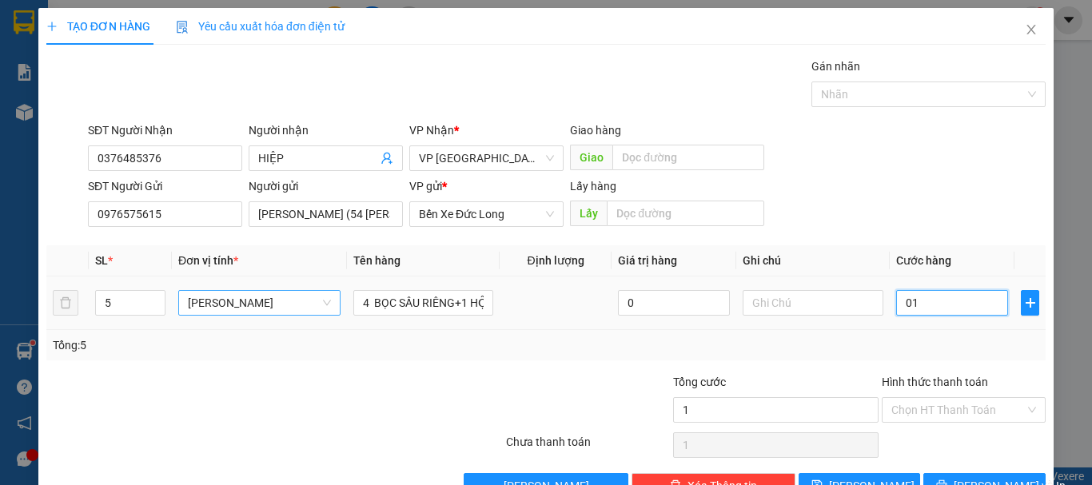
type input "0"
drag, startPoint x: 900, startPoint y: 299, endPoint x: 880, endPoint y: 299, distance: 20.0
click at [890, 299] on td "0" at bounding box center [953, 304] width 126 height 54
type input "1"
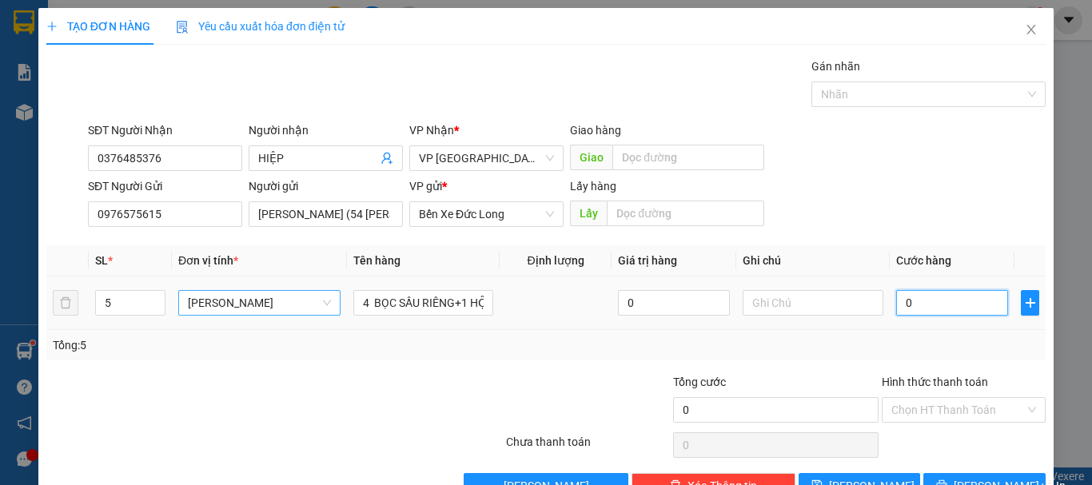
type input "1"
type input "15"
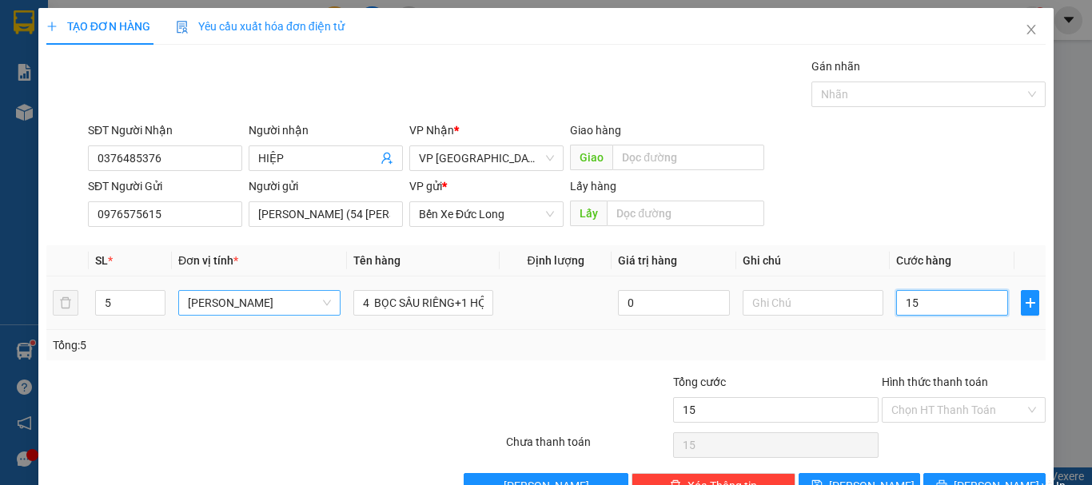
type input "150"
type input "1.500"
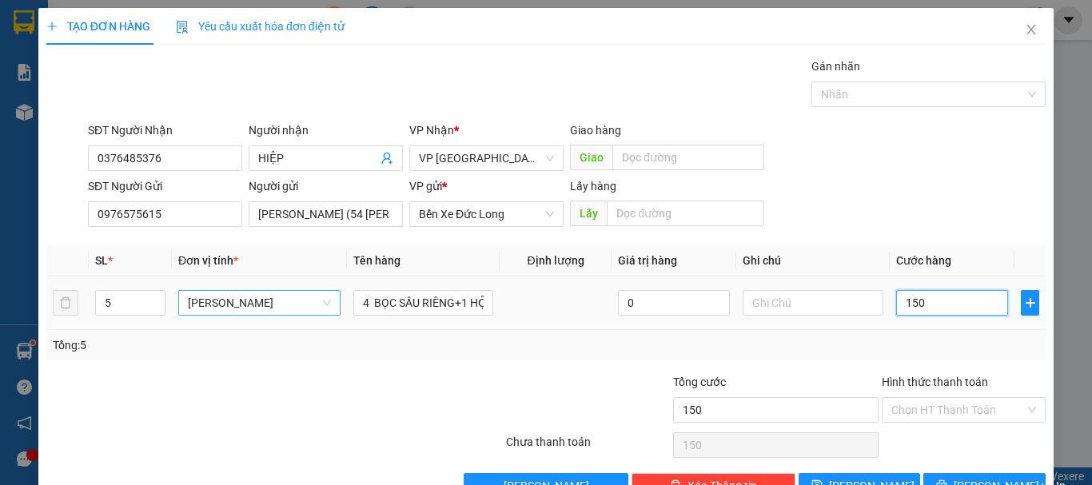
type input "1.500"
type input "15.000"
type input "150.000"
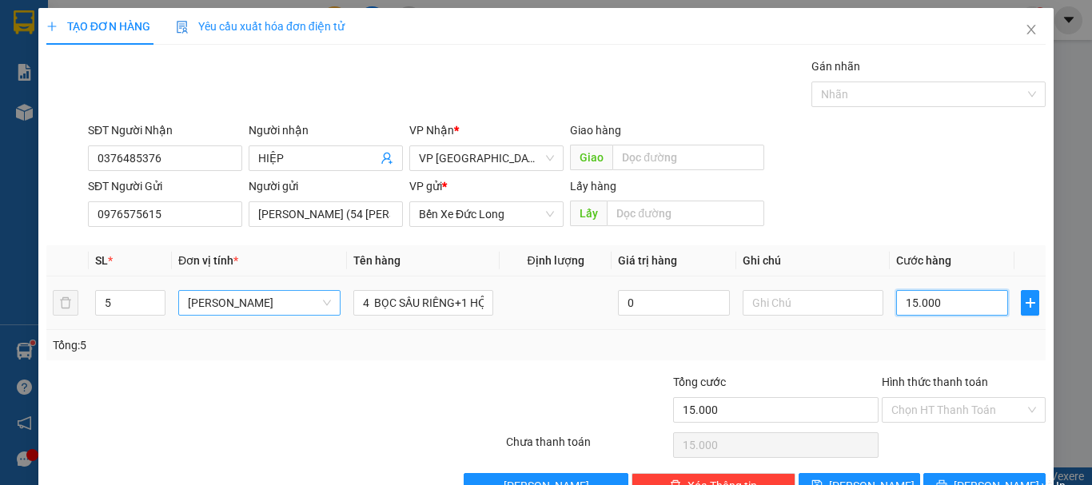
type input "150.000"
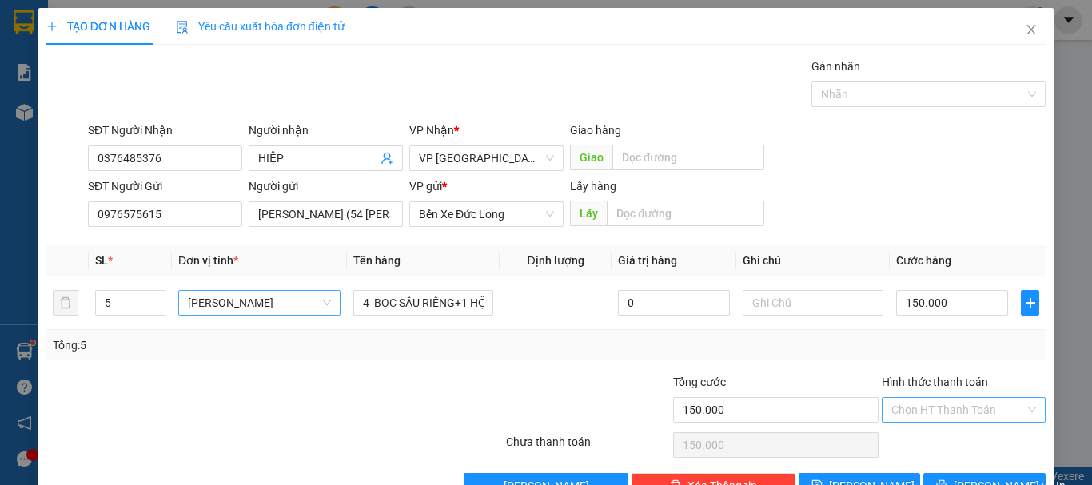
click at [933, 416] on input "Hình thức thanh toán" at bounding box center [959, 410] width 134 height 24
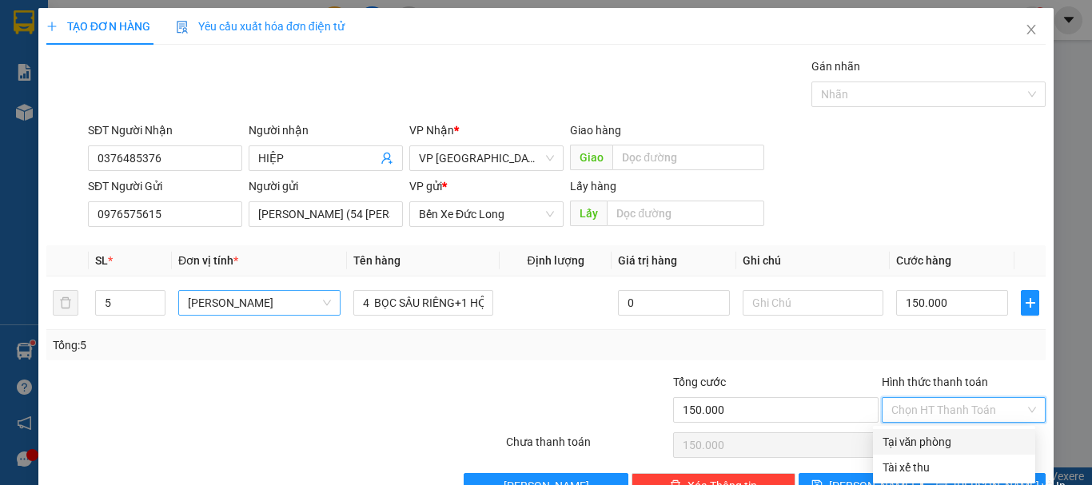
click at [917, 445] on div "Tại văn phòng" at bounding box center [954, 442] width 143 height 18
type input "0"
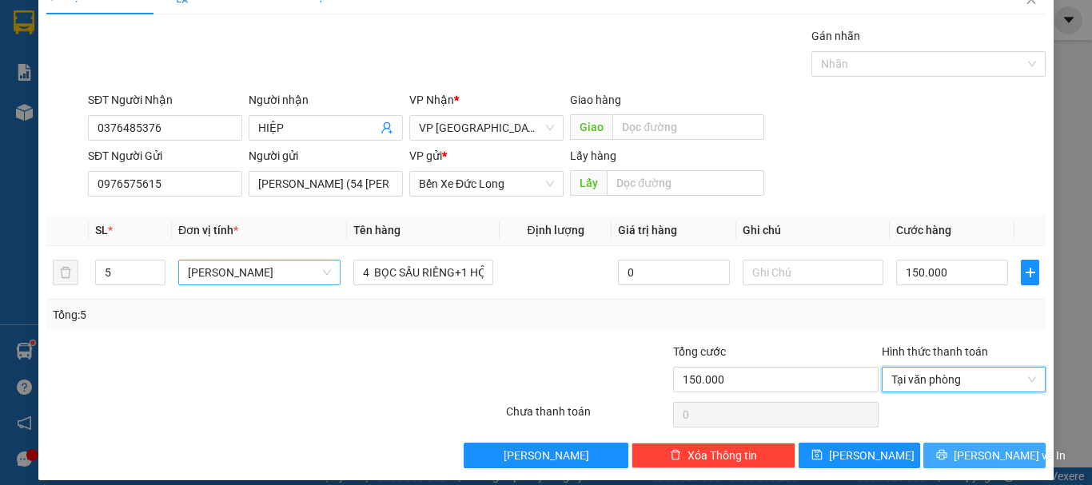
scroll to position [45, 0]
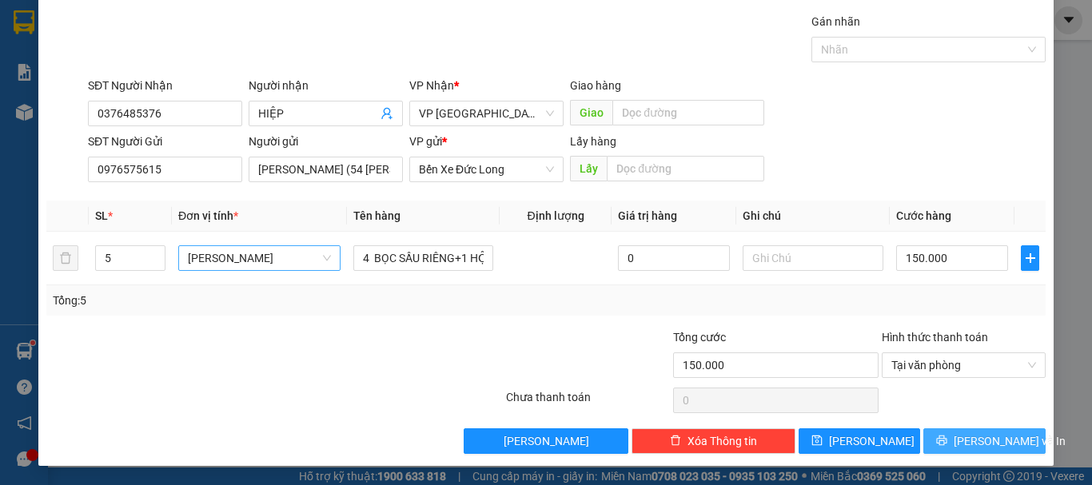
click at [972, 447] on span "[PERSON_NAME] và In" at bounding box center [1010, 442] width 112 height 18
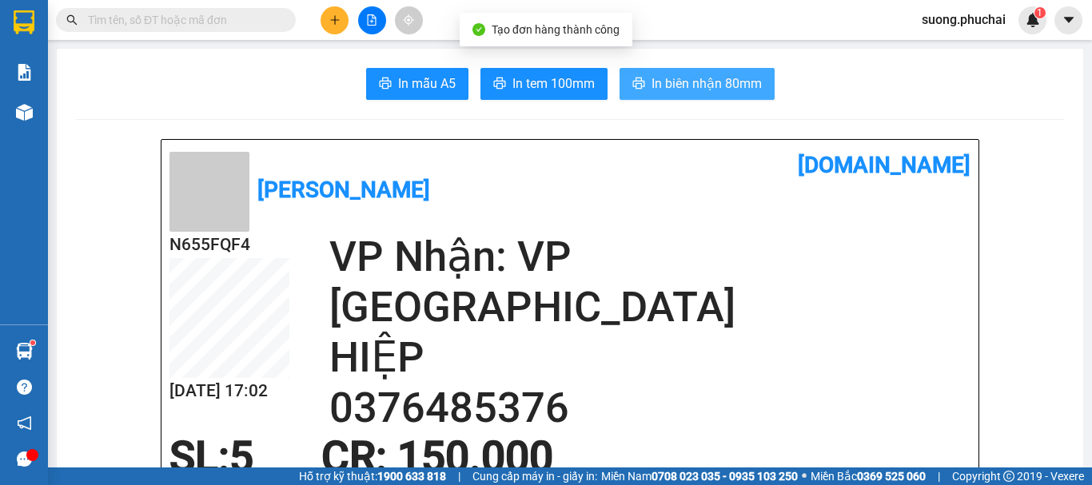
drag, startPoint x: 724, startPoint y: 40, endPoint x: 704, endPoint y: 82, distance: 46.1
click at [724, 43] on main "In mẫu A5 In tem 100mm In biên nhận 80mm Phúc Hải [DOMAIN_NAME] N655FQF4 [DATE]…" at bounding box center [546, 234] width 1092 height 468
click at [704, 82] on span "In biên nhận 80mm" at bounding box center [707, 84] width 110 height 20
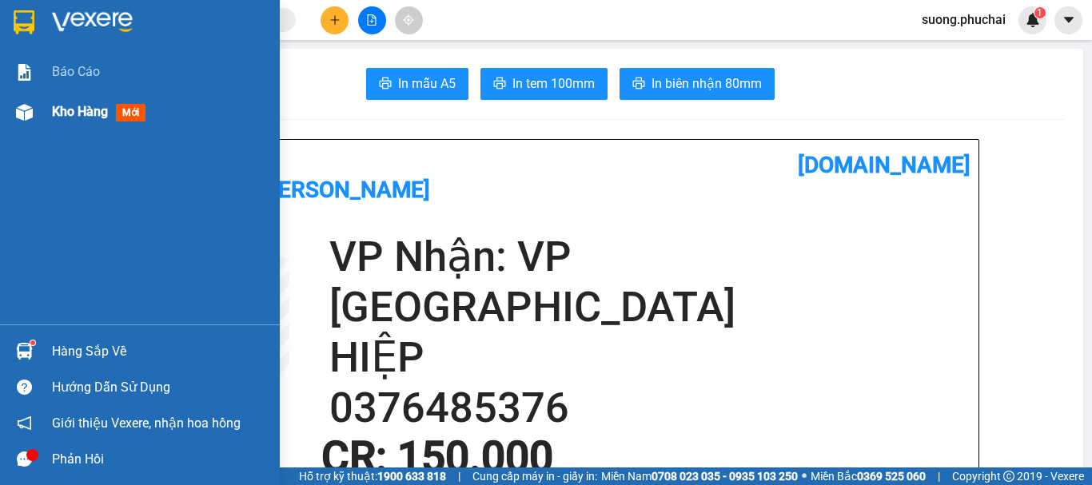
click at [81, 114] on span "Kho hàng" at bounding box center [80, 111] width 56 height 15
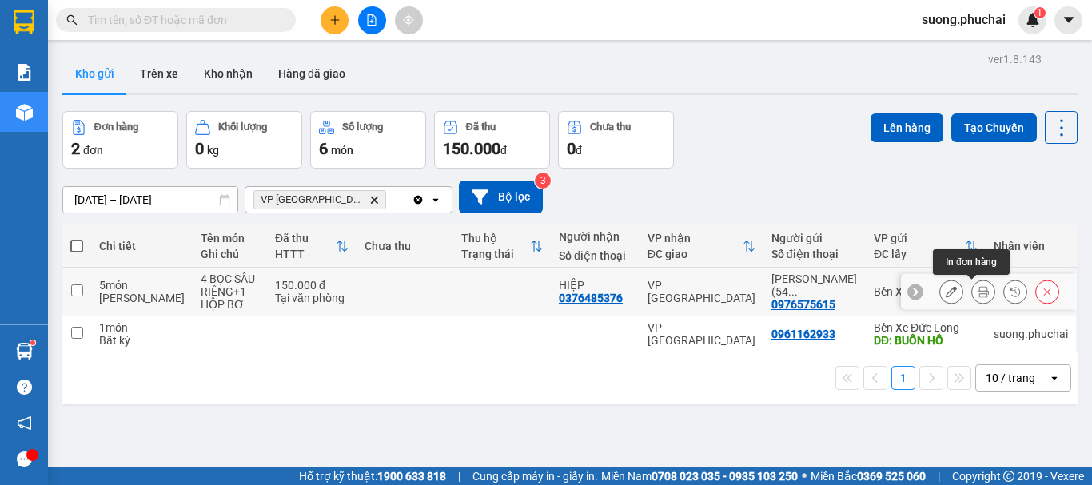
click at [972, 287] on button at bounding box center [983, 292] width 22 height 28
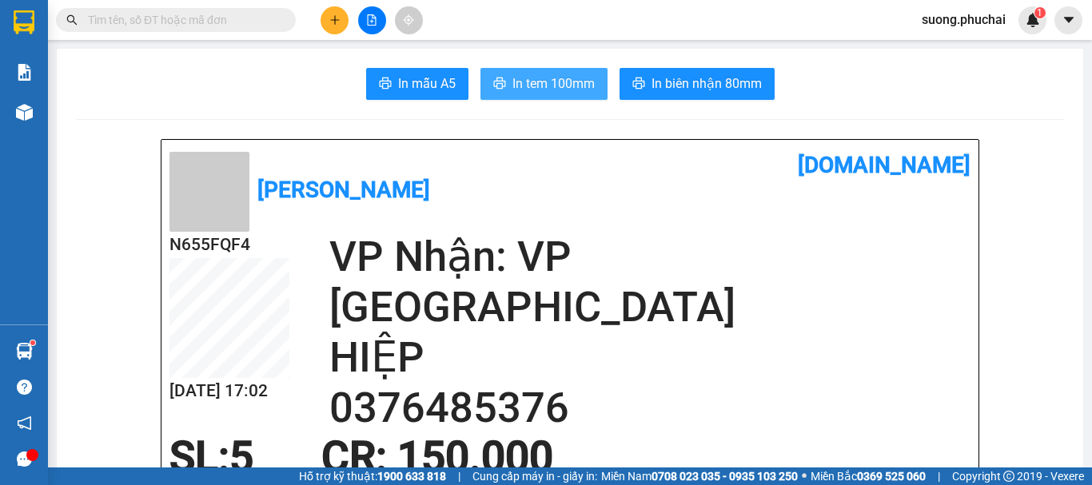
click at [559, 75] on span "In tem 100mm" at bounding box center [554, 84] width 82 height 20
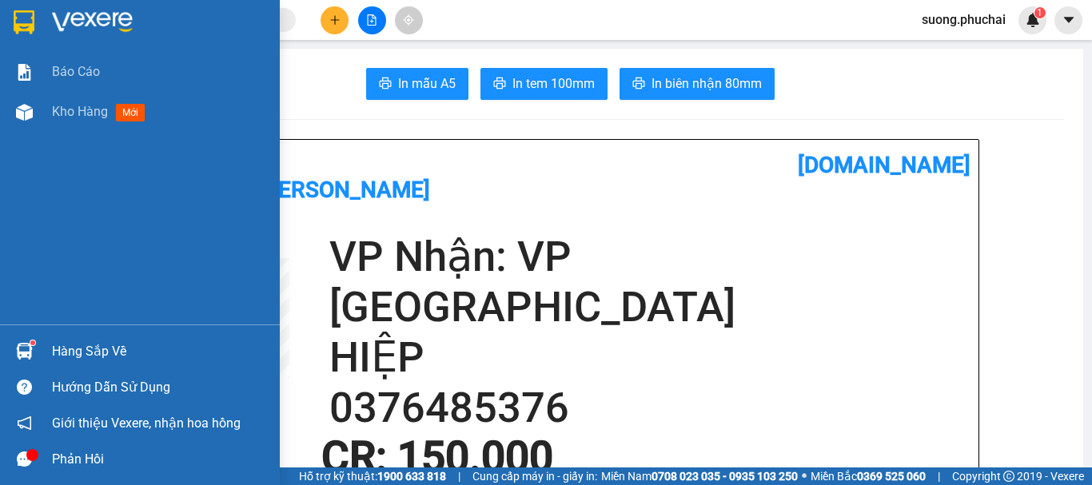
drag, startPoint x: 93, startPoint y: 113, endPoint x: 269, endPoint y: 154, distance: 181.4
click at [94, 113] on span "Kho hàng" at bounding box center [80, 111] width 56 height 15
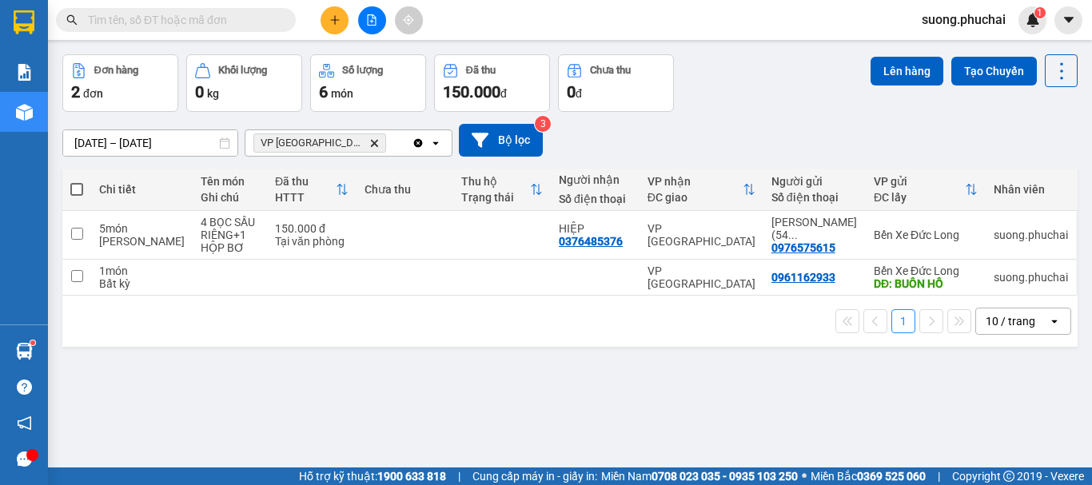
scroll to position [74, 0]
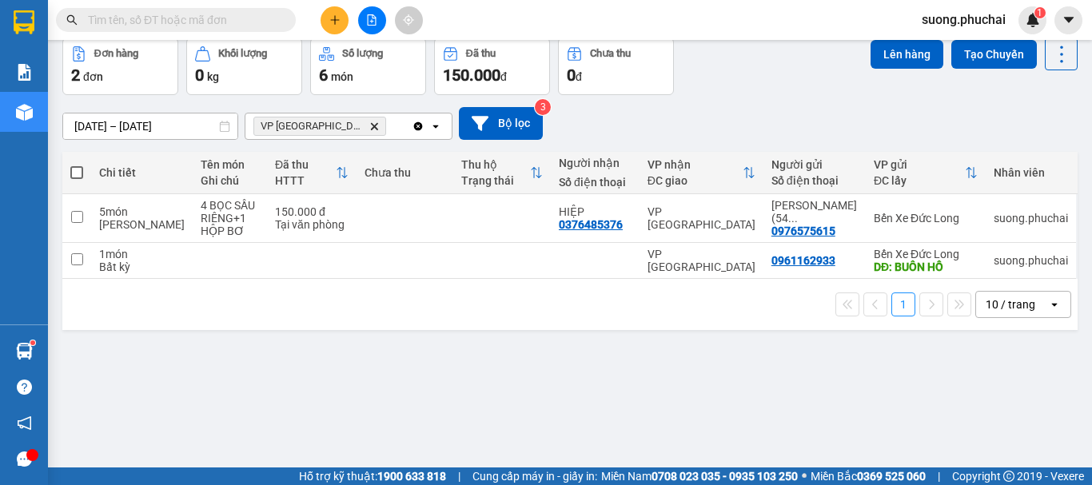
click at [81, 170] on span at bounding box center [76, 172] width 13 height 13
click at [77, 165] on input "checkbox" at bounding box center [77, 165] width 0 height 0
checkbox input "true"
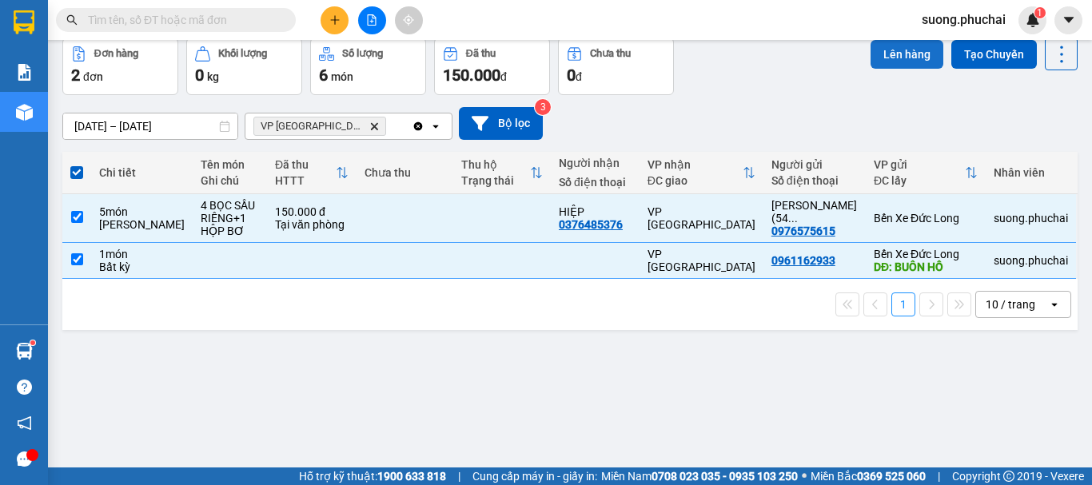
click at [886, 62] on button "Lên hàng" at bounding box center [907, 54] width 73 height 29
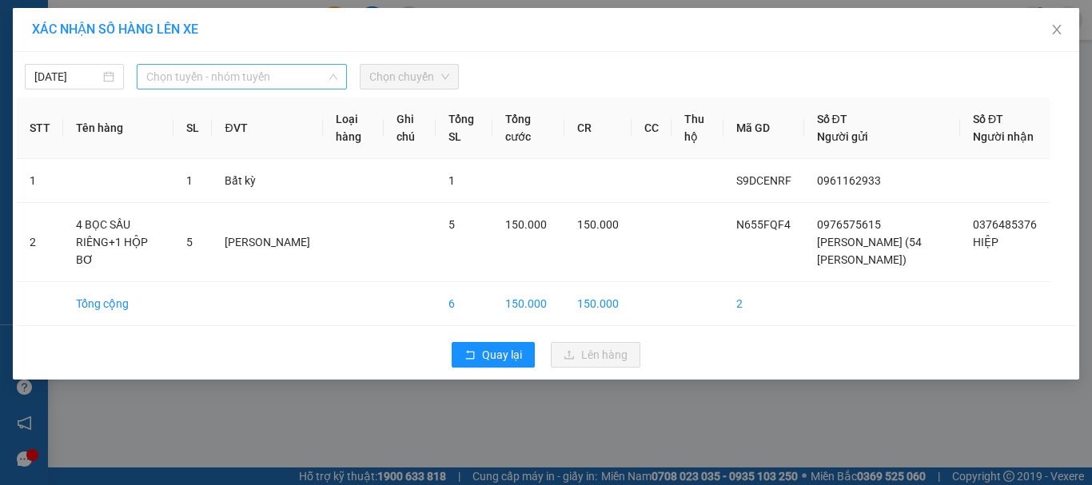
click at [300, 70] on span "Chọn tuyến - nhóm tuyến" at bounding box center [241, 77] width 191 height 24
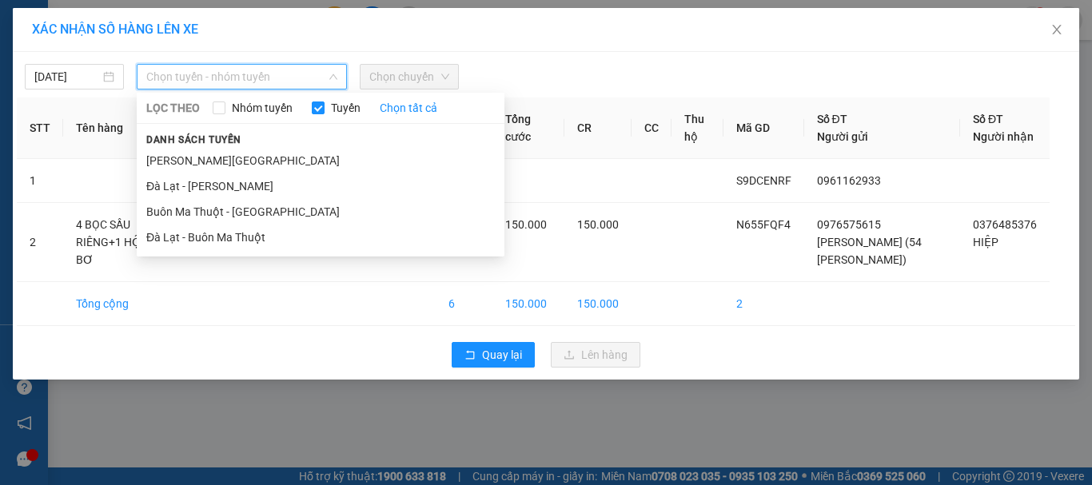
drag, startPoint x: 162, startPoint y: 155, endPoint x: 411, endPoint y: 97, distance: 255.5
click at [162, 156] on li "[PERSON_NAME][GEOGRAPHIC_DATA]" at bounding box center [321, 161] width 368 height 26
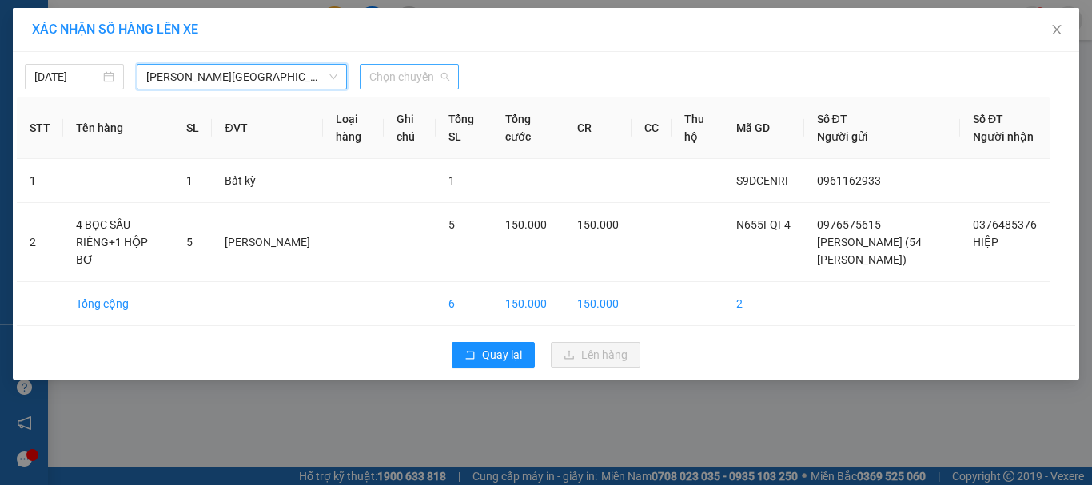
click at [449, 77] on div "Chọn chuyến" at bounding box center [409, 77] width 99 height 26
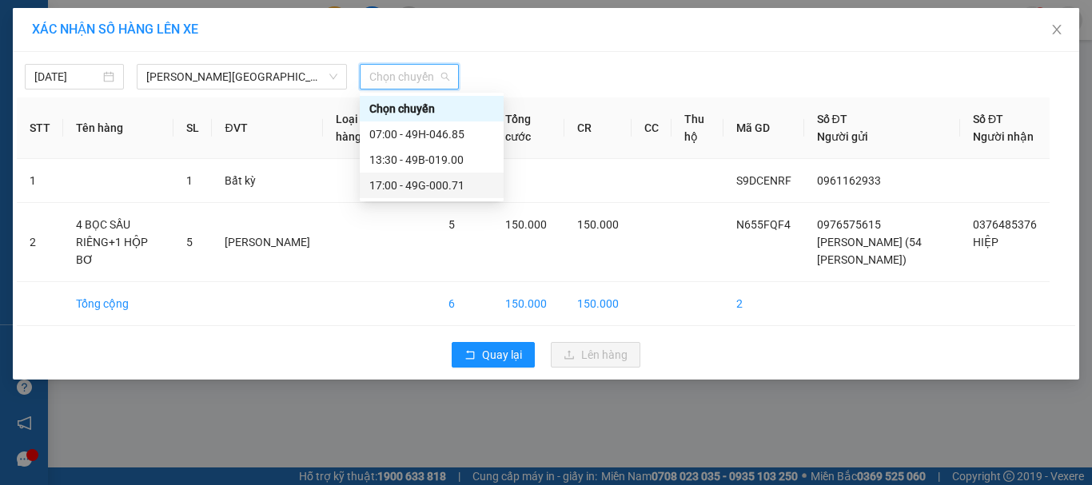
drag, startPoint x: 420, startPoint y: 182, endPoint x: 399, endPoint y: 183, distance: 20.9
click at [420, 182] on div "17:00 - 49G-000.71" at bounding box center [431, 186] width 125 height 18
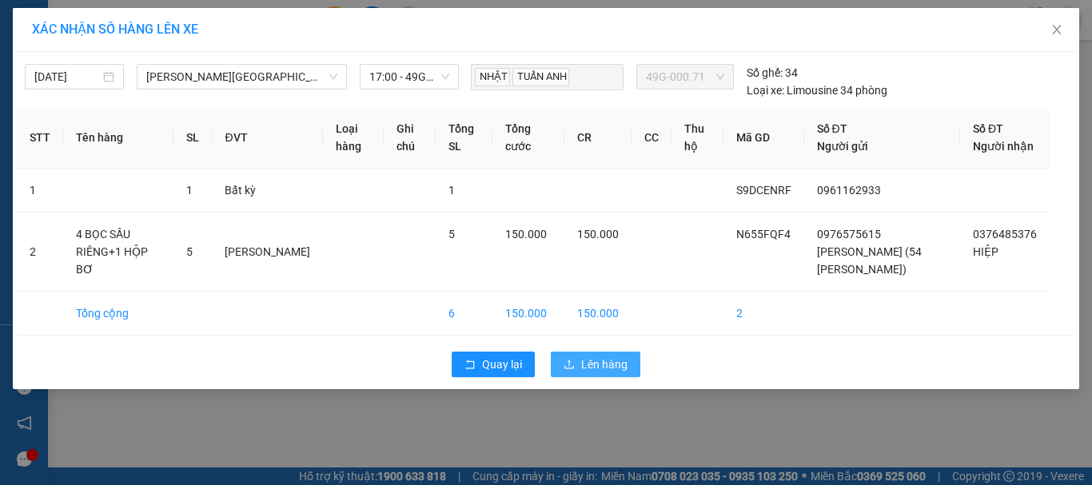
click at [606, 373] on span "Lên hàng" at bounding box center [604, 365] width 46 height 18
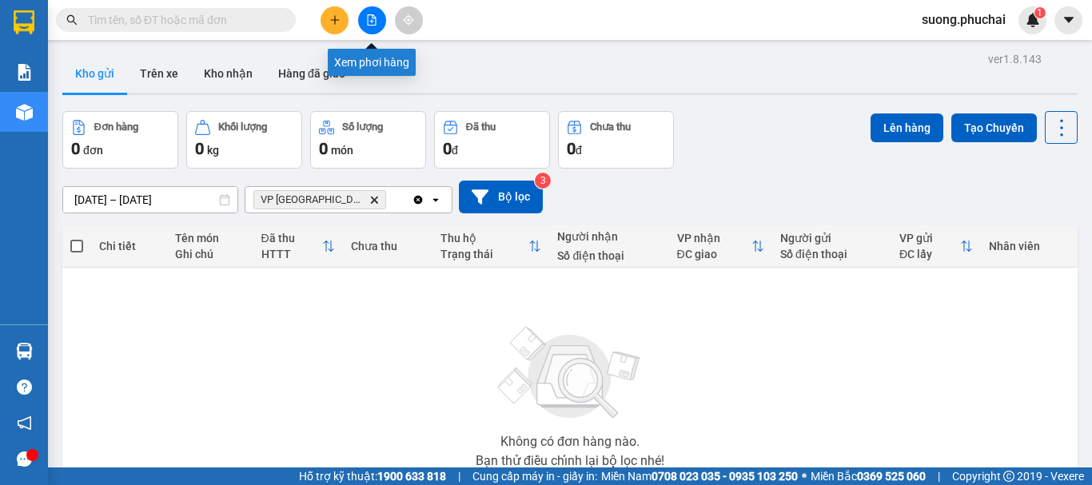
click at [377, 26] on button at bounding box center [372, 20] width 28 height 28
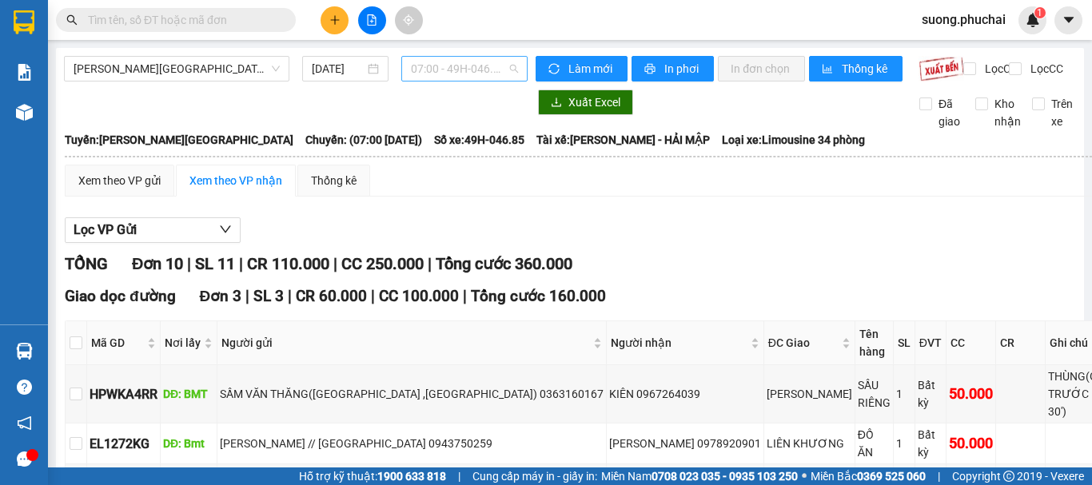
click at [441, 68] on span "07:00 - 49H-046.85" at bounding box center [464, 69] width 107 height 24
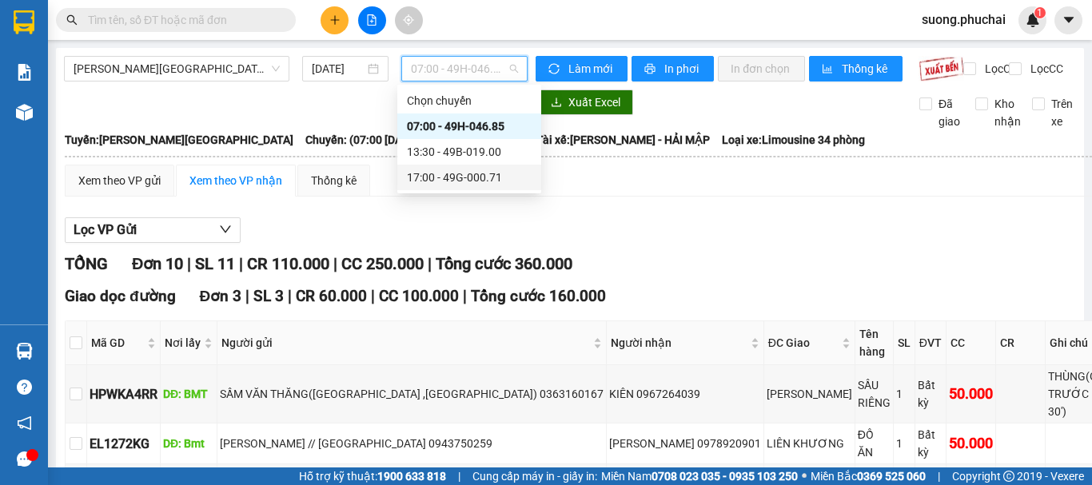
click at [455, 175] on div "17:00 - 49G-000.71" at bounding box center [469, 178] width 125 height 18
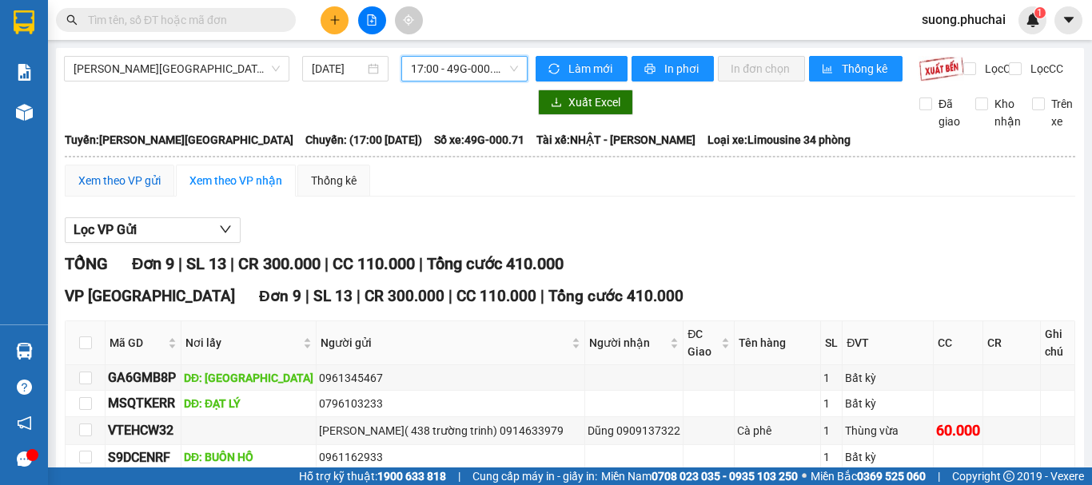
click at [143, 190] on div "Xem theo VP gửi" at bounding box center [119, 181] width 82 height 18
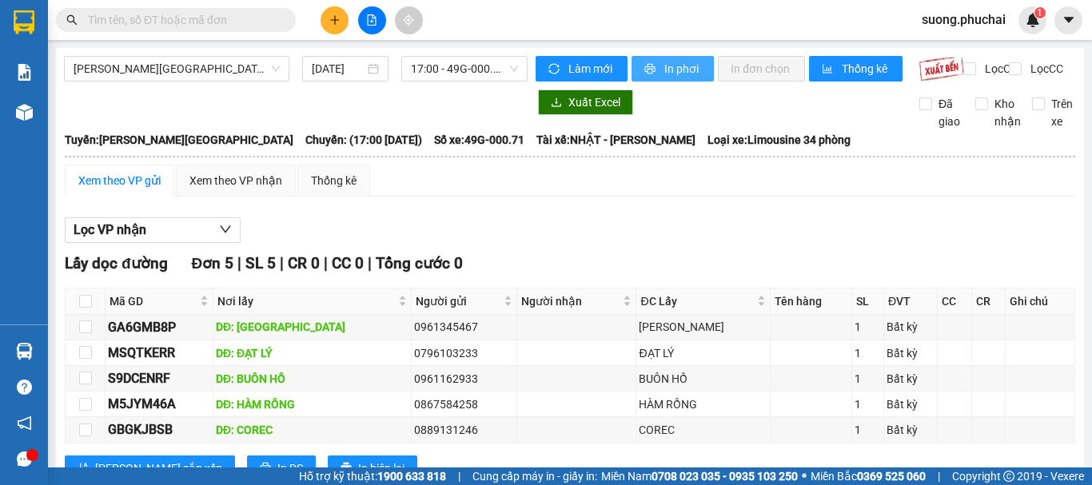
click at [673, 68] on span "In phơi" at bounding box center [683, 69] width 37 height 18
drag, startPoint x: 461, startPoint y: 59, endPoint x: 464, endPoint y: 118, distance: 59.3
click at [461, 60] on span "17:00 - 49G-000.71" at bounding box center [464, 69] width 107 height 24
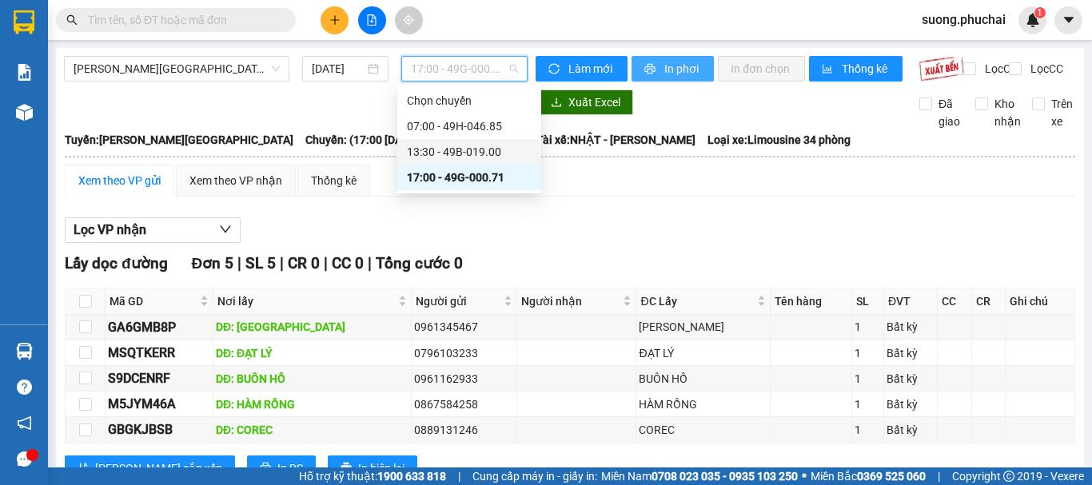
drag, startPoint x: 669, startPoint y: 80, endPoint x: 719, endPoint y: 138, distance: 77.1
click at [669, 79] on button "In phơi" at bounding box center [673, 69] width 82 height 26
